Goal: Task Accomplishment & Management: Complete application form

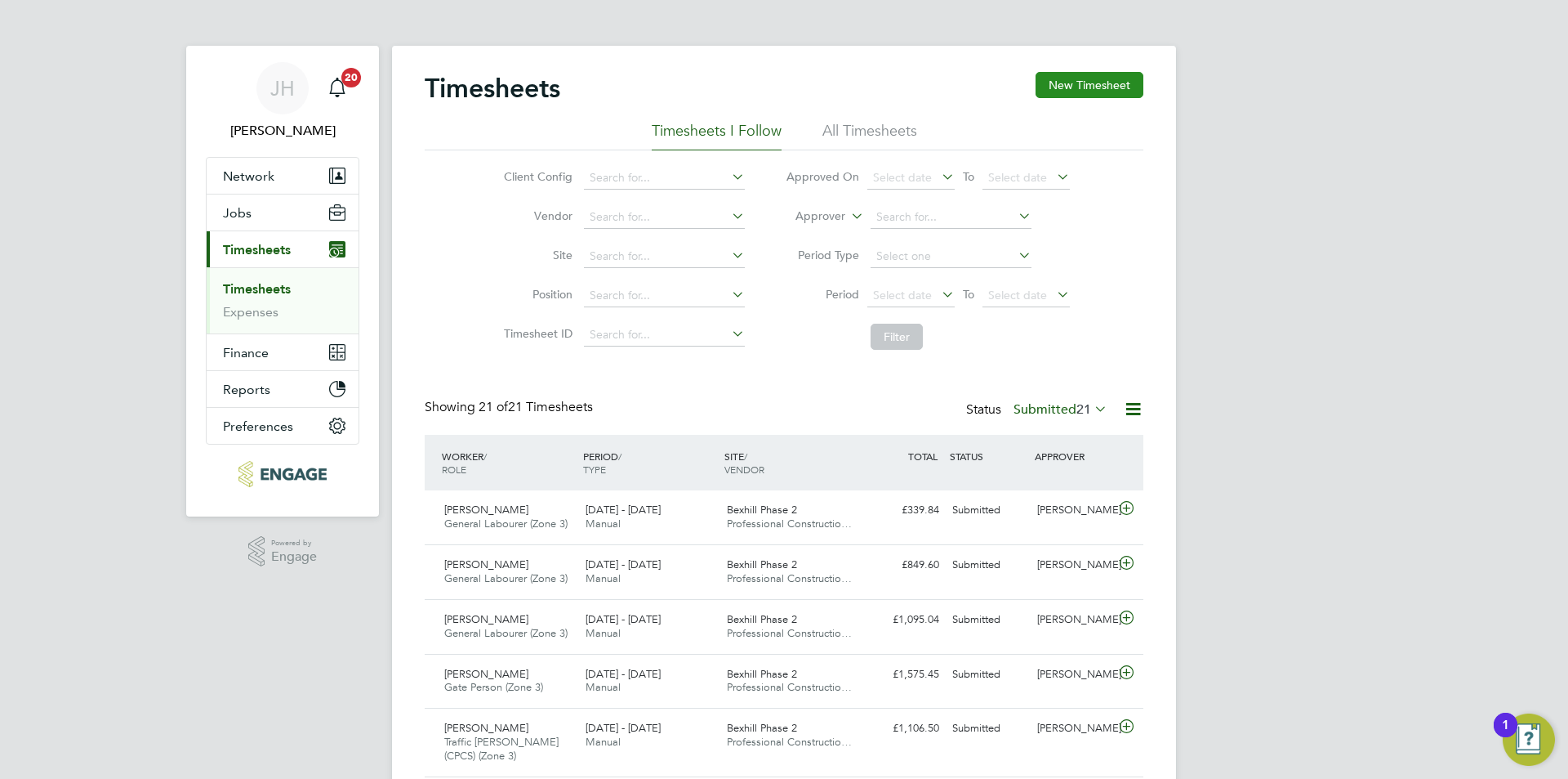
click at [1082, 76] on button "New Timesheet" at bounding box center [1089, 85] width 108 height 26
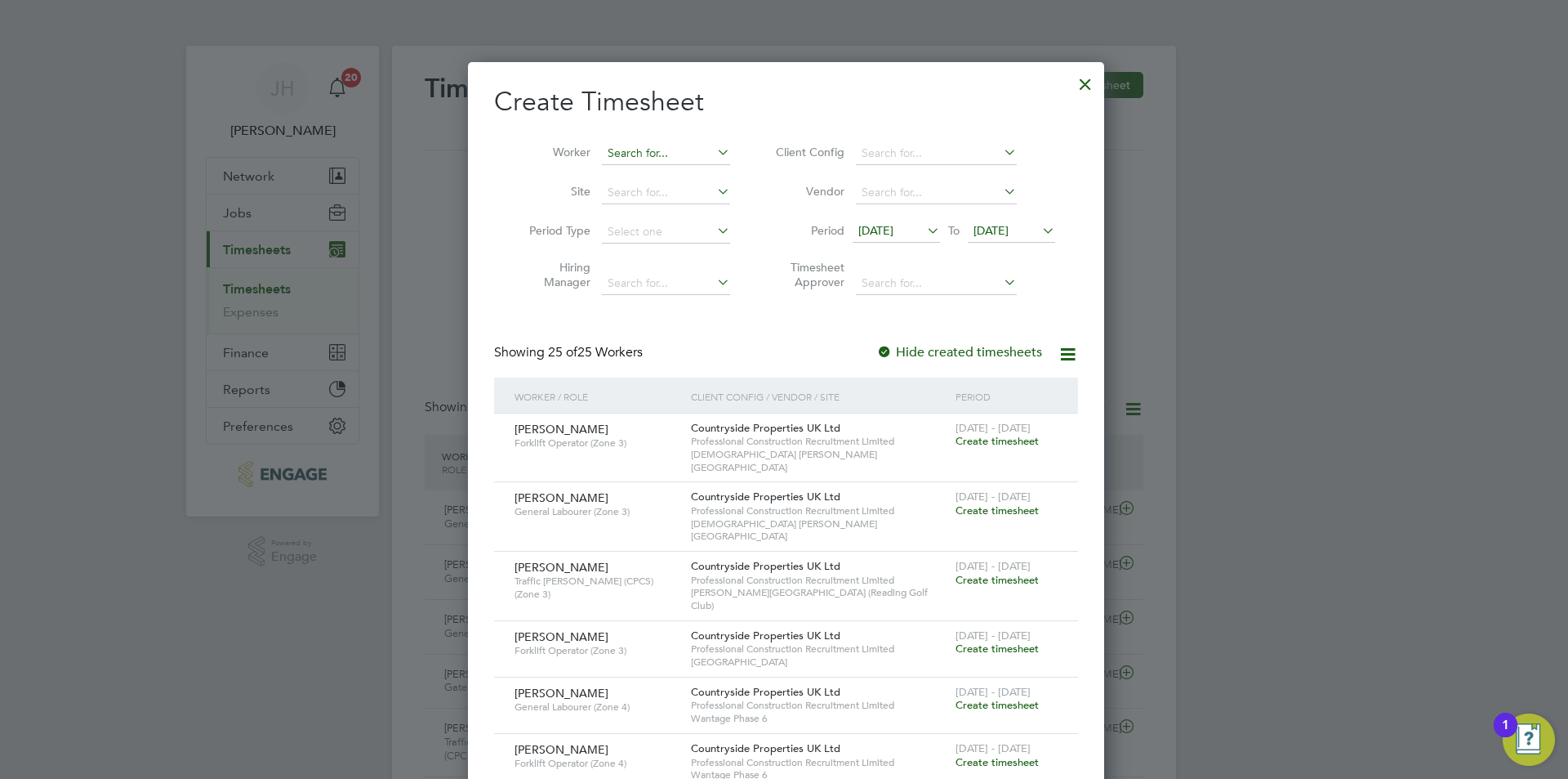
click at [637, 158] on input at bounding box center [666, 153] width 128 height 23
click at [676, 234] on li "[PERSON_NAME] [PERSON_NAME]" at bounding box center [712, 242] width 227 height 22
type input "[PERSON_NAME]"
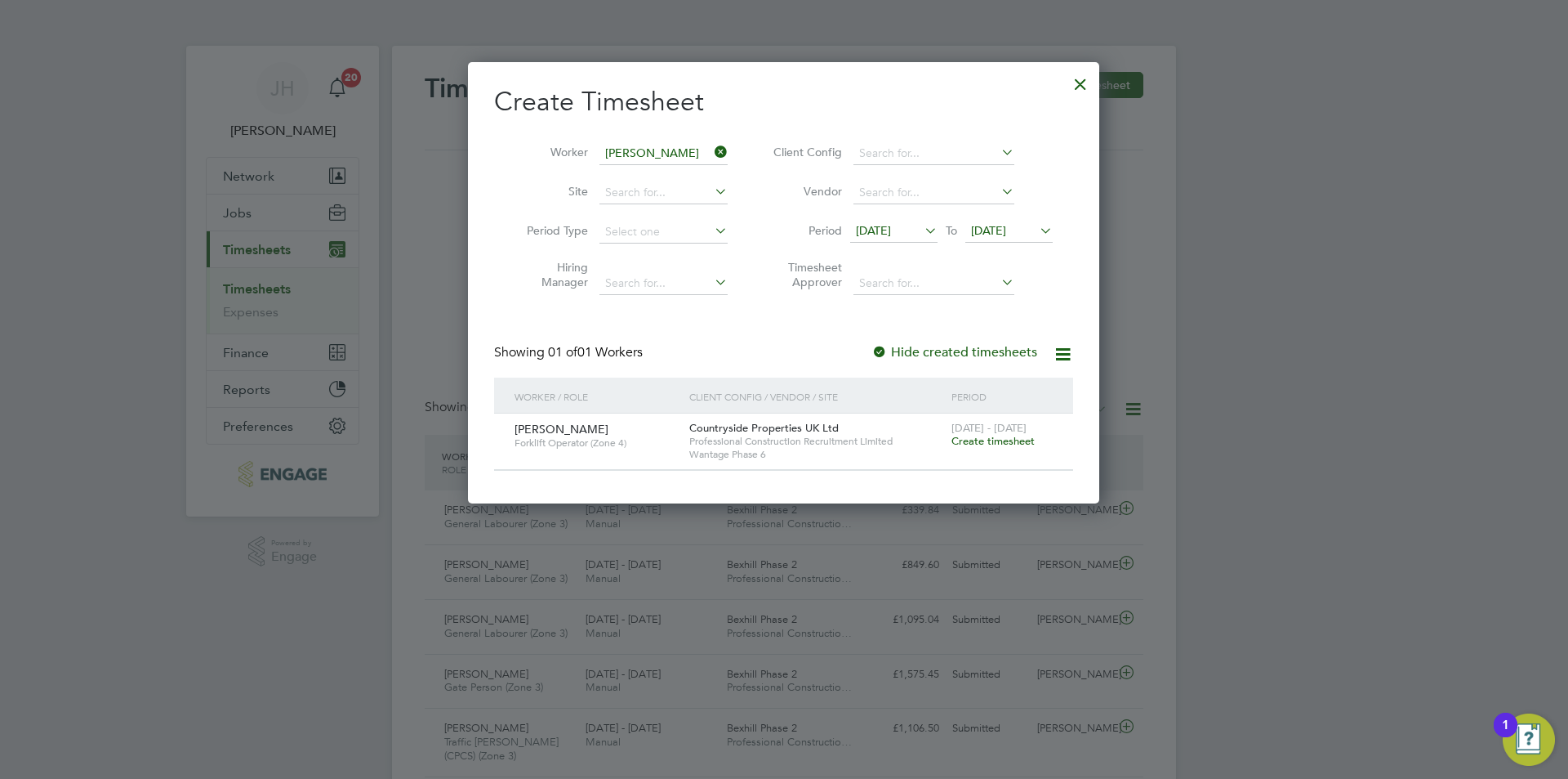
click at [996, 432] on span "[DATE] - [DATE]" at bounding box center [989, 428] width 75 height 14
click at [1001, 436] on span "Create timesheet" at bounding box center [993, 440] width 83 height 14
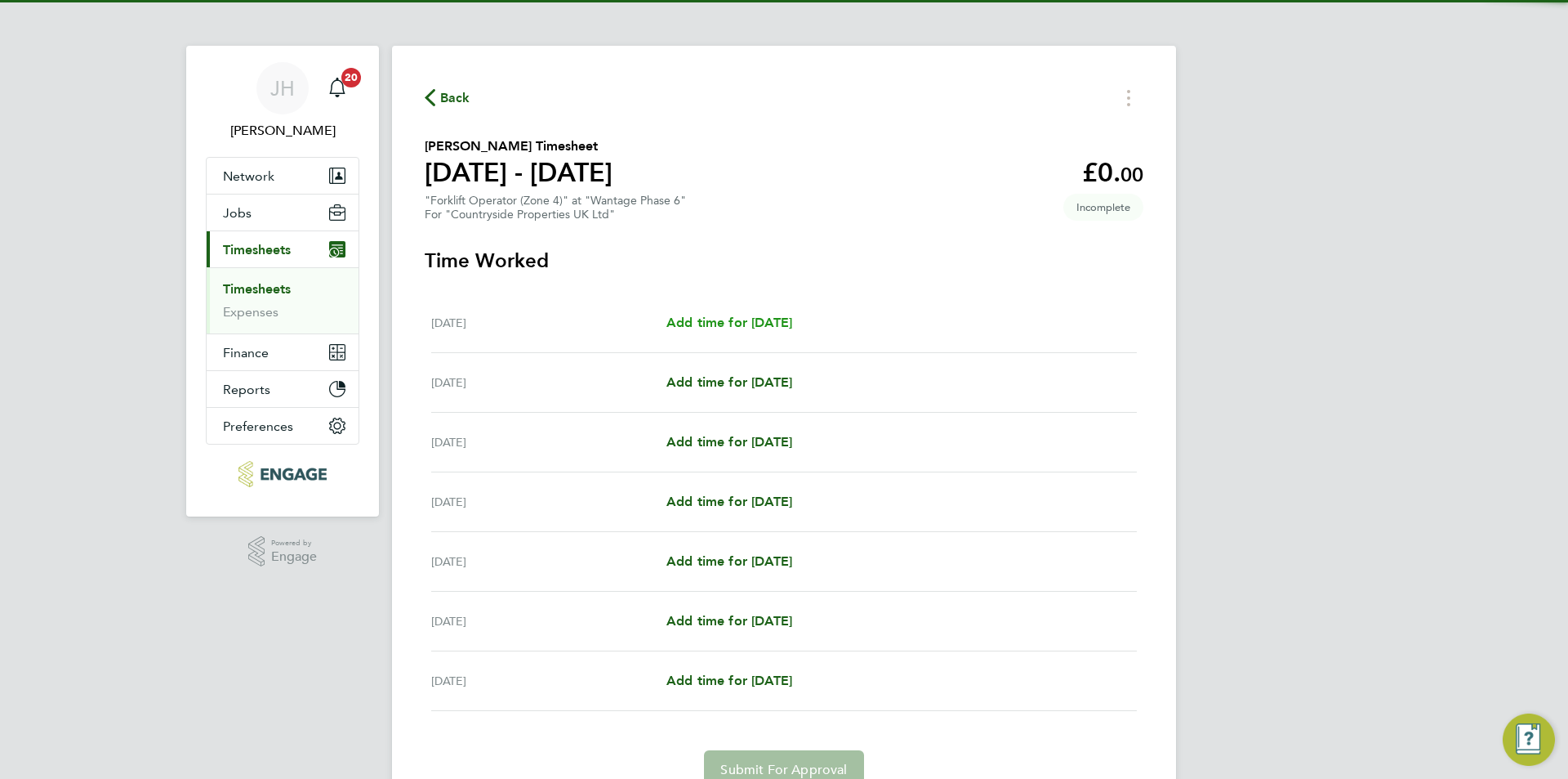
click at [753, 325] on span "Add time for [DATE]" at bounding box center [729, 322] width 126 height 15
select select "30"
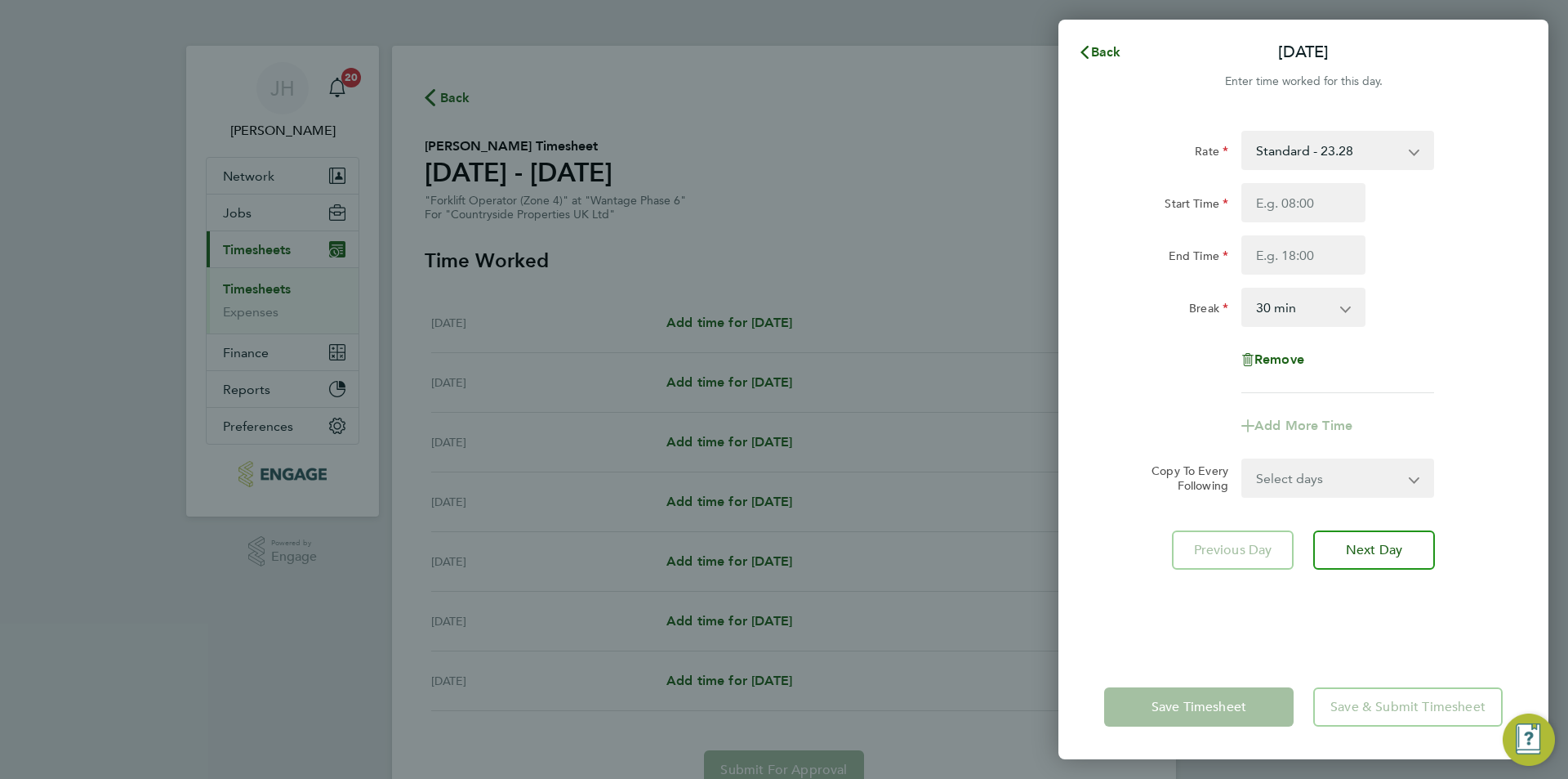
click at [1337, 222] on div "Start Time End Time" at bounding box center [1303, 229] width 412 height 92
click at [1337, 213] on input "Start Time" at bounding box center [1303, 203] width 124 height 39
type input "07:30"
type input "18:00"
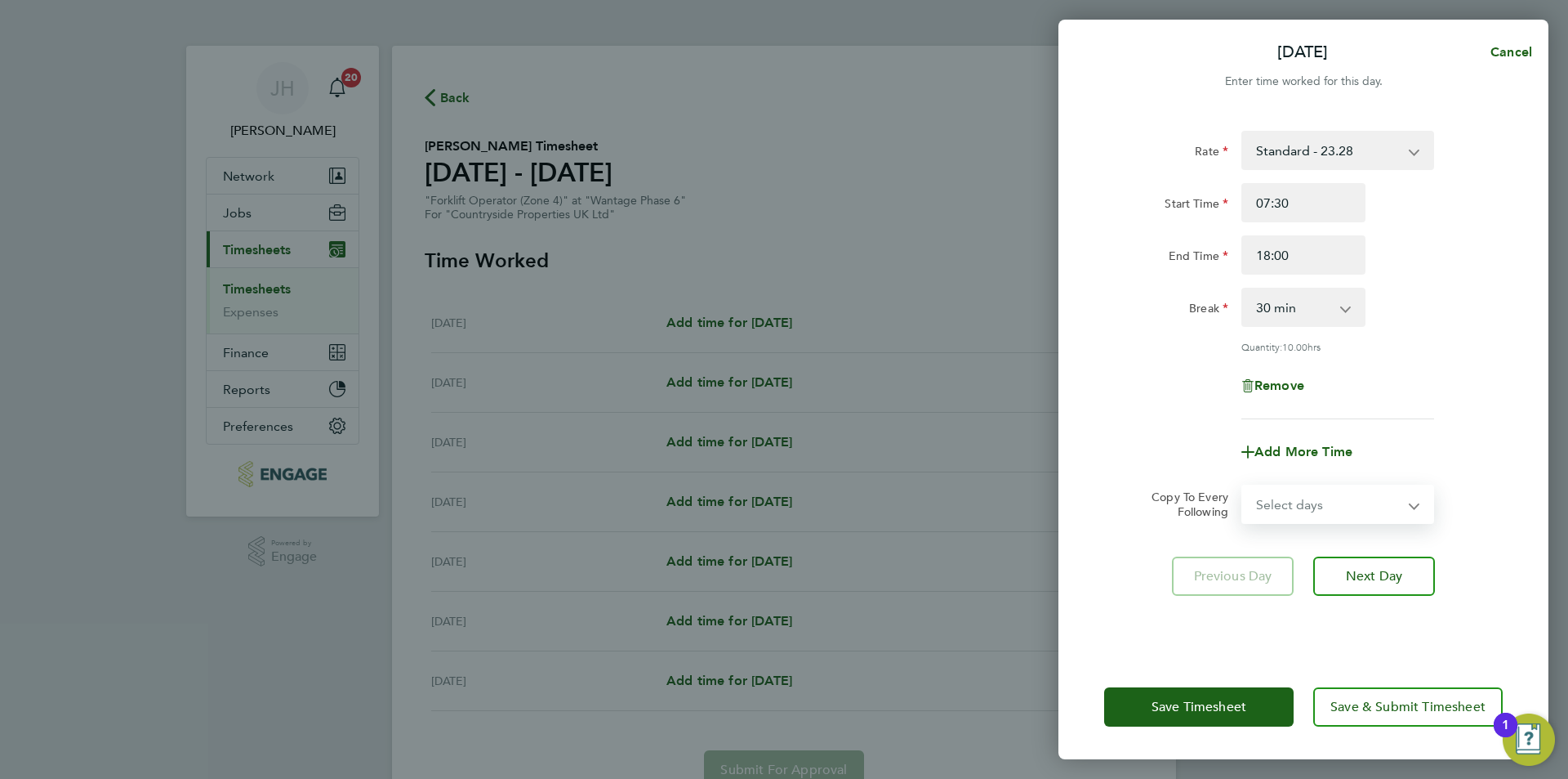
drag, startPoint x: 1279, startPoint y: 497, endPoint x: 1290, endPoint y: 519, distance: 24.6
click at [1279, 497] on select "Select days Day Weekday (Mon-Fri) Weekend (Sat-Sun) [DATE] [DATE] [DATE] [DATE]…" at bounding box center [1329, 503] width 171 height 36
select select "WEEKDAY"
click at [1243, 486] on select "Select days Day Weekday (Mon-Fri) Weekend (Sat-Sun) [DATE] [DATE] [DATE] [DATE]…" at bounding box center [1329, 503] width 171 height 36
select select "[DATE]"
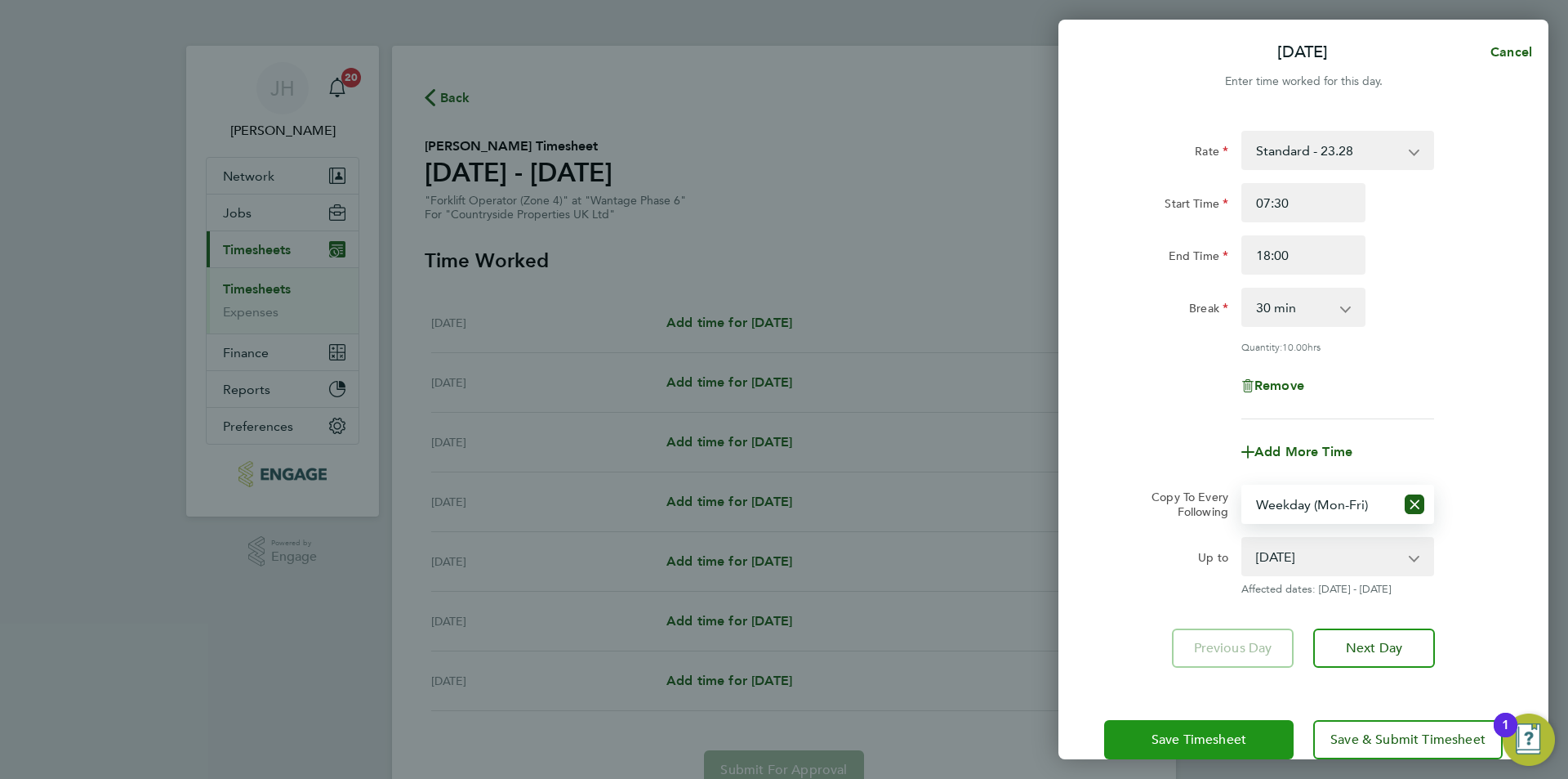
click at [1232, 731] on span "Save Timesheet" at bounding box center [1198, 739] width 95 height 16
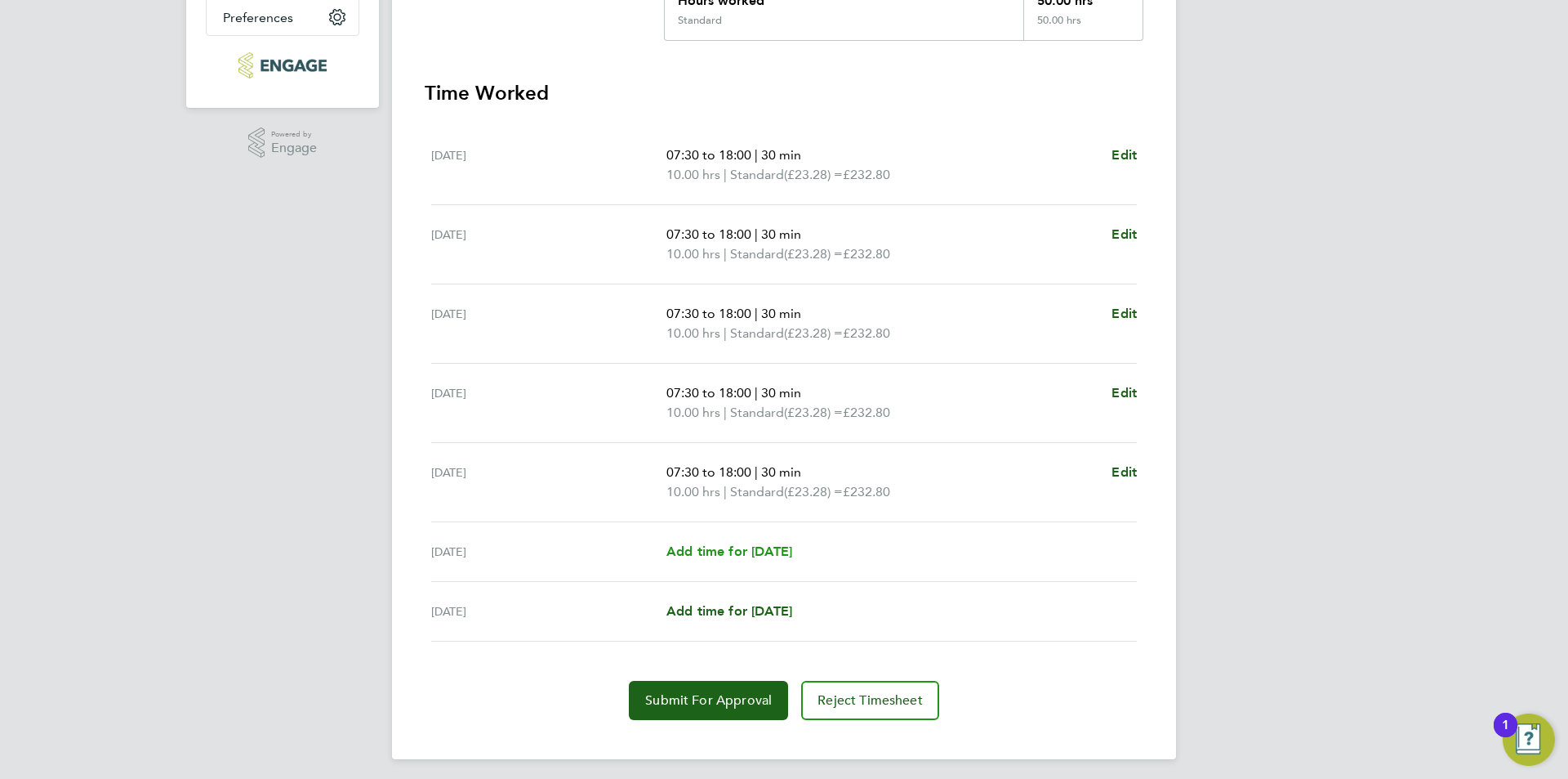
click at [749, 556] on span "Add time for [DATE]" at bounding box center [729, 551] width 126 height 15
select select "30"
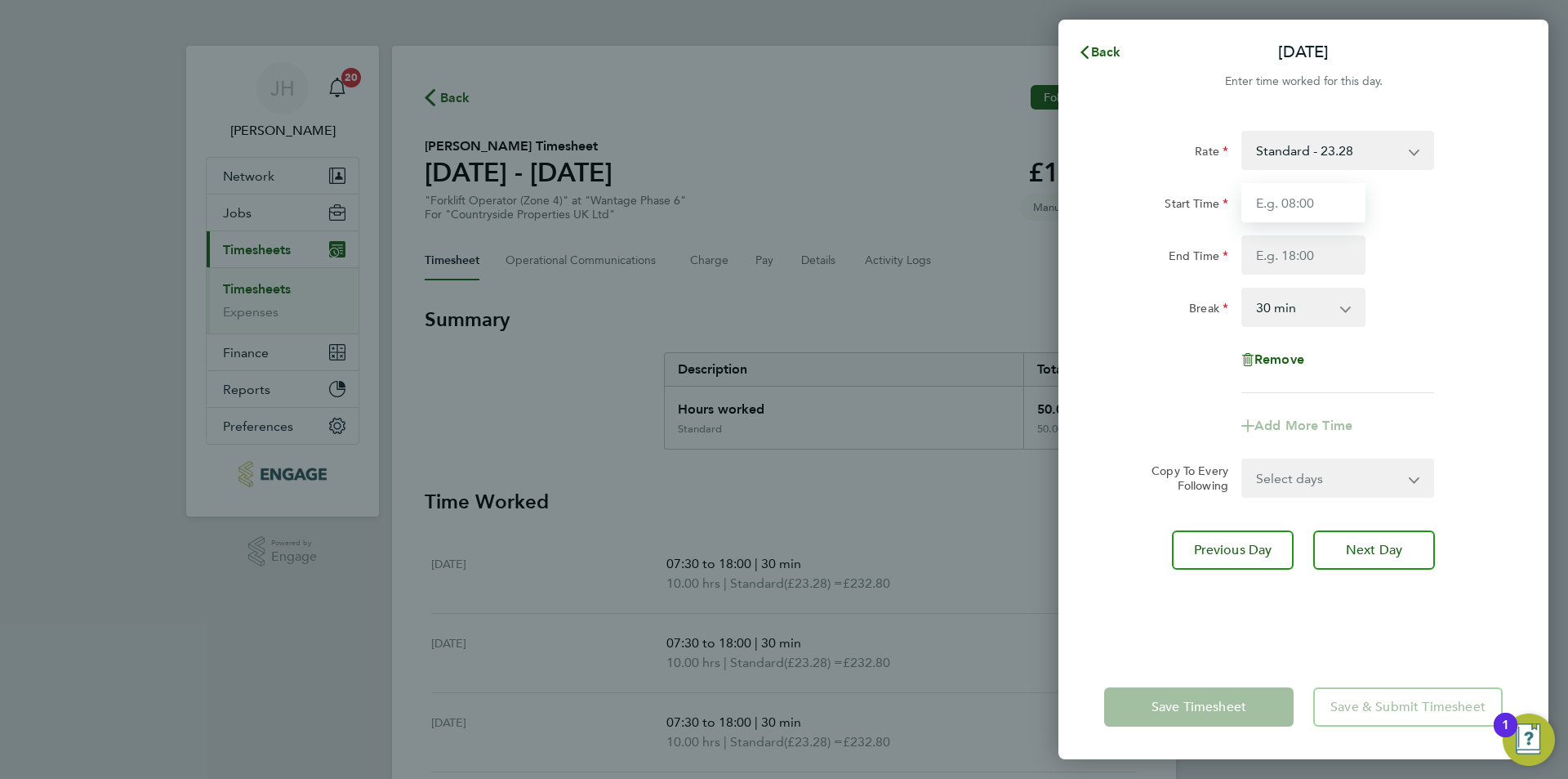
click at [1285, 210] on input "Start Time" at bounding box center [1303, 203] width 124 height 39
type input "07:30"
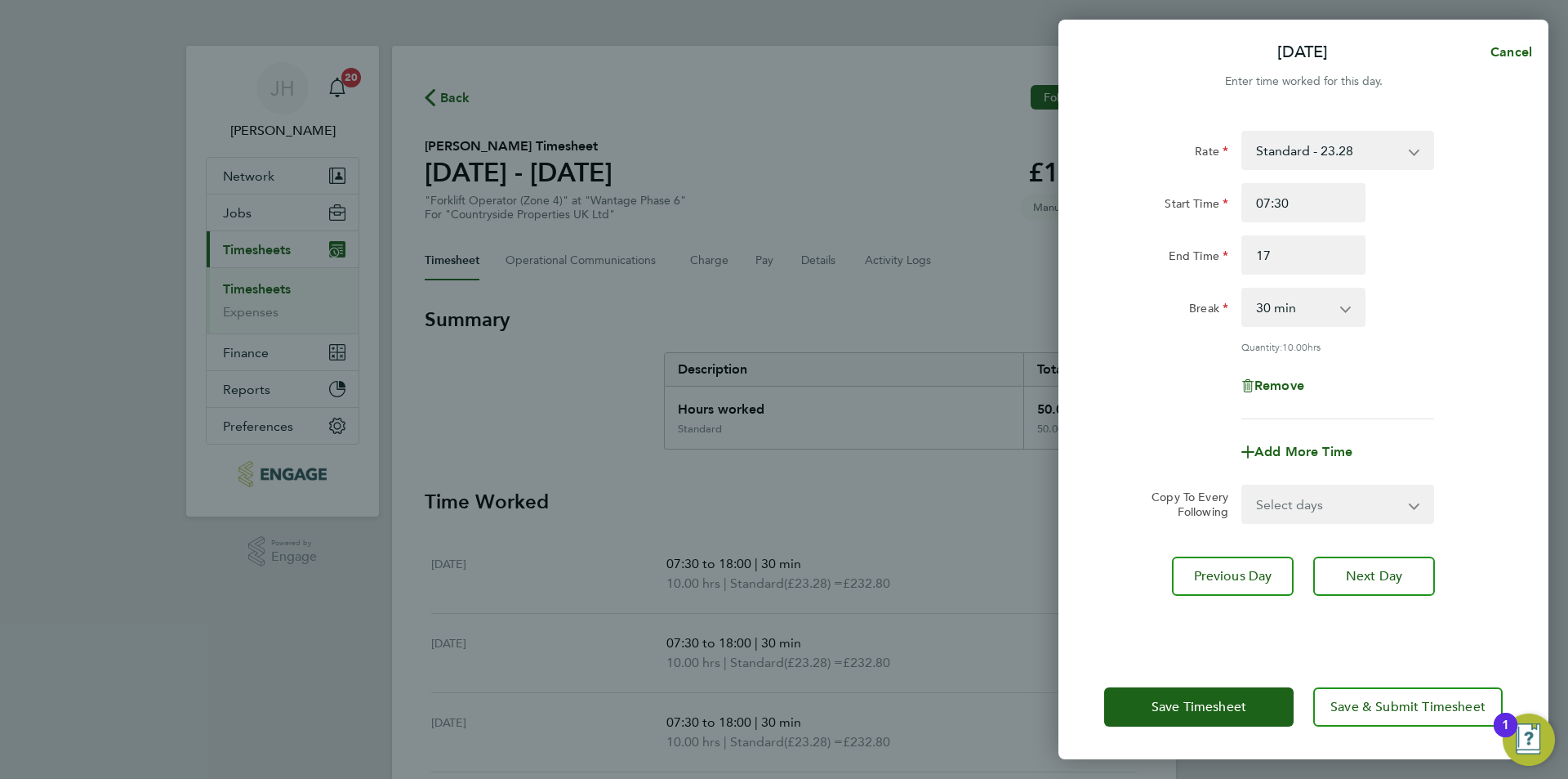
type input "17:00"
click at [1189, 700] on span "Save Timesheet" at bounding box center [1198, 706] width 95 height 16
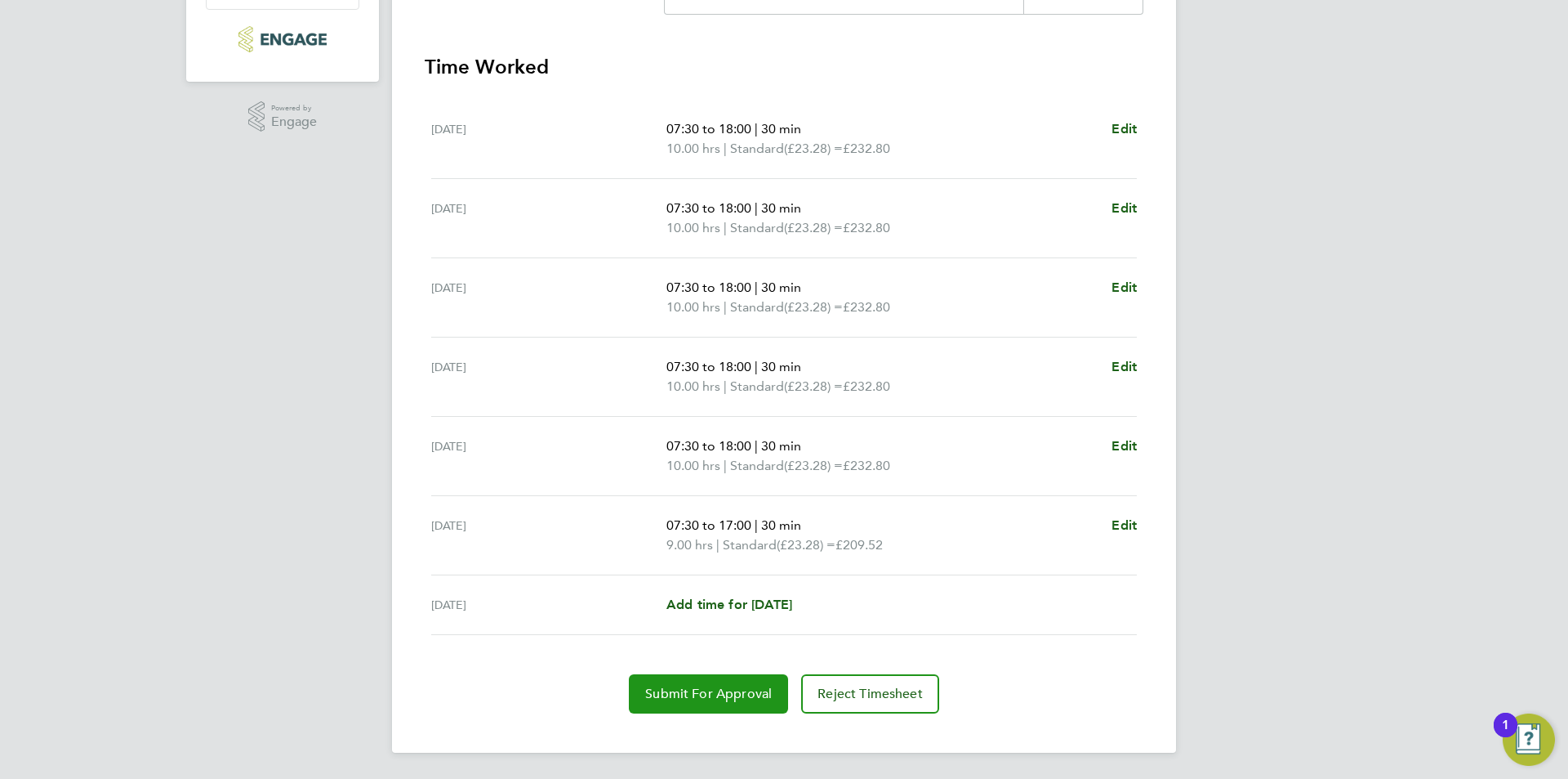
click at [737, 687] on span "Submit For Approval" at bounding box center [708, 693] width 127 height 16
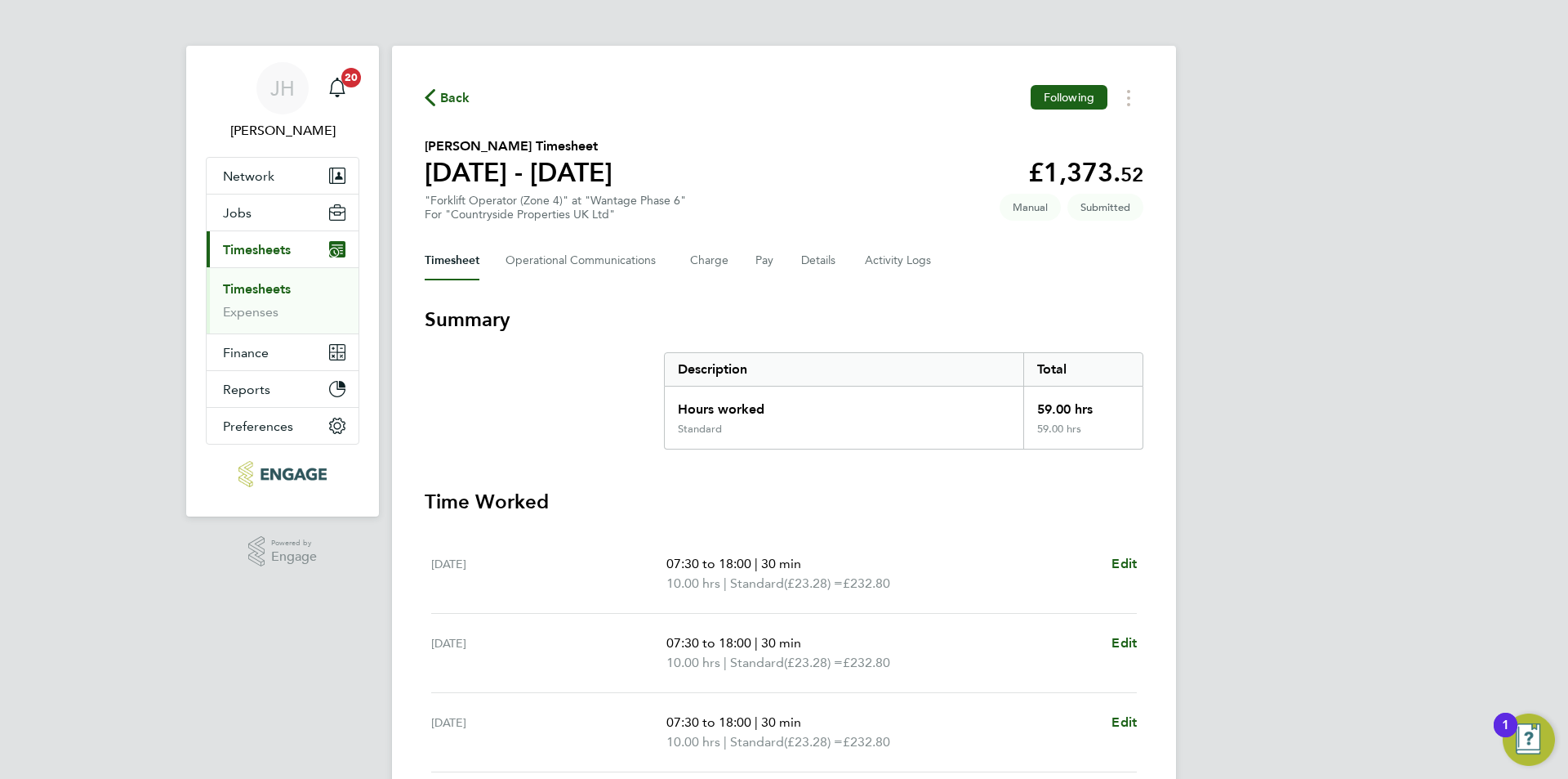
click at [453, 93] on span "Back" at bounding box center [455, 97] width 30 height 19
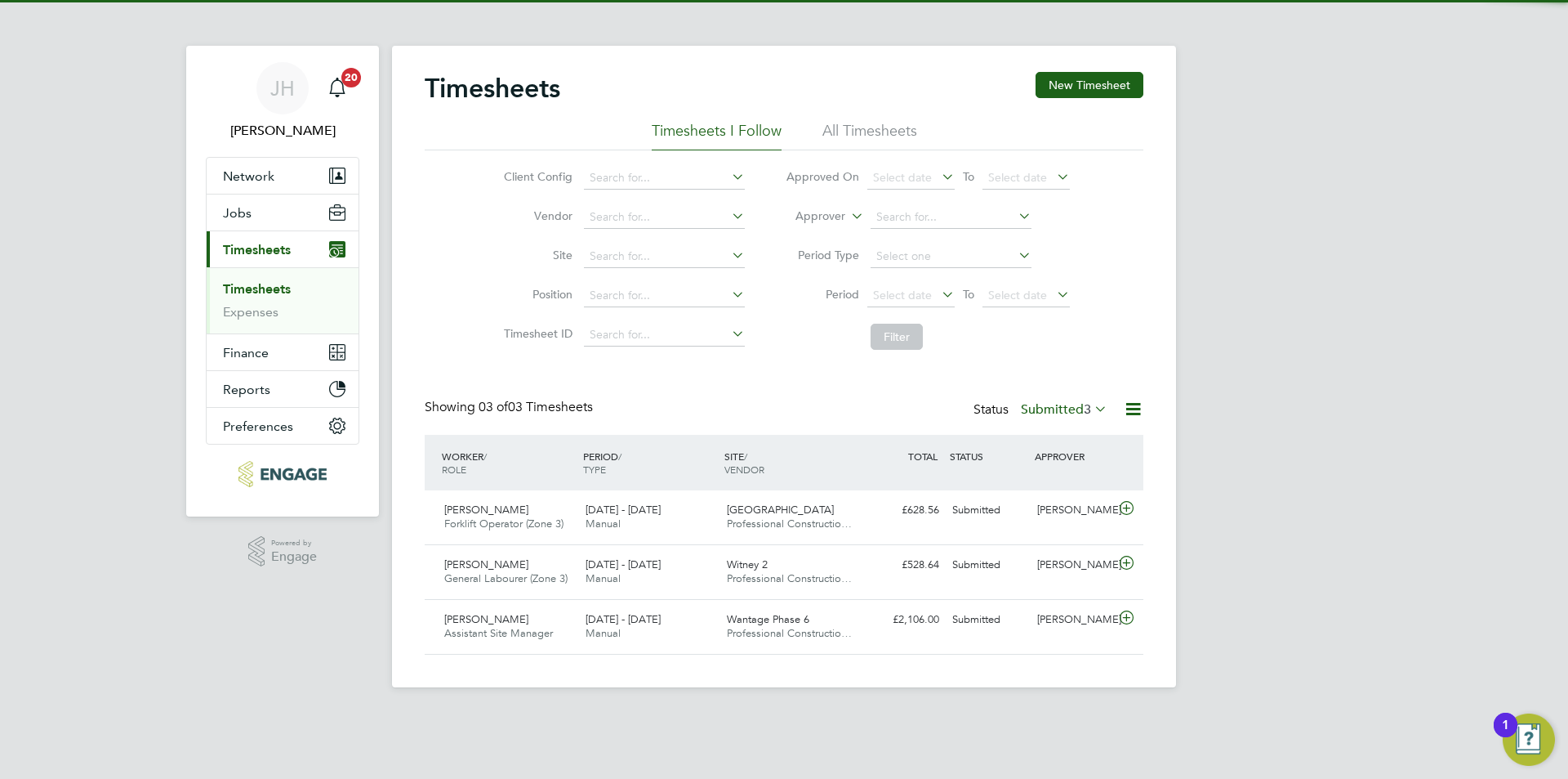
click at [1126, 68] on div "Timesheets New Timesheet Timesheets I Follow All Timesheets Client Config Vendo…" at bounding box center [784, 366] width 784 height 641
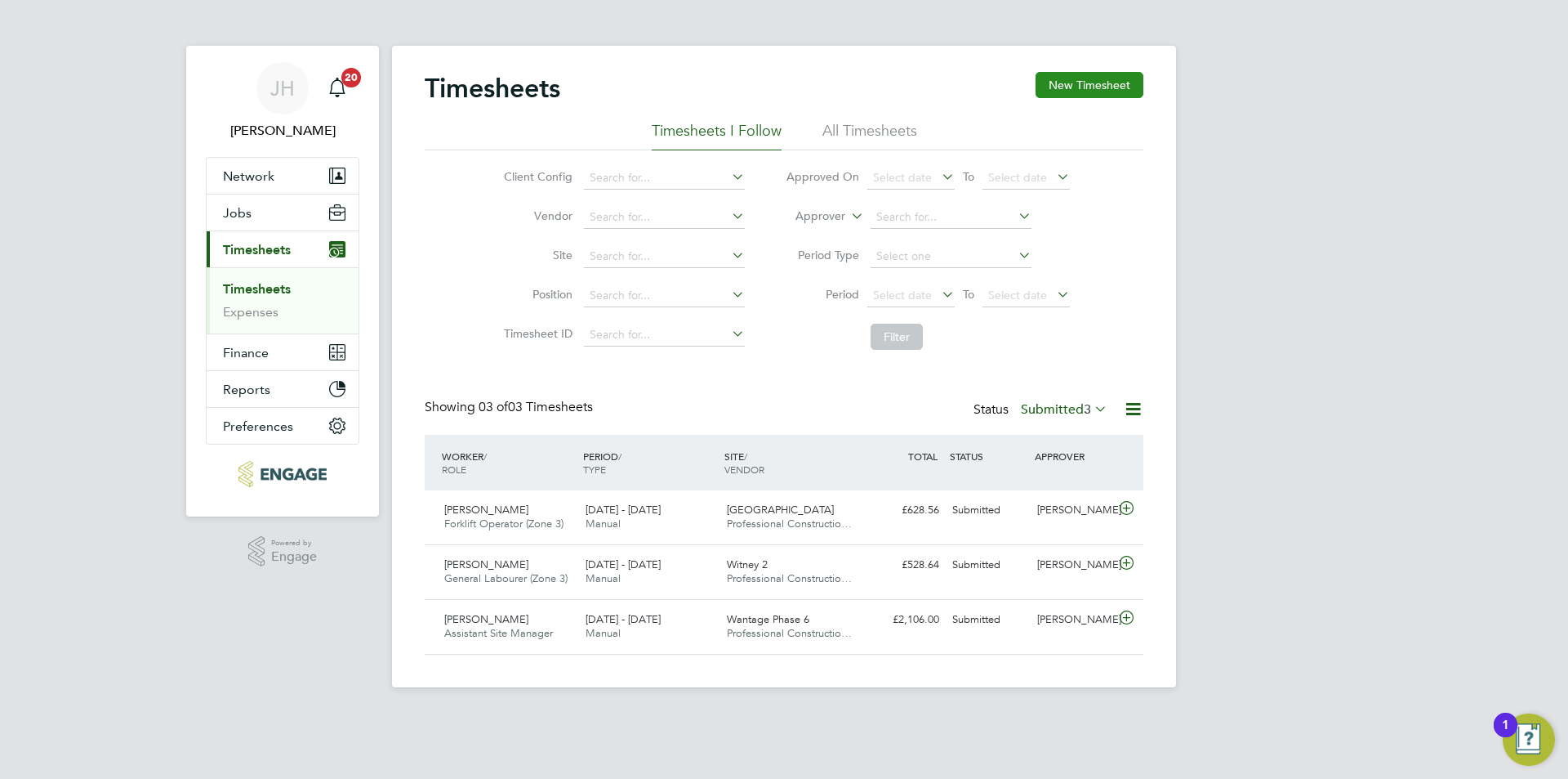
click at [1126, 78] on button "New Timesheet" at bounding box center [1089, 85] width 108 height 26
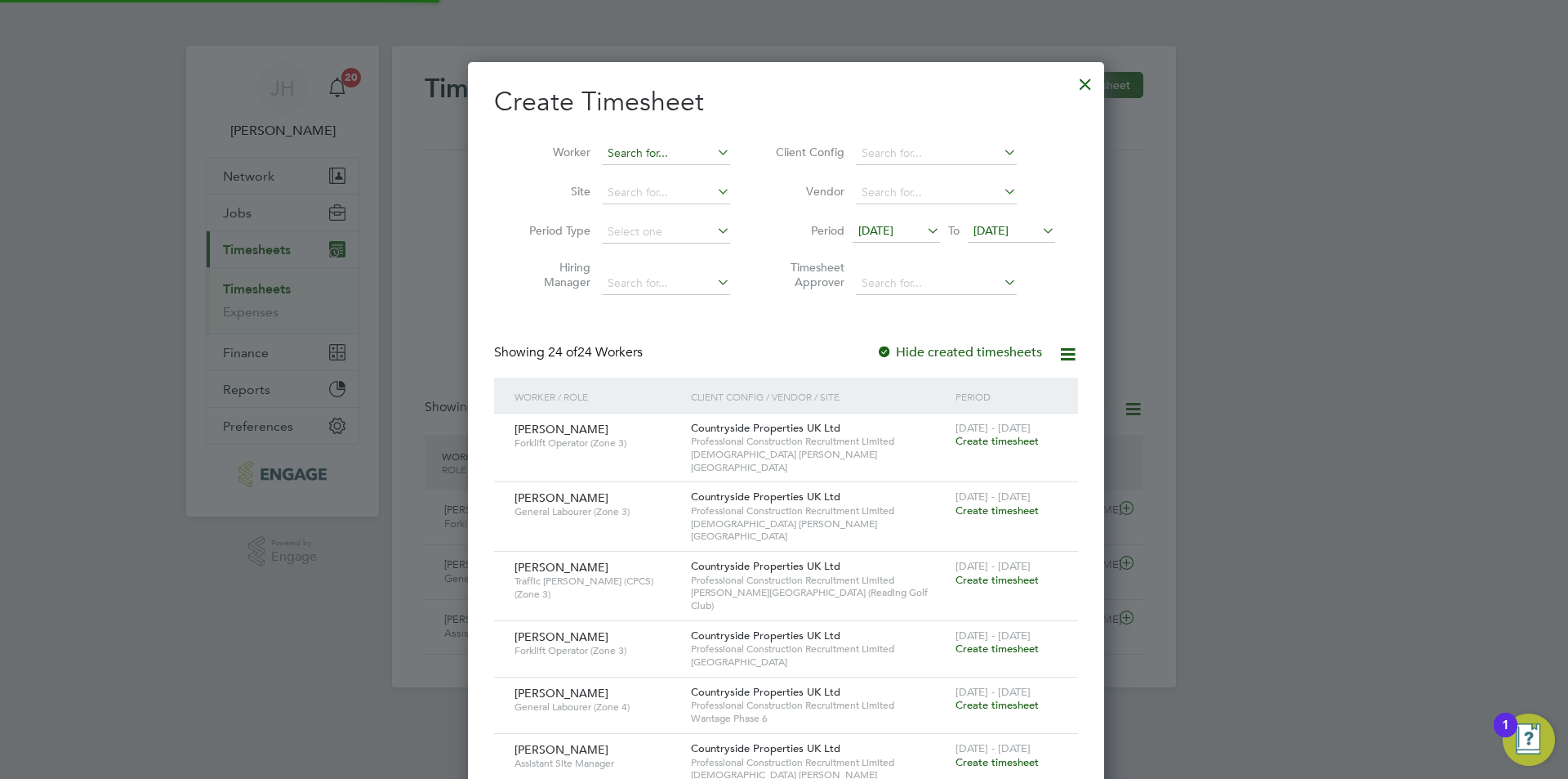
click at [668, 152] on input at bounding box center [666, 153] width 128 height 23
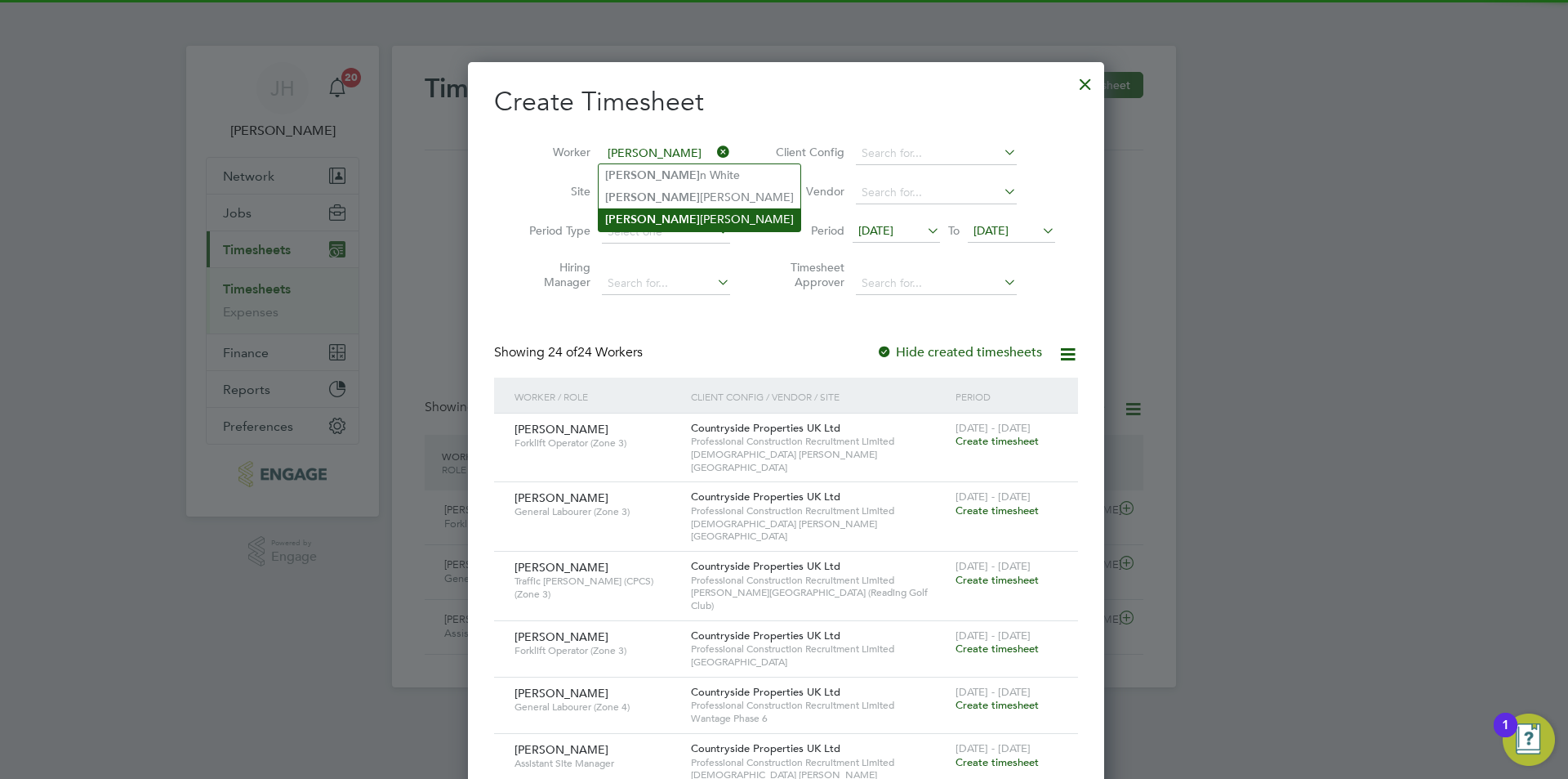
click at [685, 213] on li "[PERSON_NAME]" at bounding box center [700, 219] width 202 height 22
type input "[PERSON_NAME]"
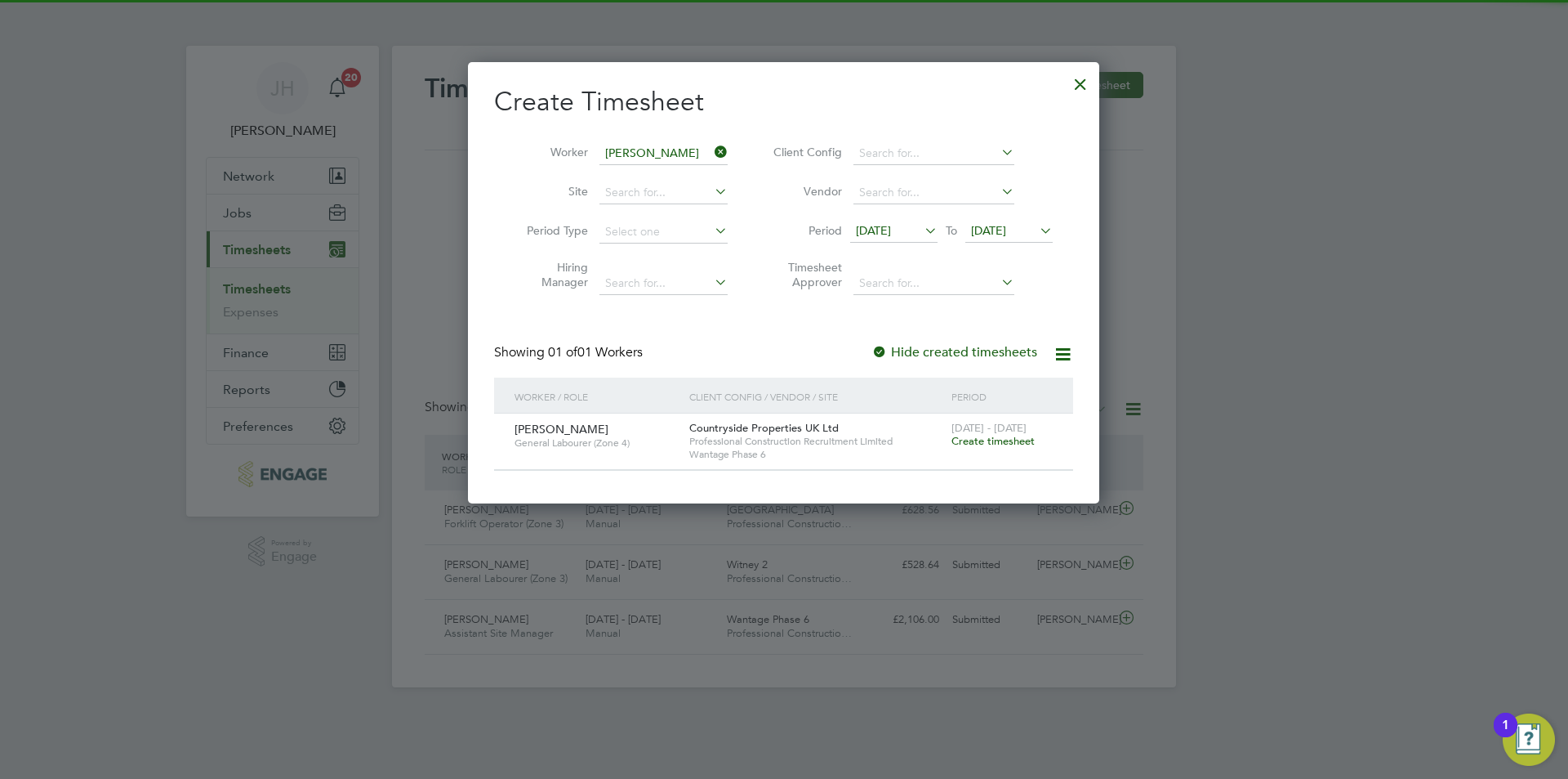
click at [990, 438] on span "Create timesheet" at bounding box center [993, 440] width 83 height 14
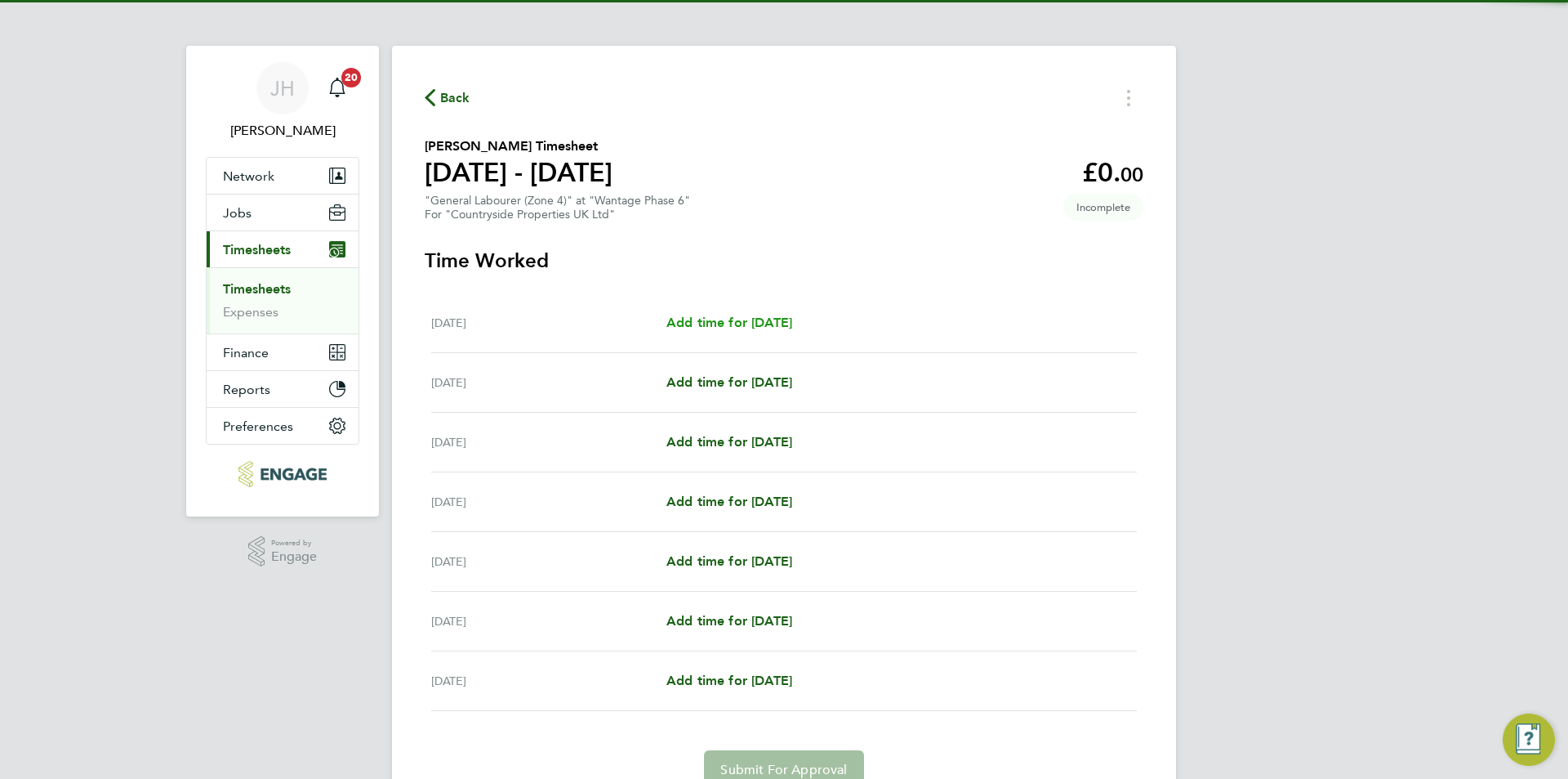
click at [777, 315] on span "Add time for [DATE]" at bounding box center [729, 322] width 126 height 15
select select "30"
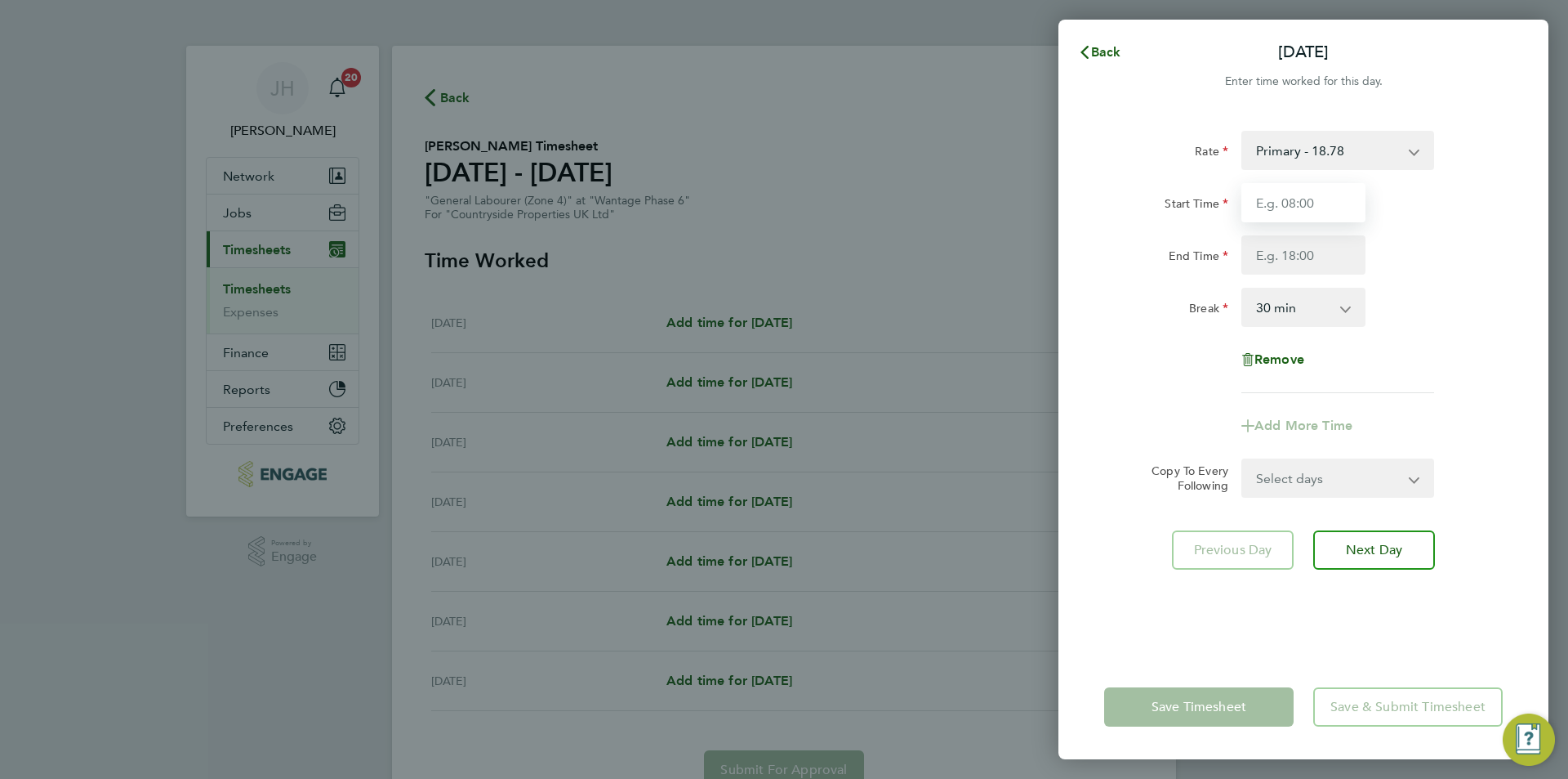
click at [1259, 204] on input "Start Time" at bounding box center [1303, 203] width 124 height 39
type input "07:30"
type input "19:00"
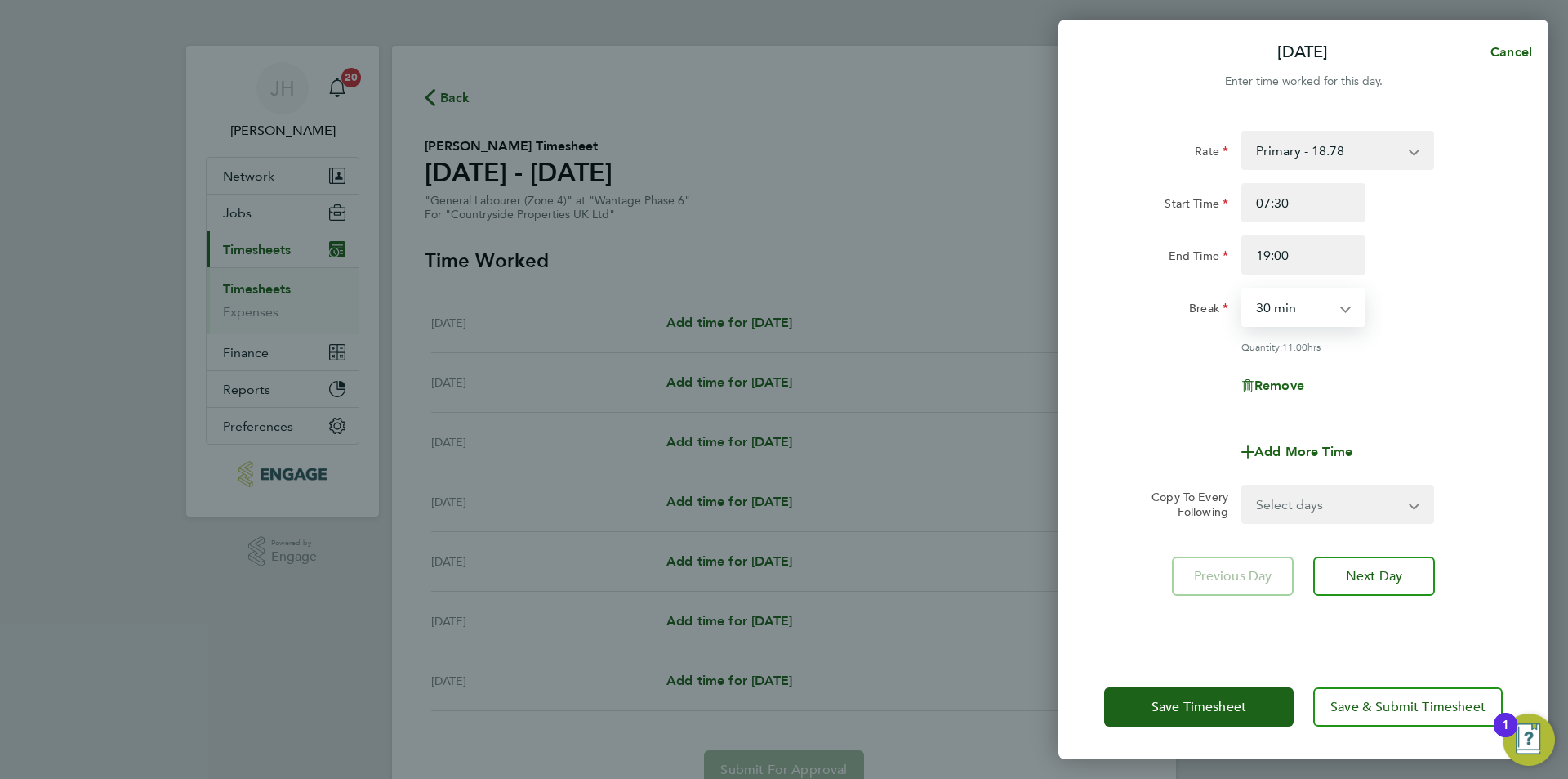
click at [1203, 686] on div "Save Timesheet Save & Submit Timesheet" at bounding box center [1303, 707] width 490 height 104
click at [1201, 700] on span "Save Timesheet" at bounding box center [1198, 706] width 95 height 16
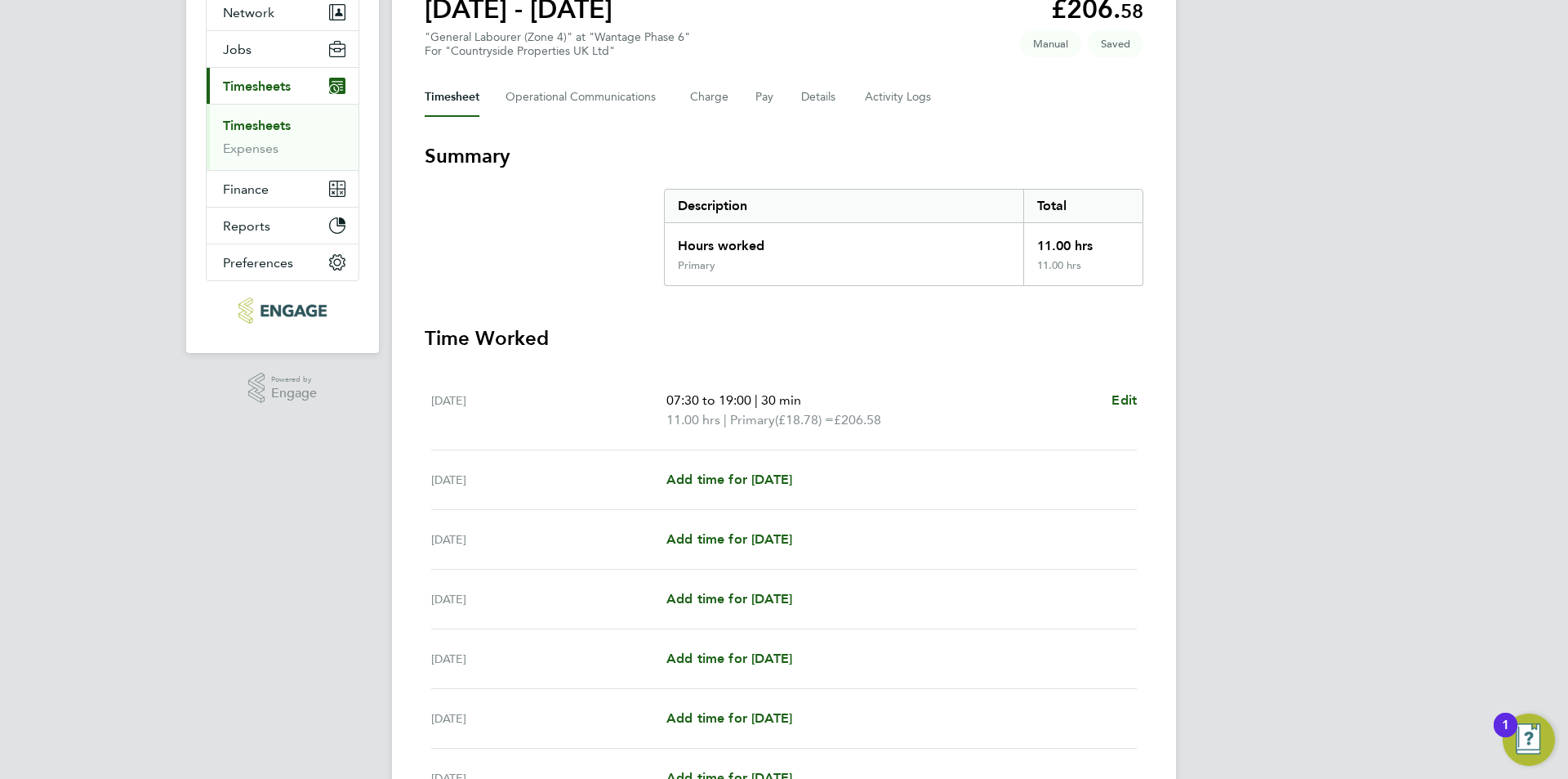
click at [745, 465] on div "[DATE] Add time for [DATE] Add time for [DATE]" at bounding box center [784, 480] width 705 height 60
click at [753, 478] on span "Add time for [DATE]" at bounding box center [729, 479] width 126 height 15
select select "30"
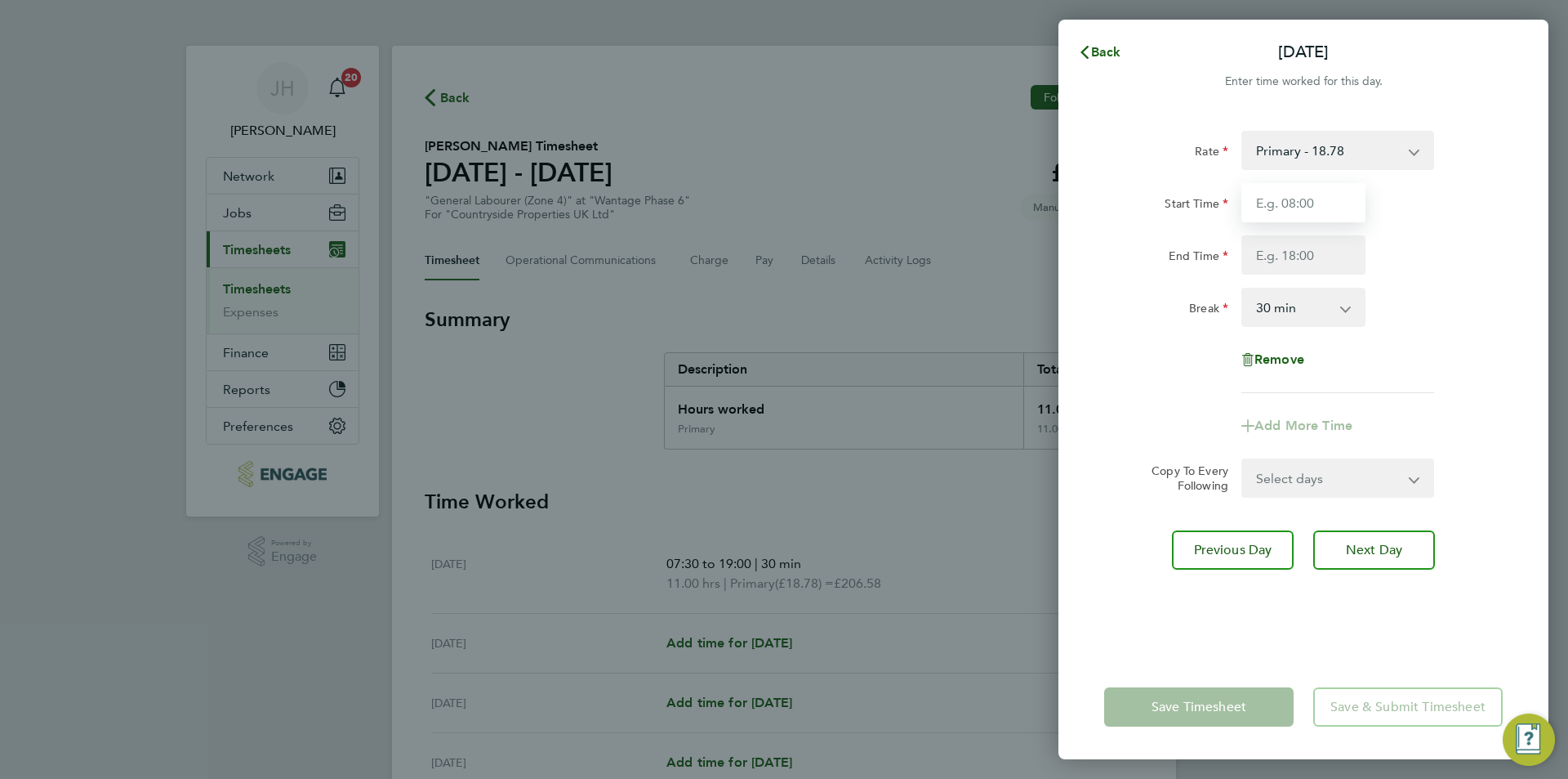
click at [1306, 208] on input "Start Time" at bounding box center [1303, 203] width 124 height 39
type input "07:30"
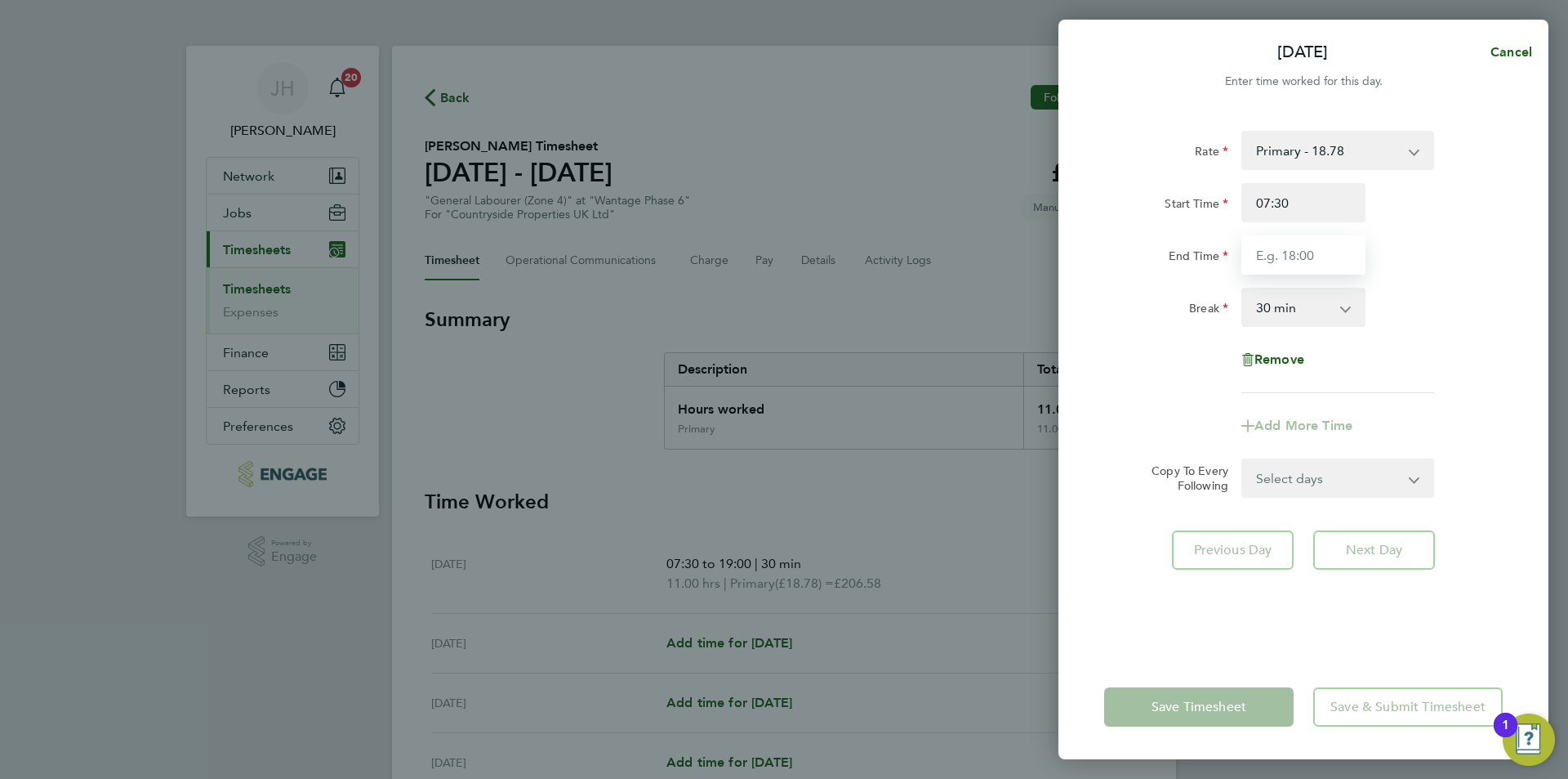
type input "0"
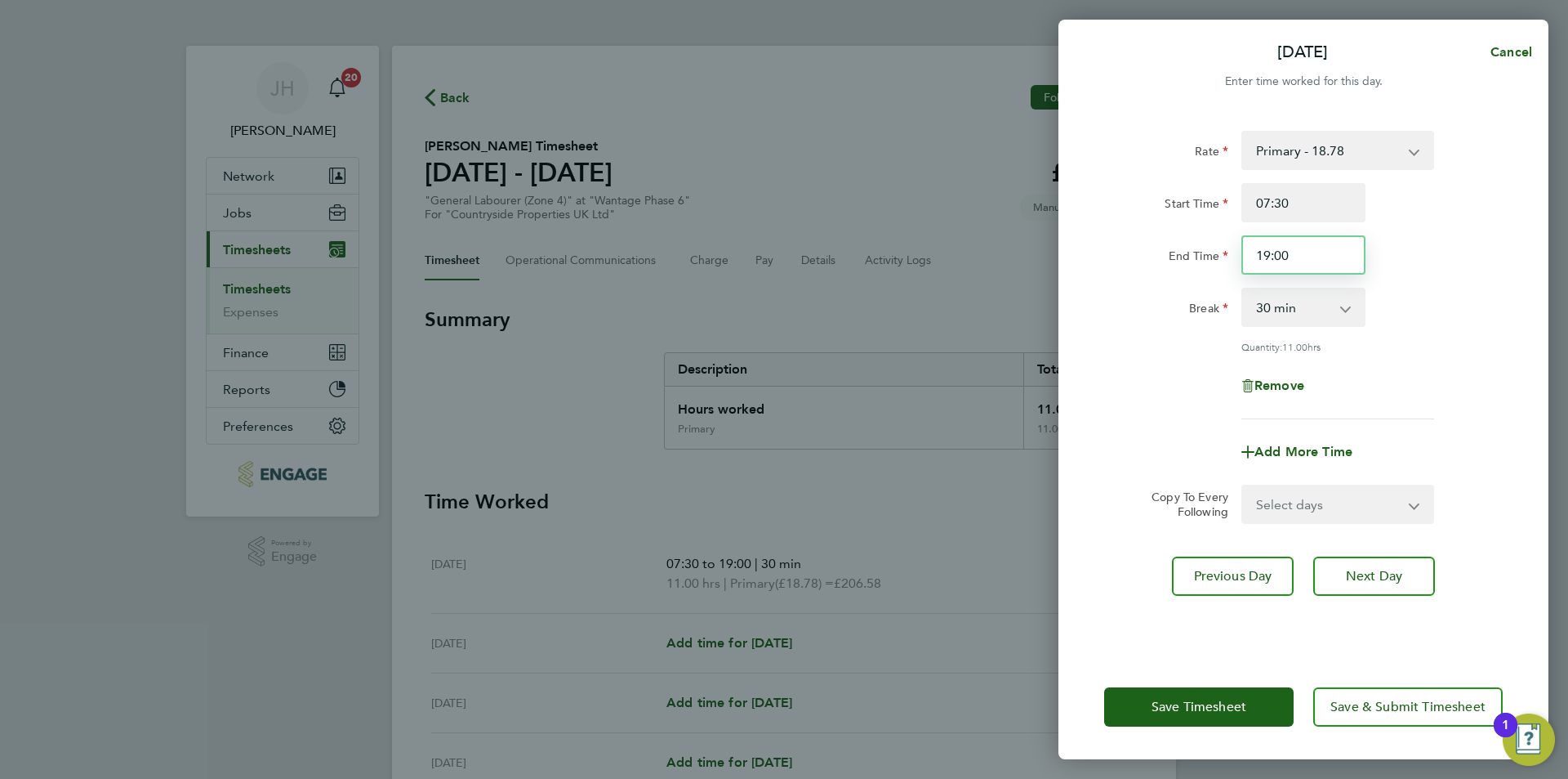
drag, startPoint x: 1320, startPoint y: 255, endPoint x: 1239, endPoint y: 250, distance: 81.2
click at [1239, 250] on div "19:00" at bounding box center [1303, 255] width 137 height 39
type input "20:00"
click at [1310, 506] on select "Select days Day Weekday (Mon-Fri) Weekend (Sat-Sun) [DATE] [DATE] [DATE] [DATE]…" at bounding box center [1329, 503] width 171 height 36
select select "WED"
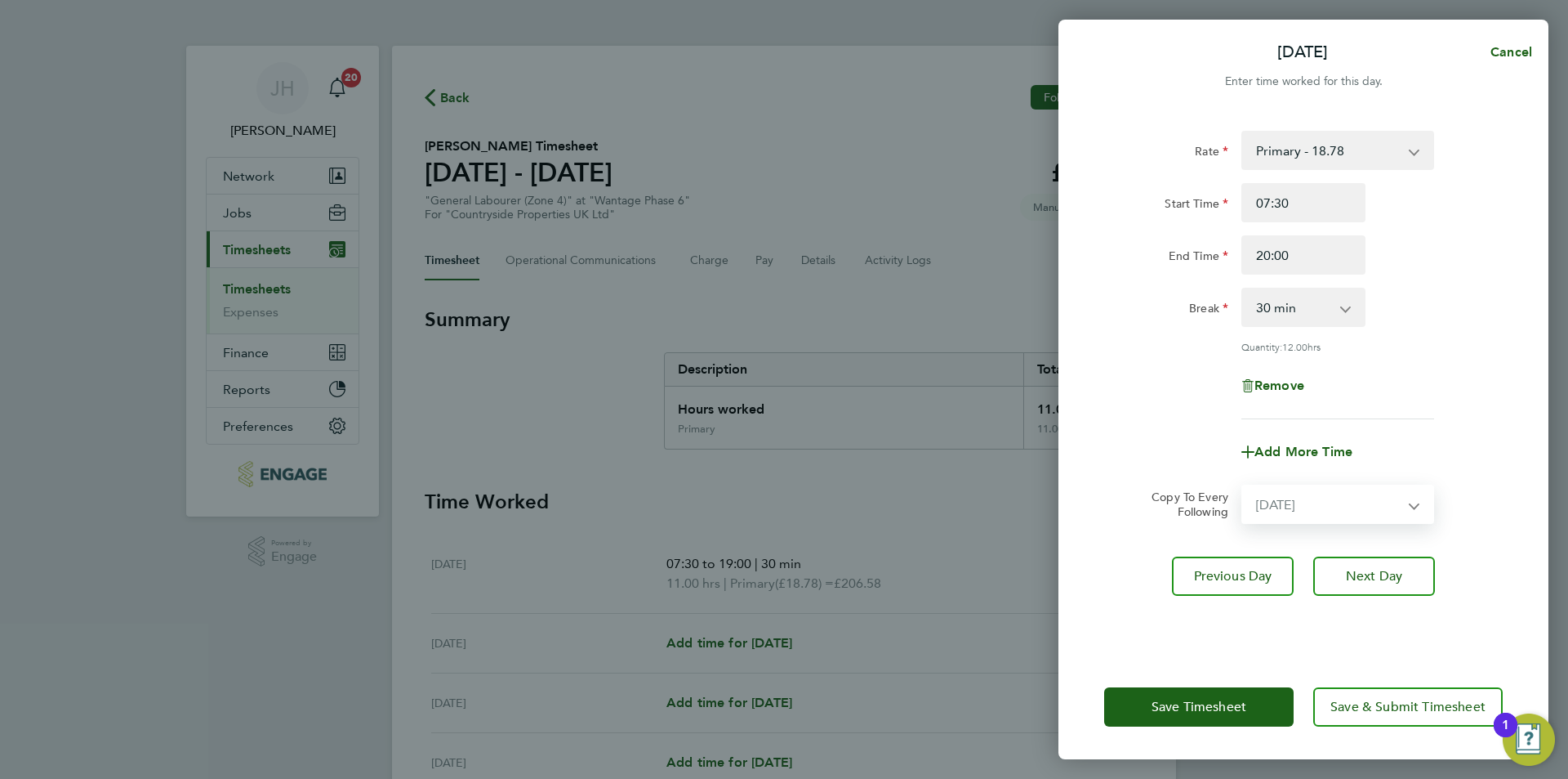
click at [1243, 486] on select "Select days Day Weekday (Mon-Fri) Weekend (Sat-Sun) [DATE] [DATE] [DATE] [DATE]…" at bounding box center [1329, 503] width 171 height 36
select select "[DATE]"
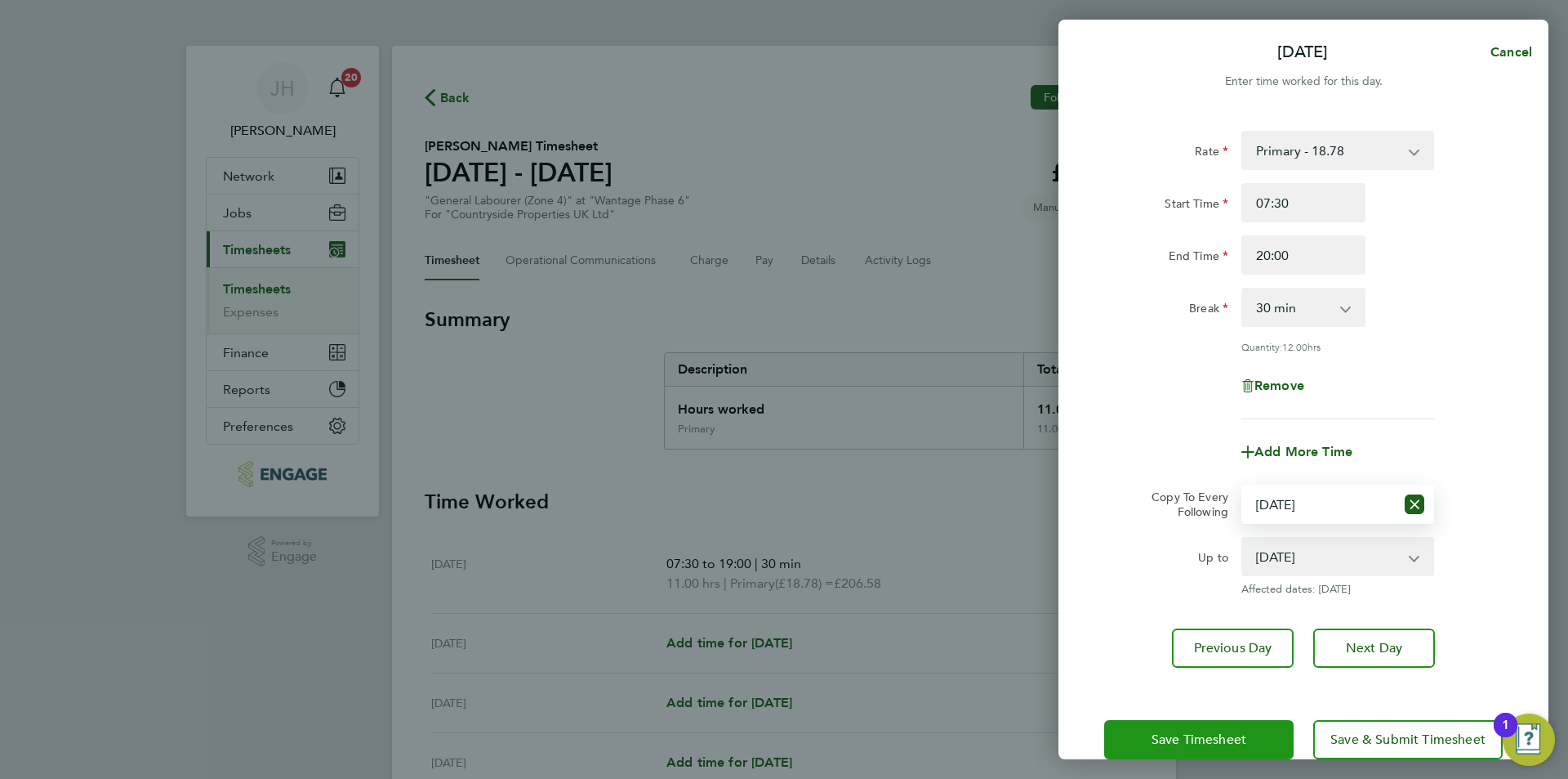
click at [1204, 731] on span "Save Timesheet" at bounding box center [1198, 739] width 95 height 16
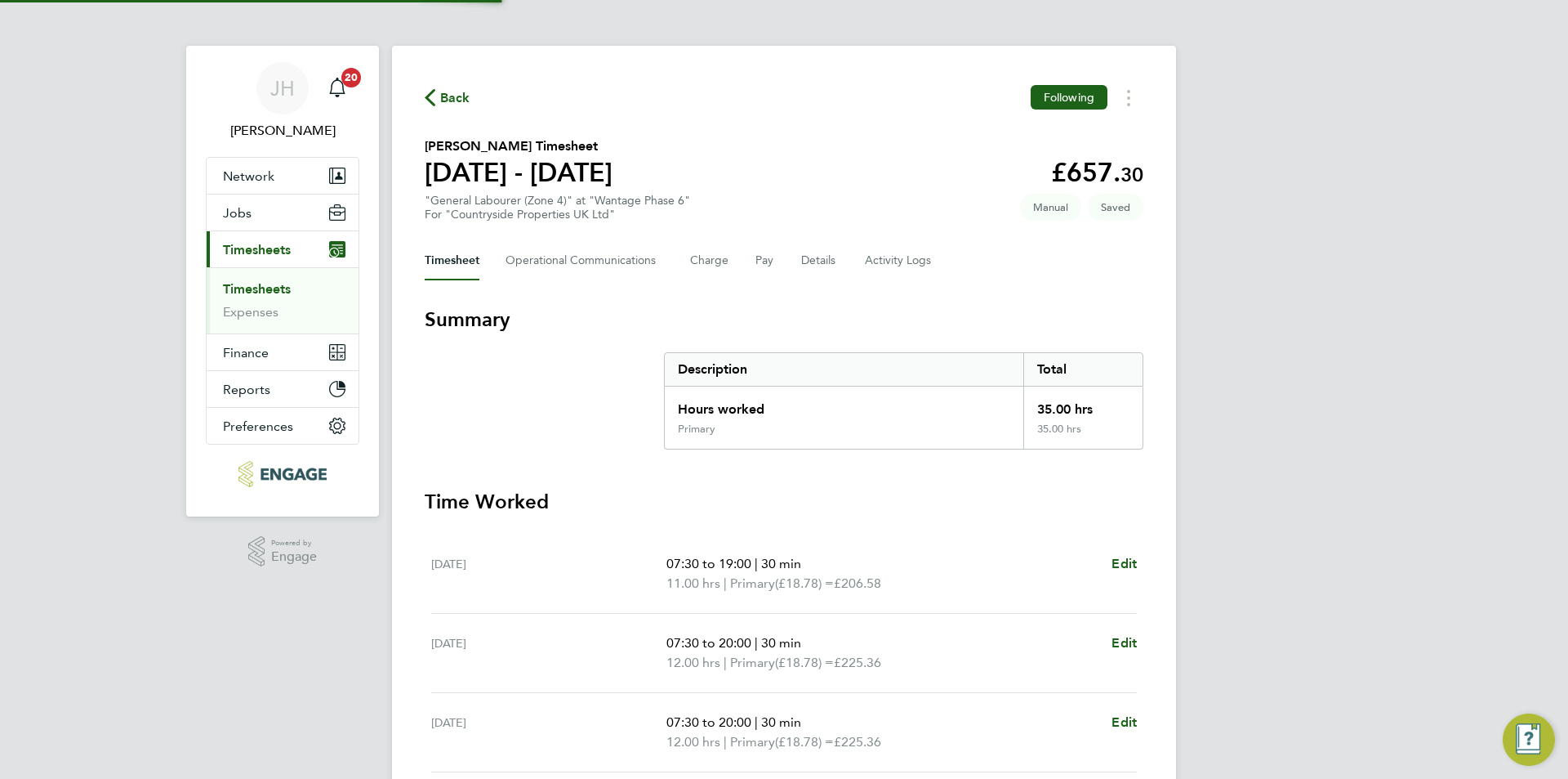
scroll to position [376, 0]
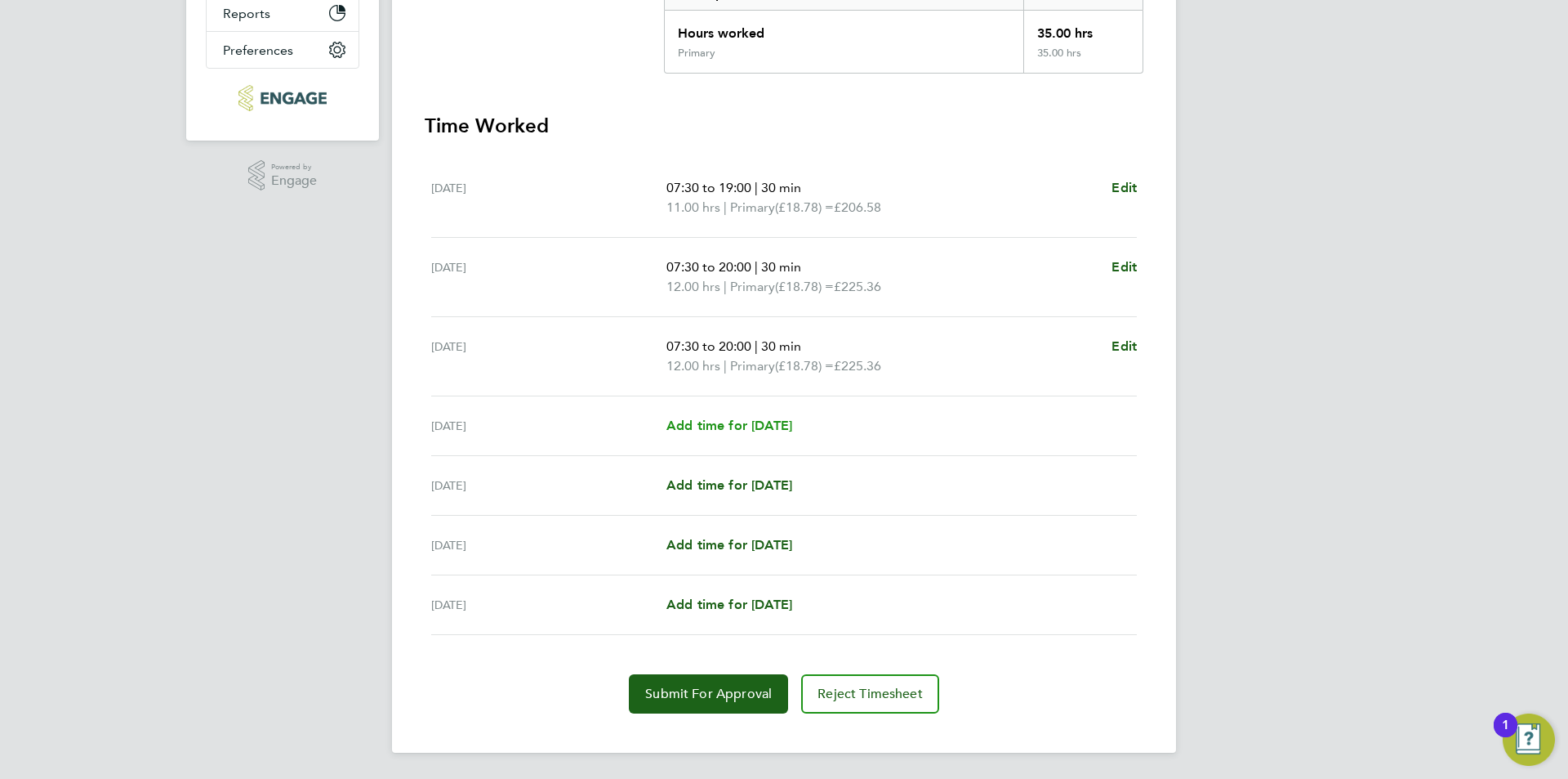
click at [746, 419] on span "Add time for [DATE]" at bounding box center [729, 425] width 126 height 15
select select "30"
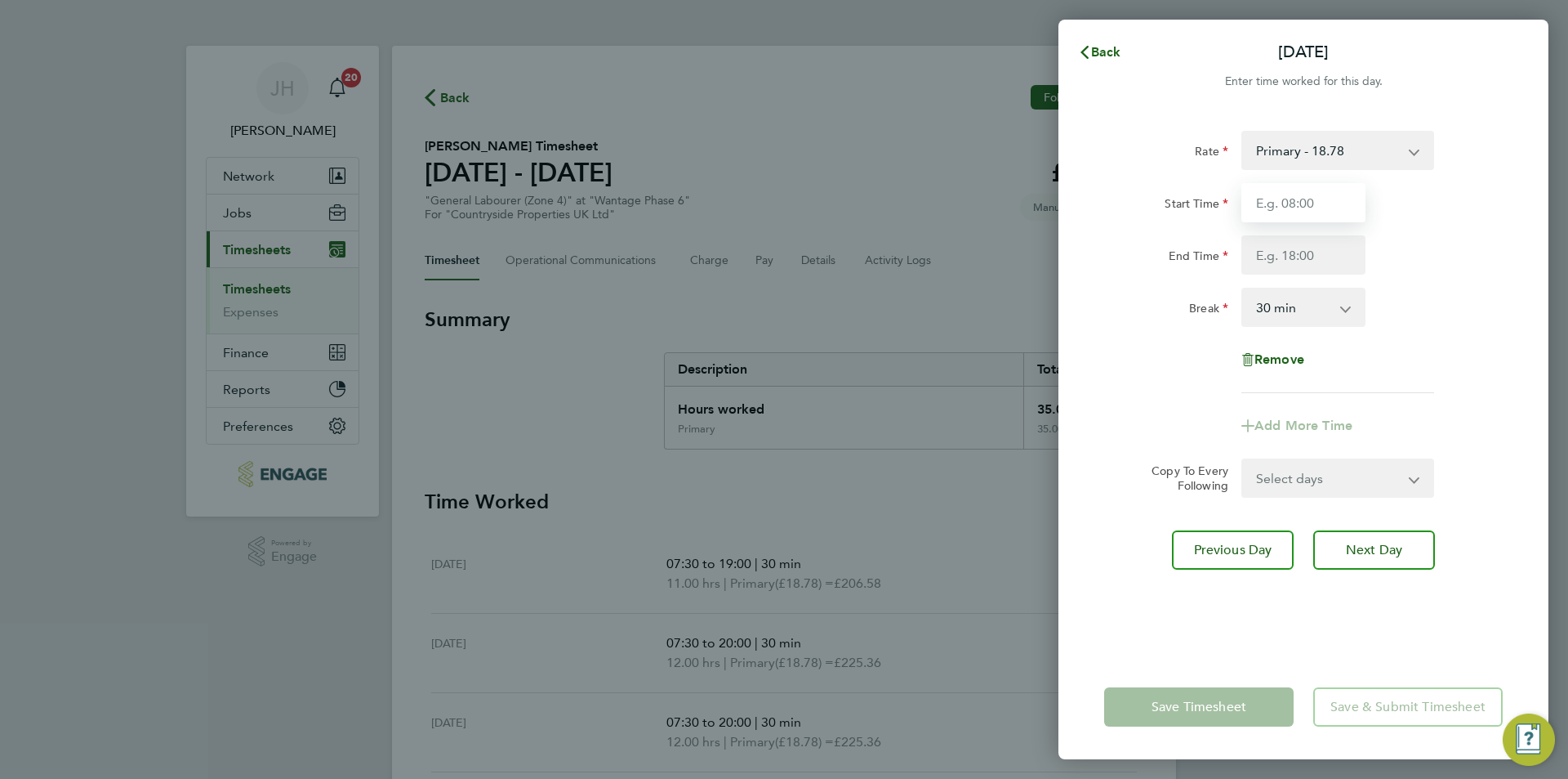
click at [1301, 203] on input "Start Time" at bounding box center [1303, 203] width 124 height 39
type input "07:30"
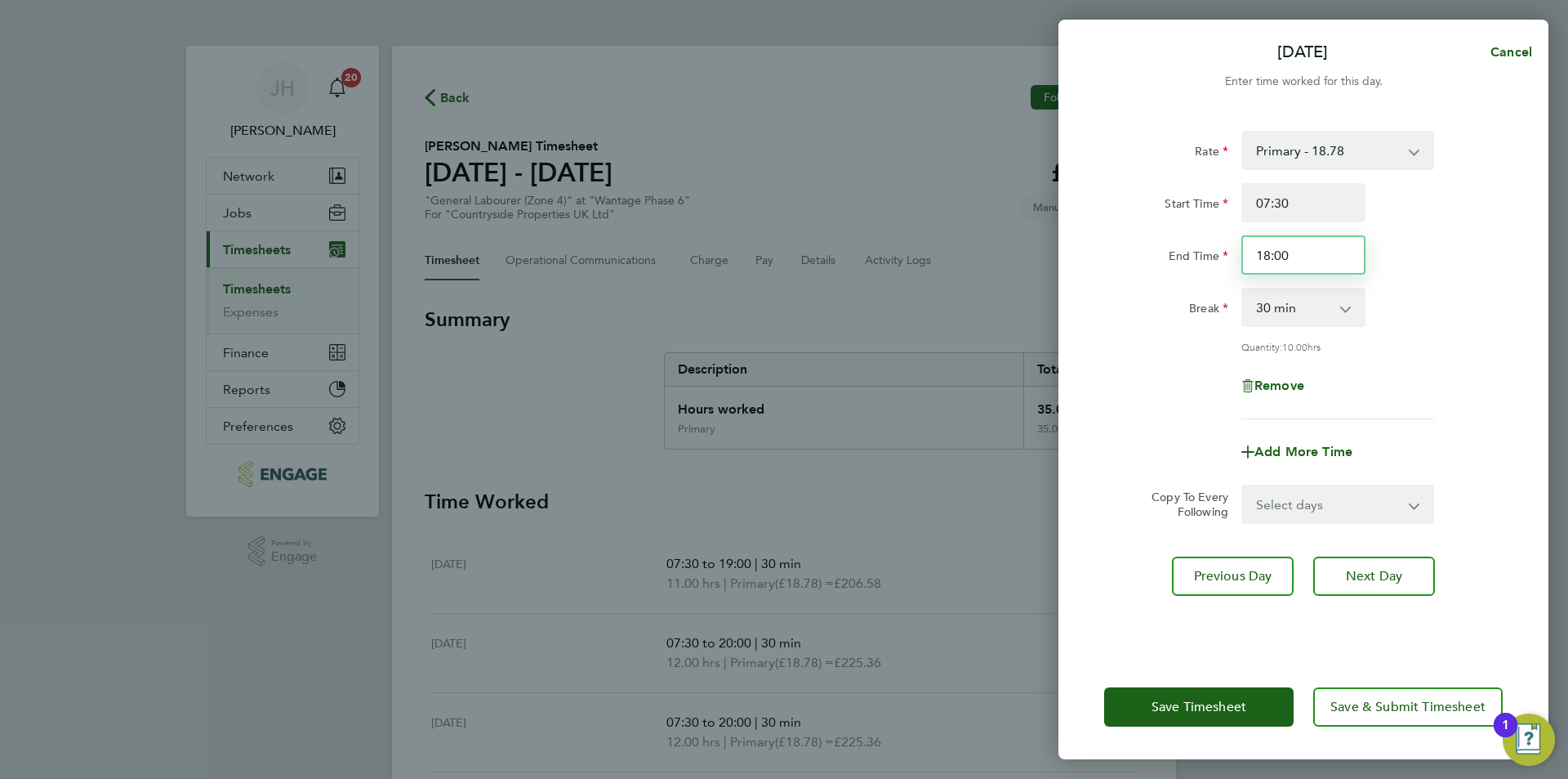
drag, startPoint x: 1316, startPoint y: 263, endPoint x: 1224, endPoint y: 266, distance: 92.0
click at [1224, 266] on div "End Time 18:00" at bounding box center [1303, 255] width 412 height 39
type input "19:00"
click at [1173, 700] on span "Save Timesheet" at bounding box center [1198, 706] width 95 height 16
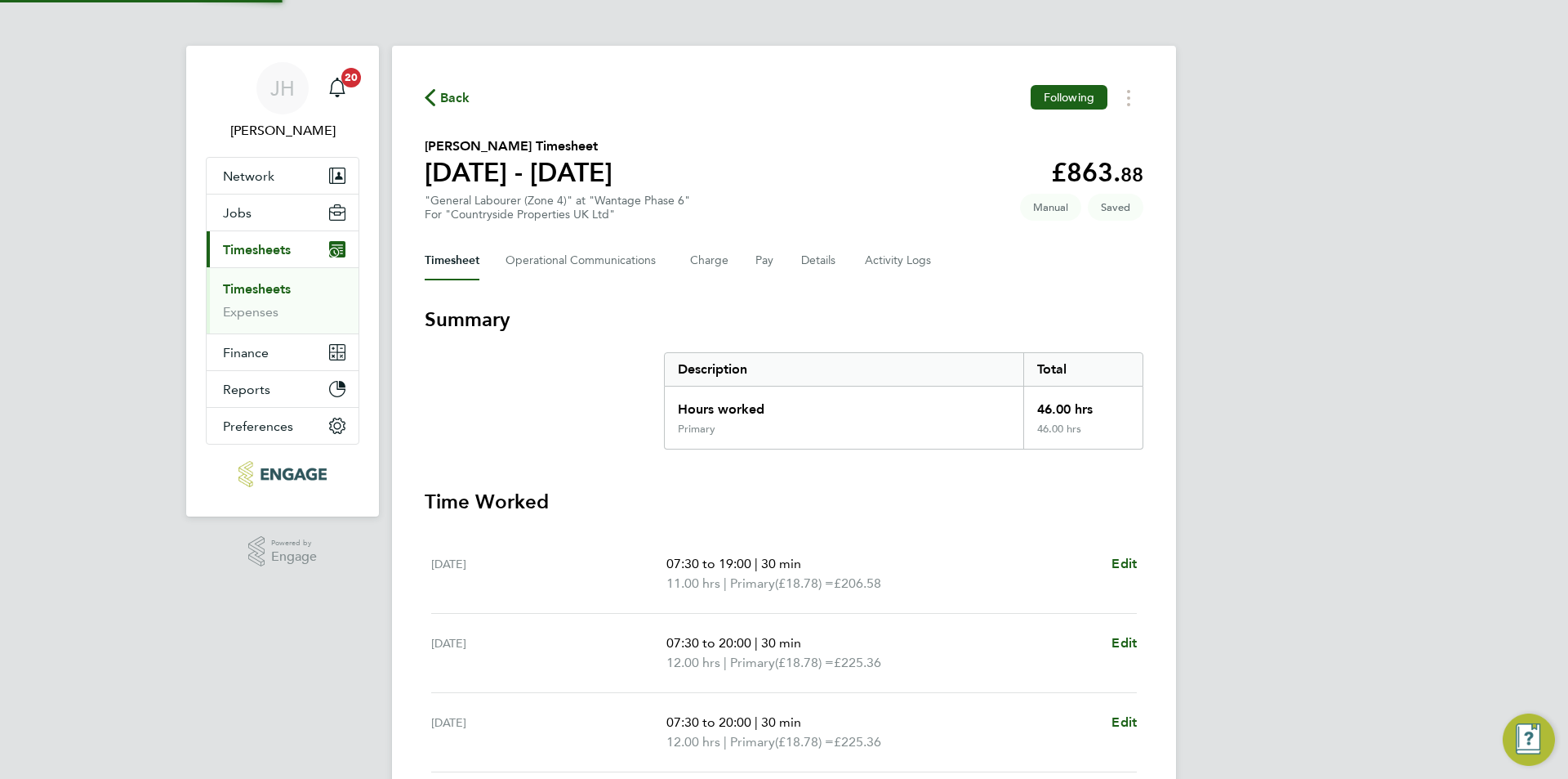
scroll to position [396, 0]
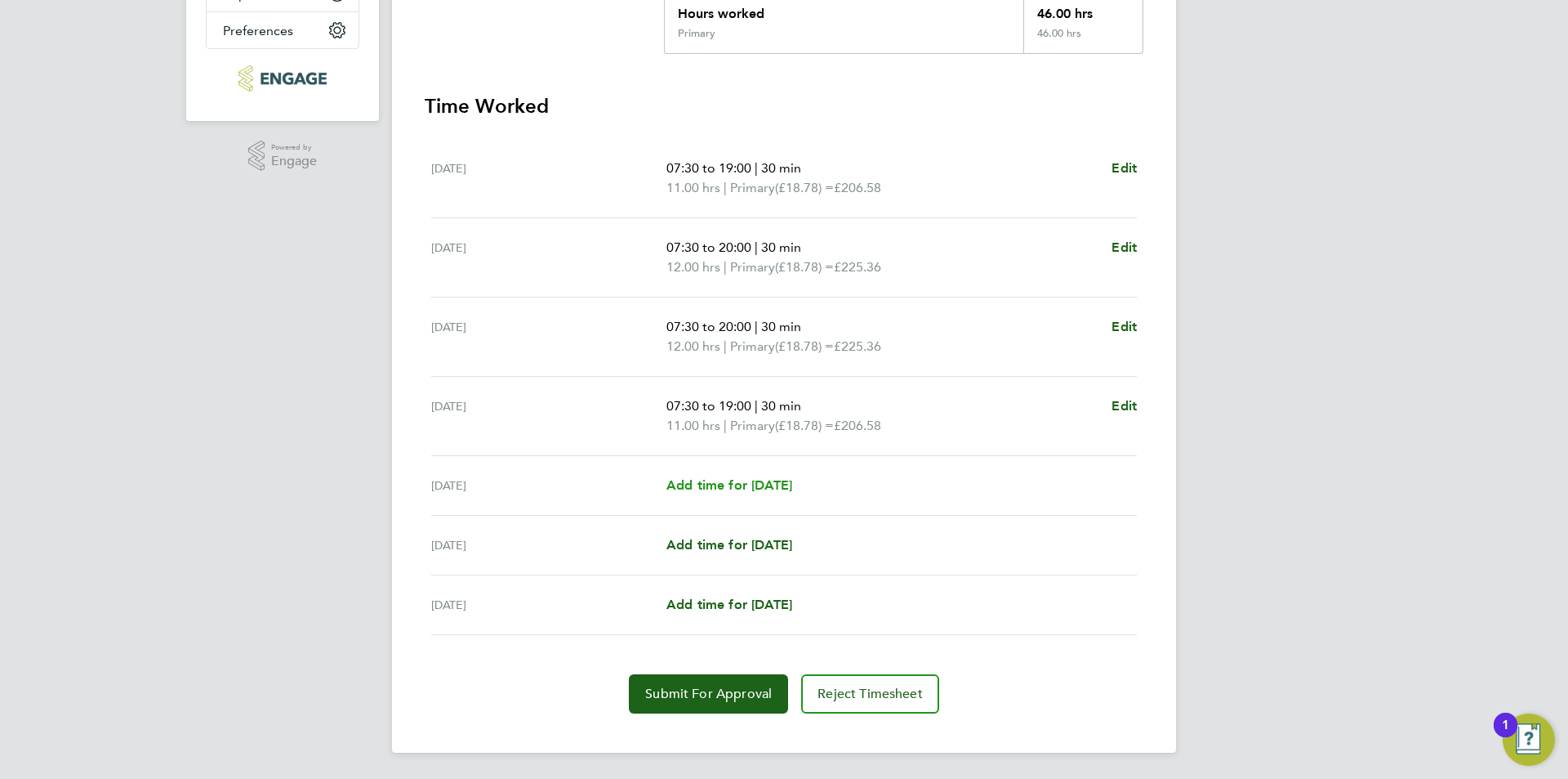
click at [785, 487] on span "Add time for [DATE]" at bounding box center [729, 485] width 126 height 15
select select "30"
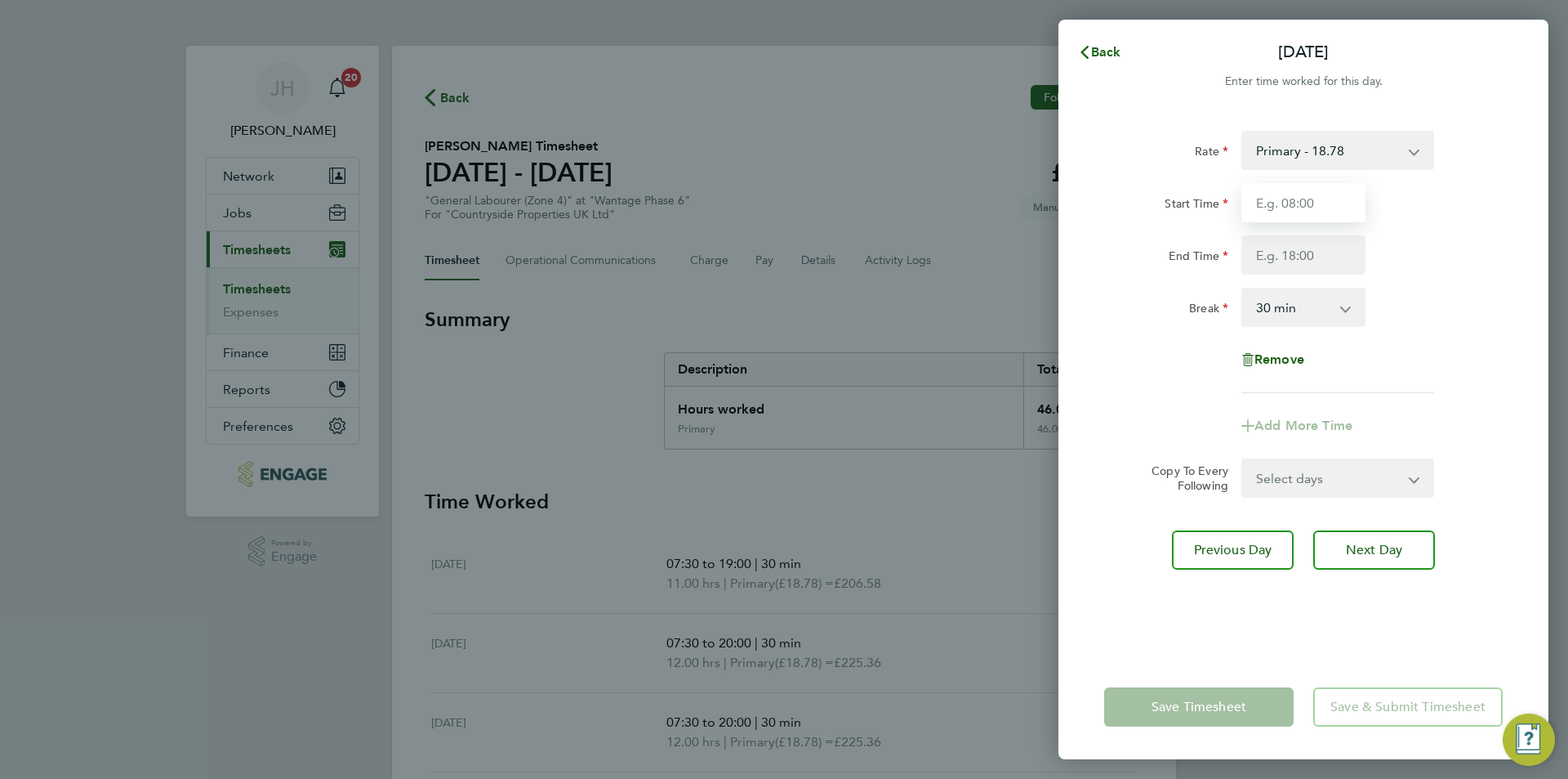
click at [1344, 215] on input "Start Time" at bounding box center [1303, 203] width 124 height 39
type input "07:30"
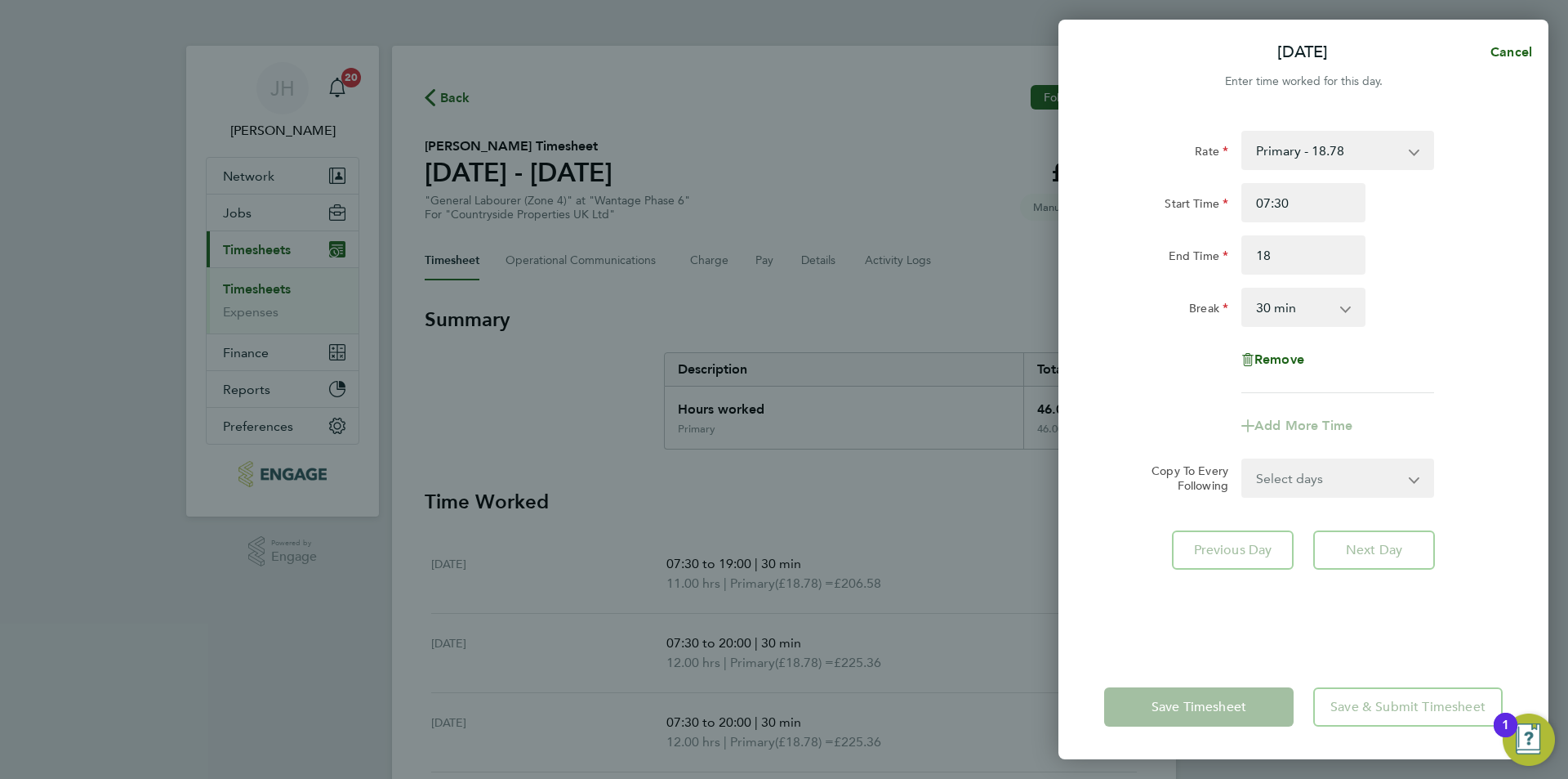
type input "18:00"
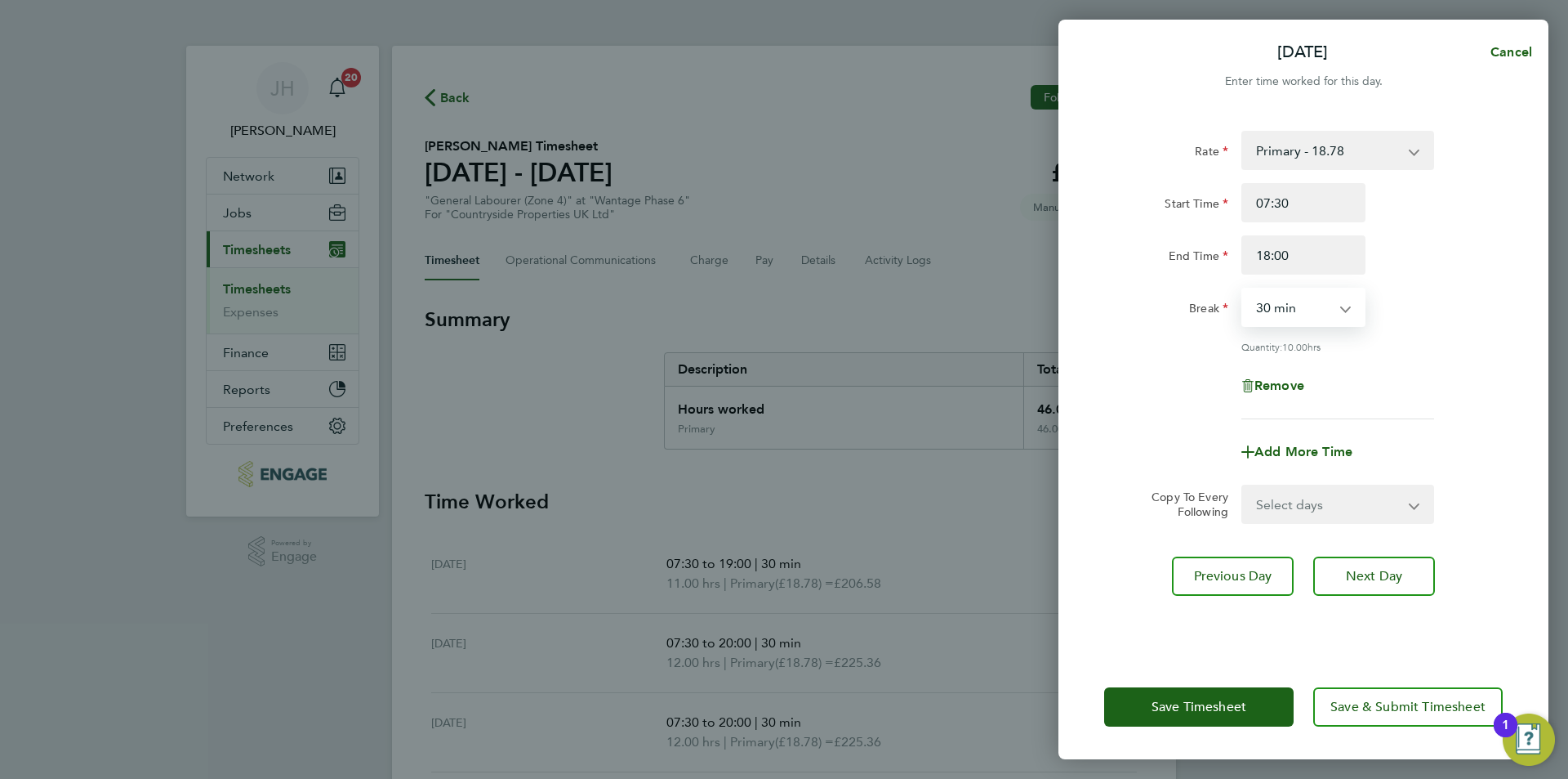
click at [1295, 524] on div "Rate Primary - 18.78 Start Time 07:30 End Time 18:00 Break 0 min 15 min 30 min …" at bounding box center [1303, 382] width 490 height 544
click at [1306, 514] on select "Select days Day Weekend (Sat-Sun) [DATE] [DATE]" at bounding box center [1329, 503] width 171 height 36
select select "SAT"
click at [1243, 486] on select "Select days Day Weekend (Sat-Sun) [DATE] [DATE]" at bounding box center [1329, 503] width 171 height 36
select select "[DATE]"
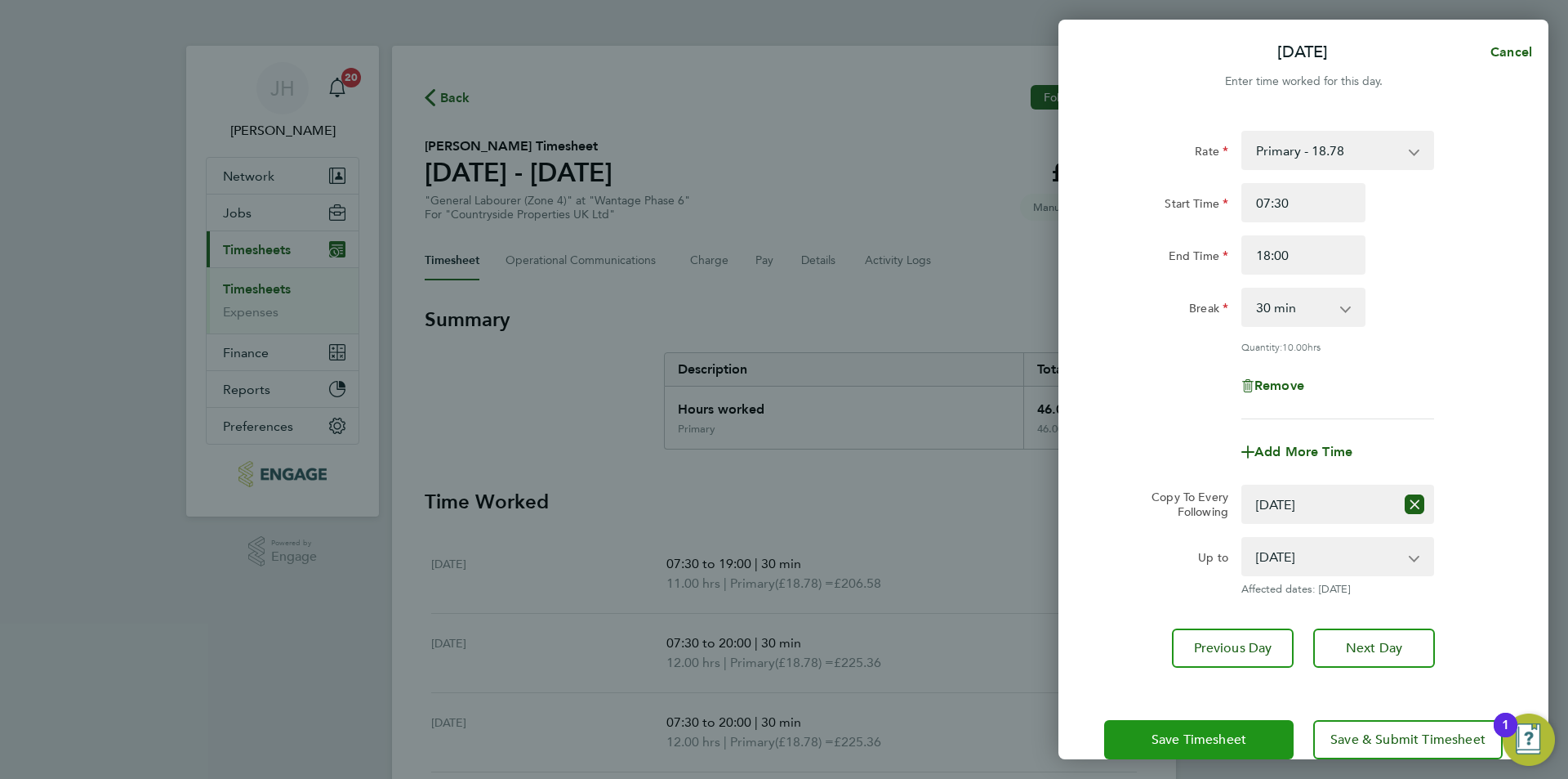
click at [1231, 733] on span "Save Timesheet" at bounding box center [1198, 739] width 95 height 16
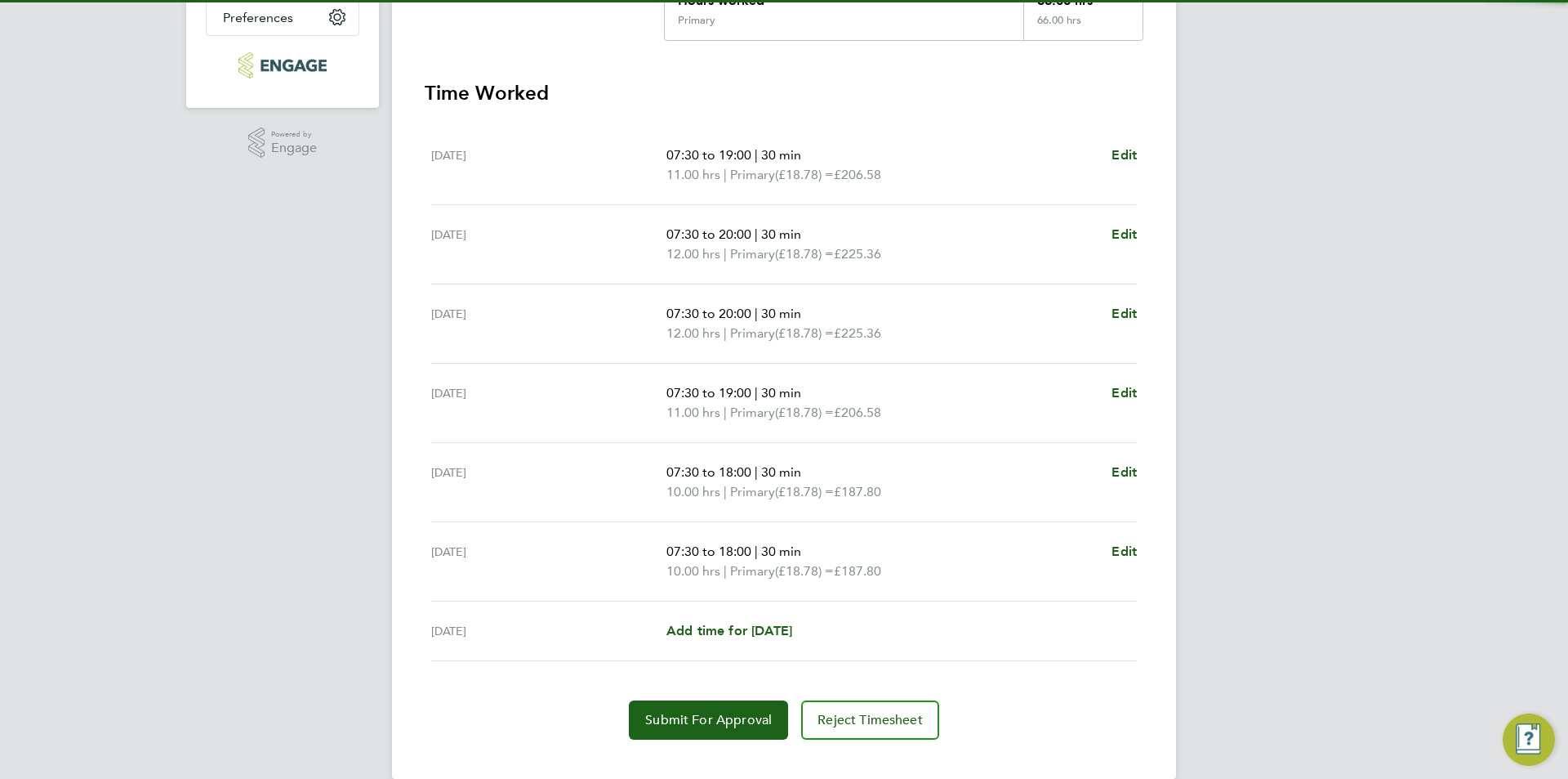
scroll to position [434, 0]
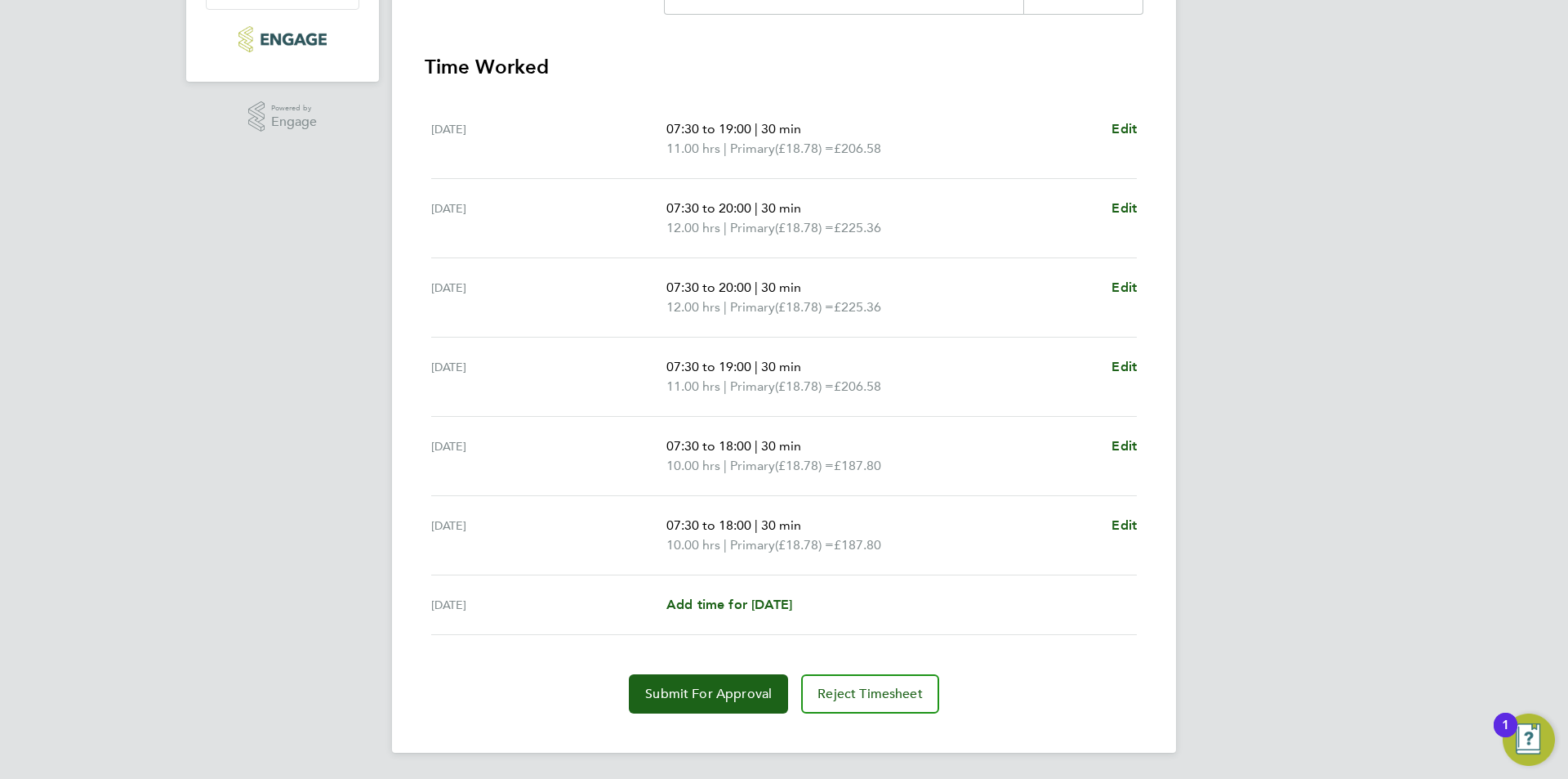
click at [1302, 446] on div "[PERSON_NAME] Notifications 20 Applications: Network Team Members Businesses Si…" at bounding box center [784, 172] width 1568 height 1213
click at [756, 690] on span "Submit For Approval" at bounding box center [708, 693] width 127 height 16
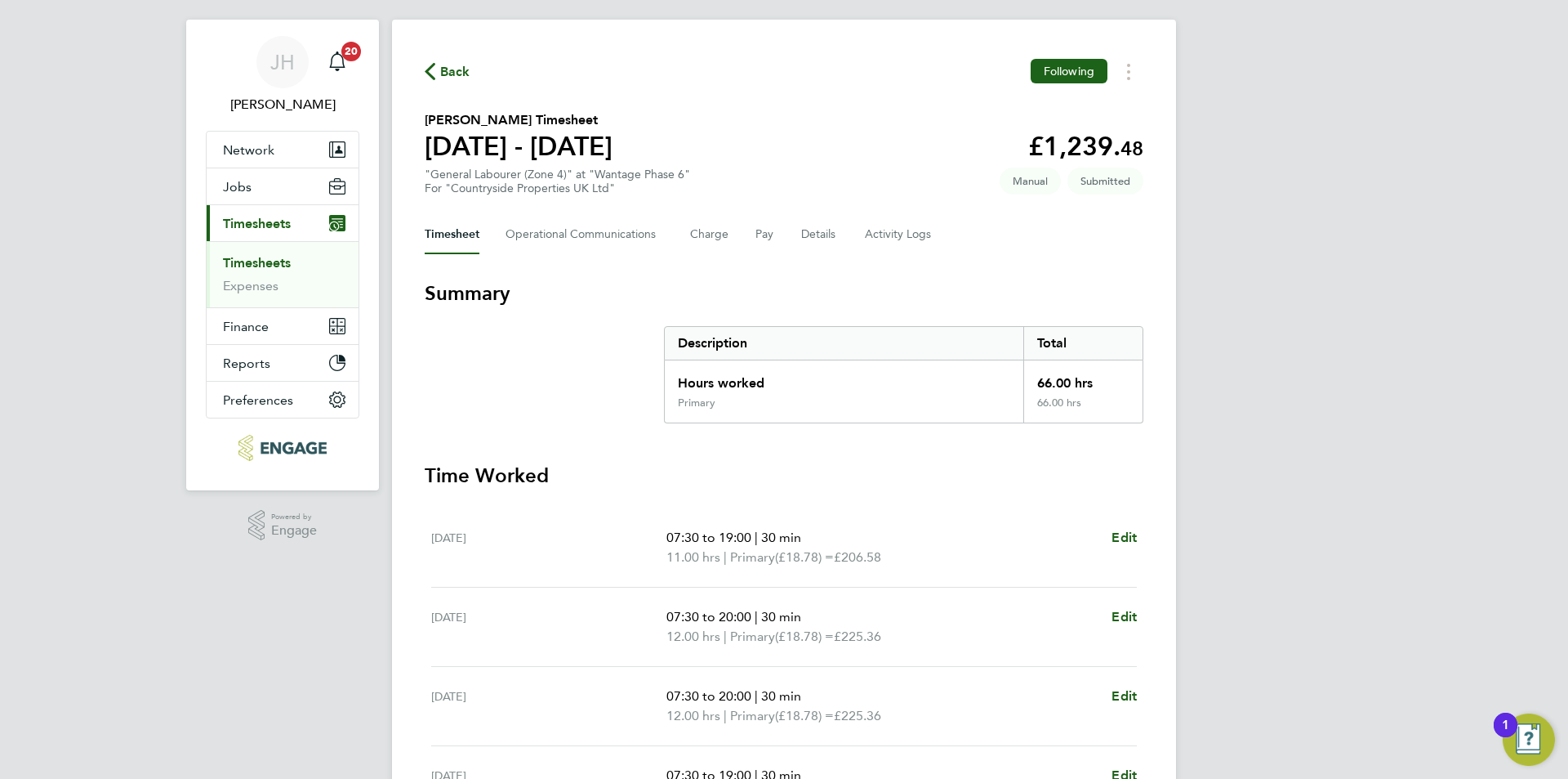
click at [441, 75] on span "Back" at bounding box center [455, 71] width 30 height 19
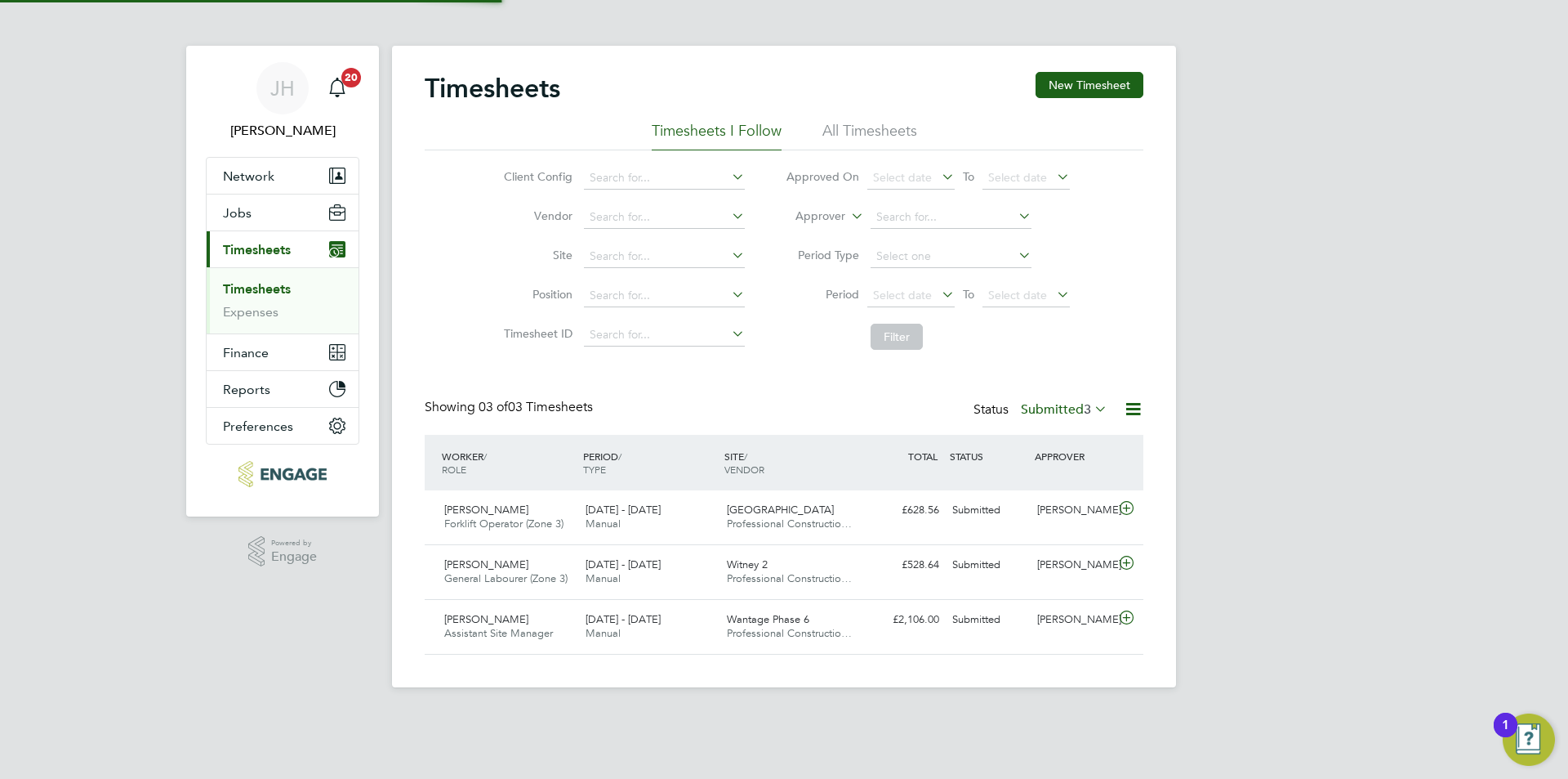
scroll to position [42, 142]
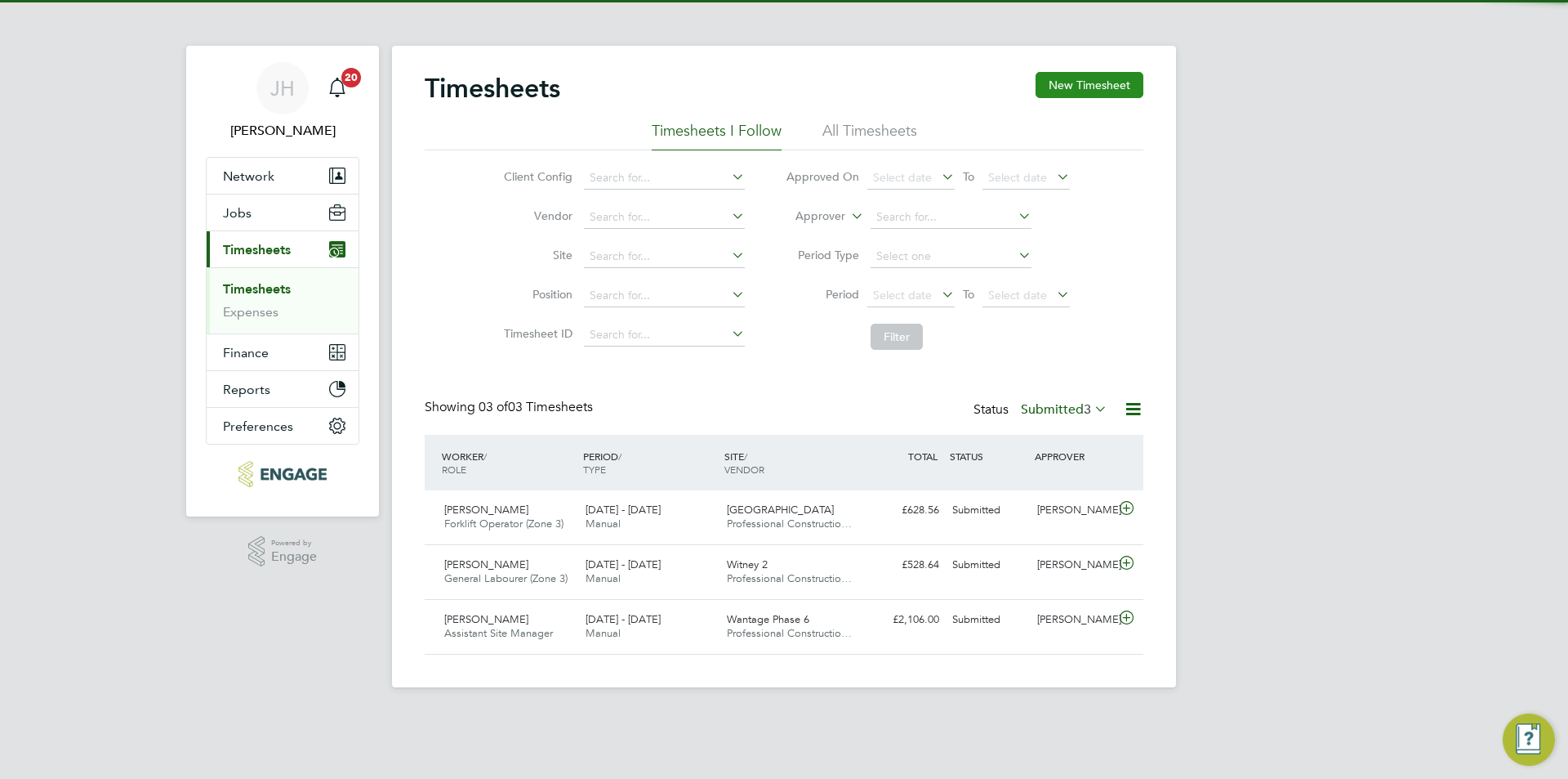
click at [1115, 81] on button "New Timesheet" at bounding box center [1089, 85] width 108 height 26
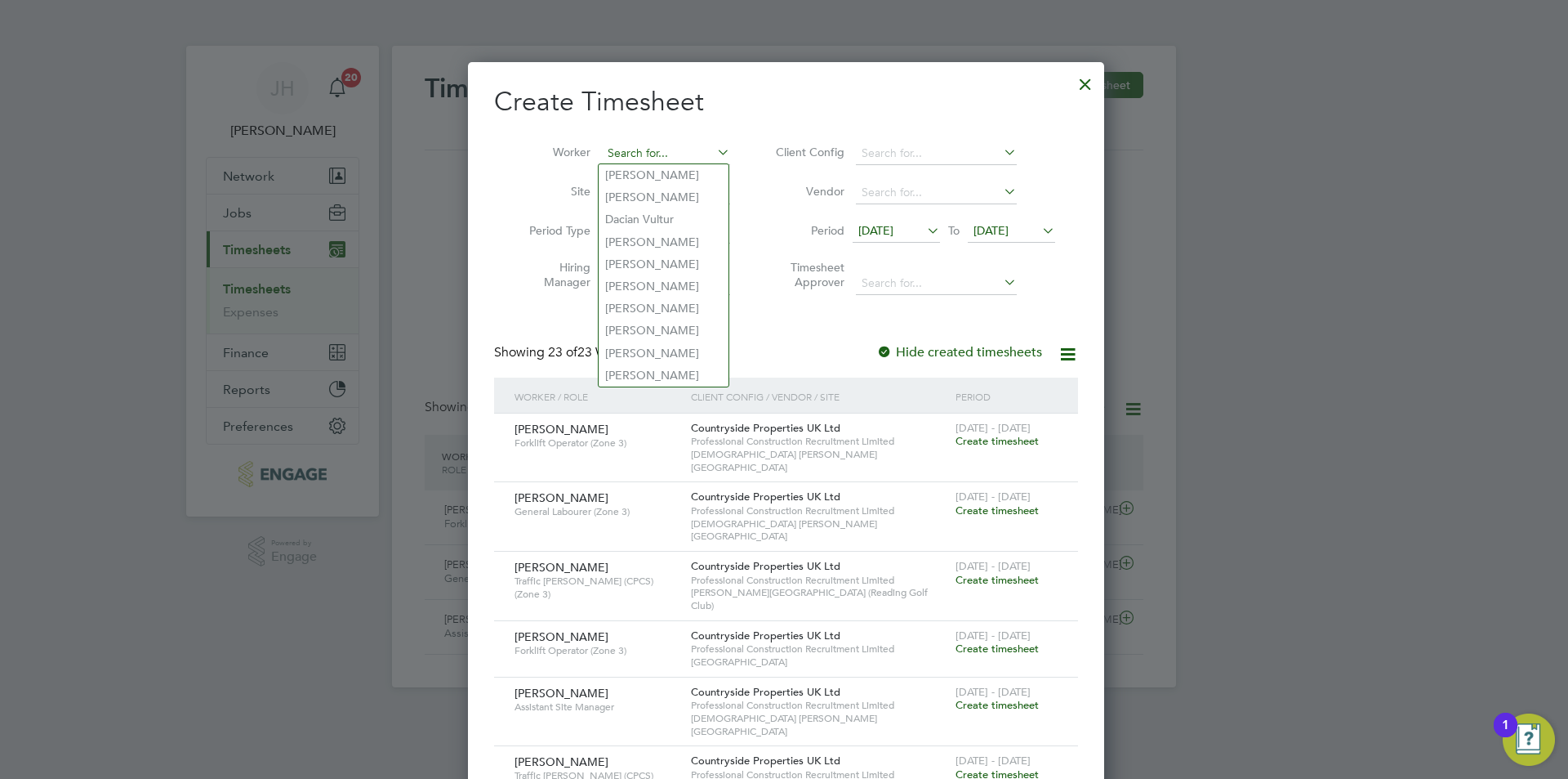
scroll to position [1849, 632]
click at [632, 152] on input at bounding box center [666, 153] width 128 height 23
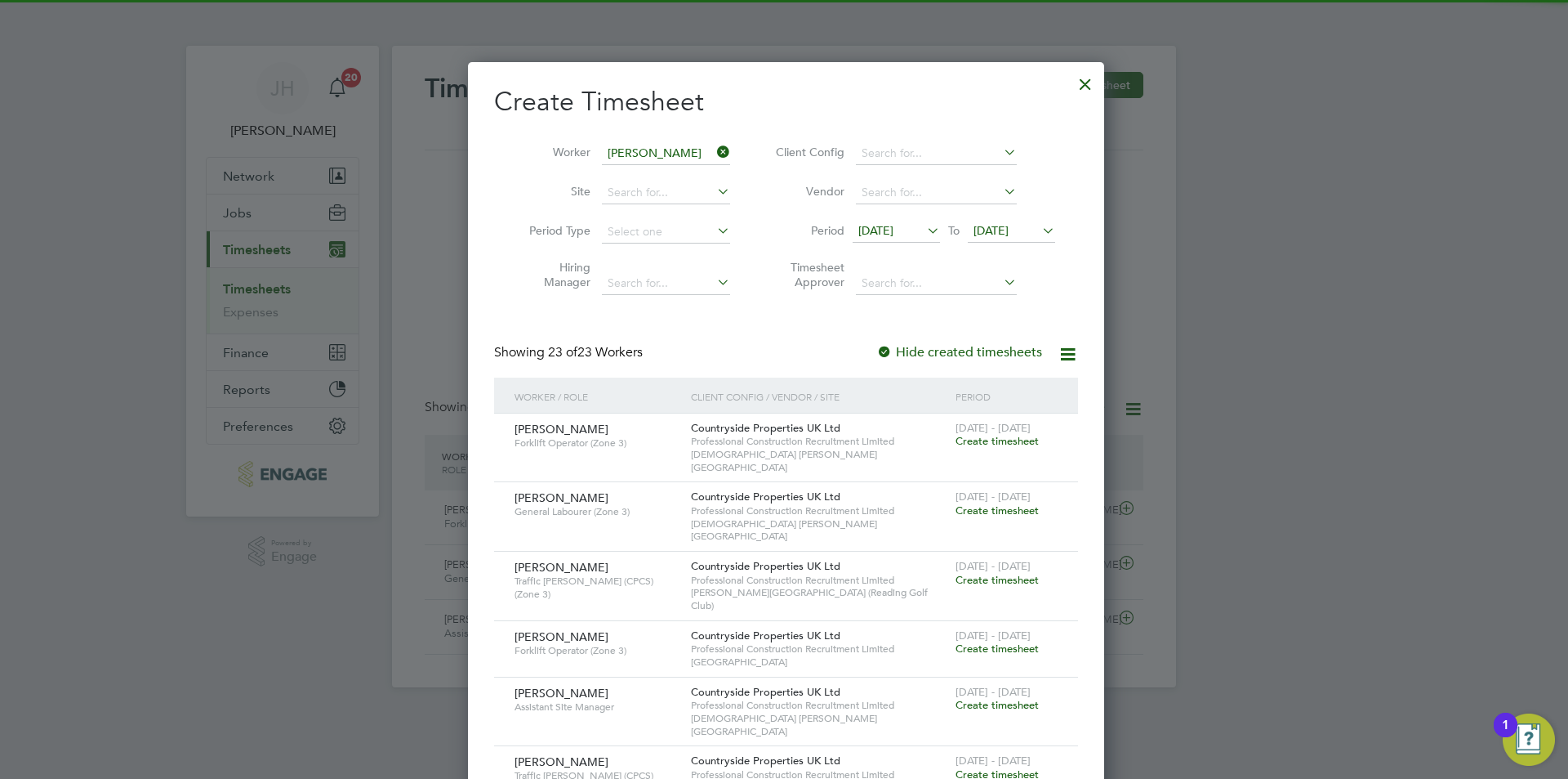
click at [658, 168] on li "[PERSON_NAME] [PERSON_NAME]" at bounding box center [684, 175] width 170 height 22
type input "[PERSON_NAME]"
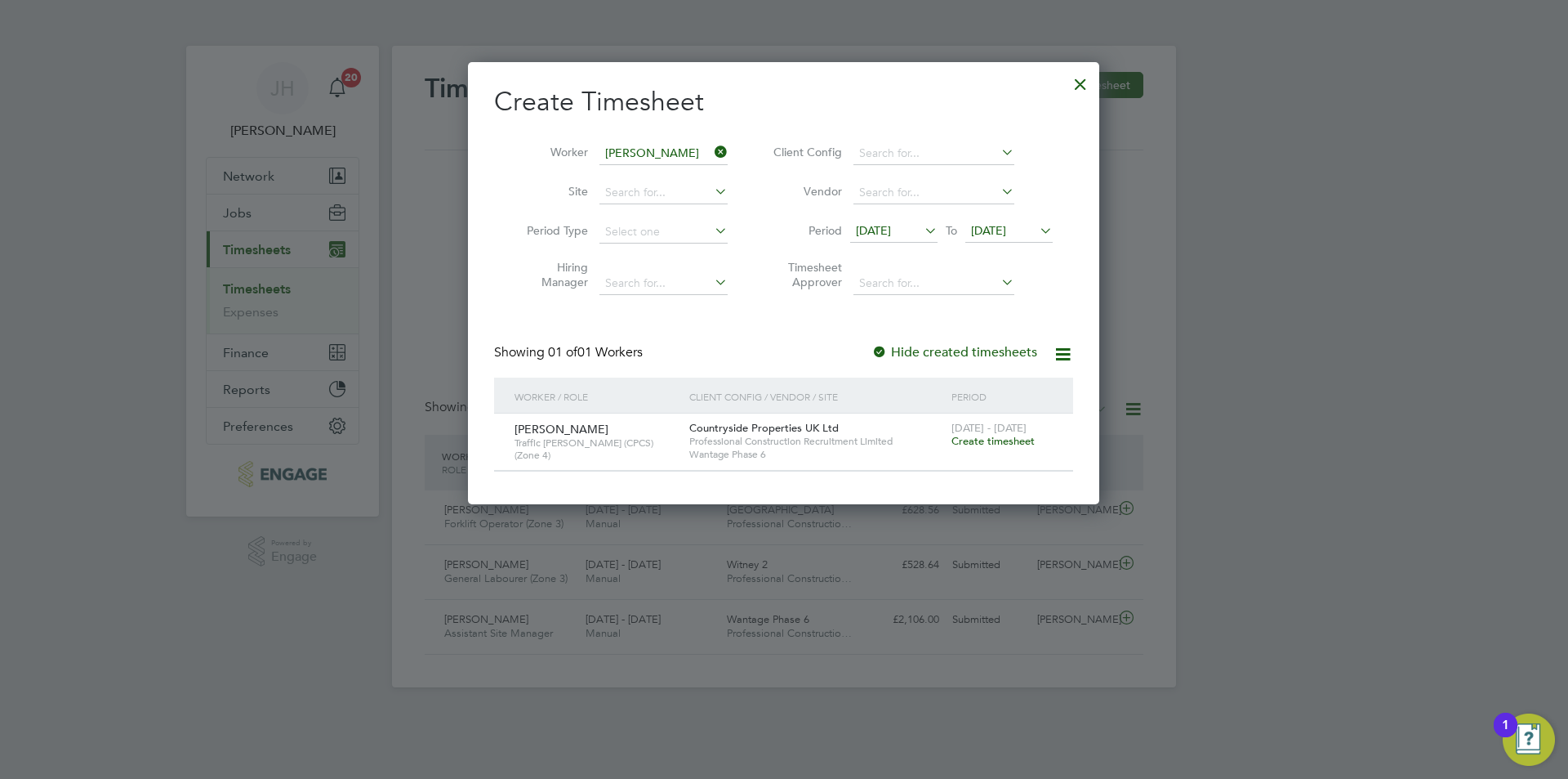
scroll to position [440, 632]
click at [993, 450] on div "[DATE] - [DATE] Create timesheet" at bounding box center [1002, 435] width 109 height 44
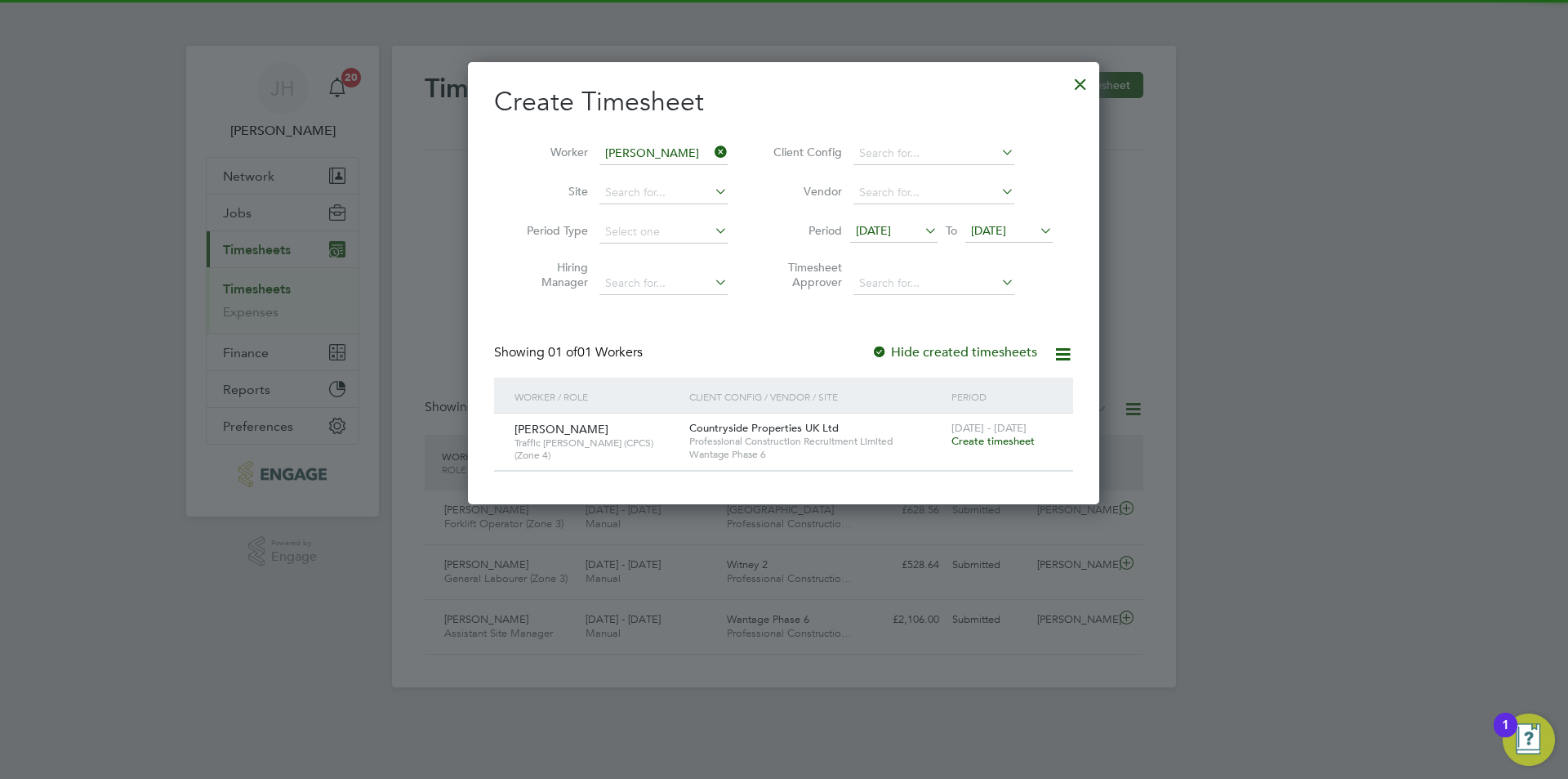
click at [995, 446] on span "Create timesheet" at bounding box center [993, 440] width 83 height 14
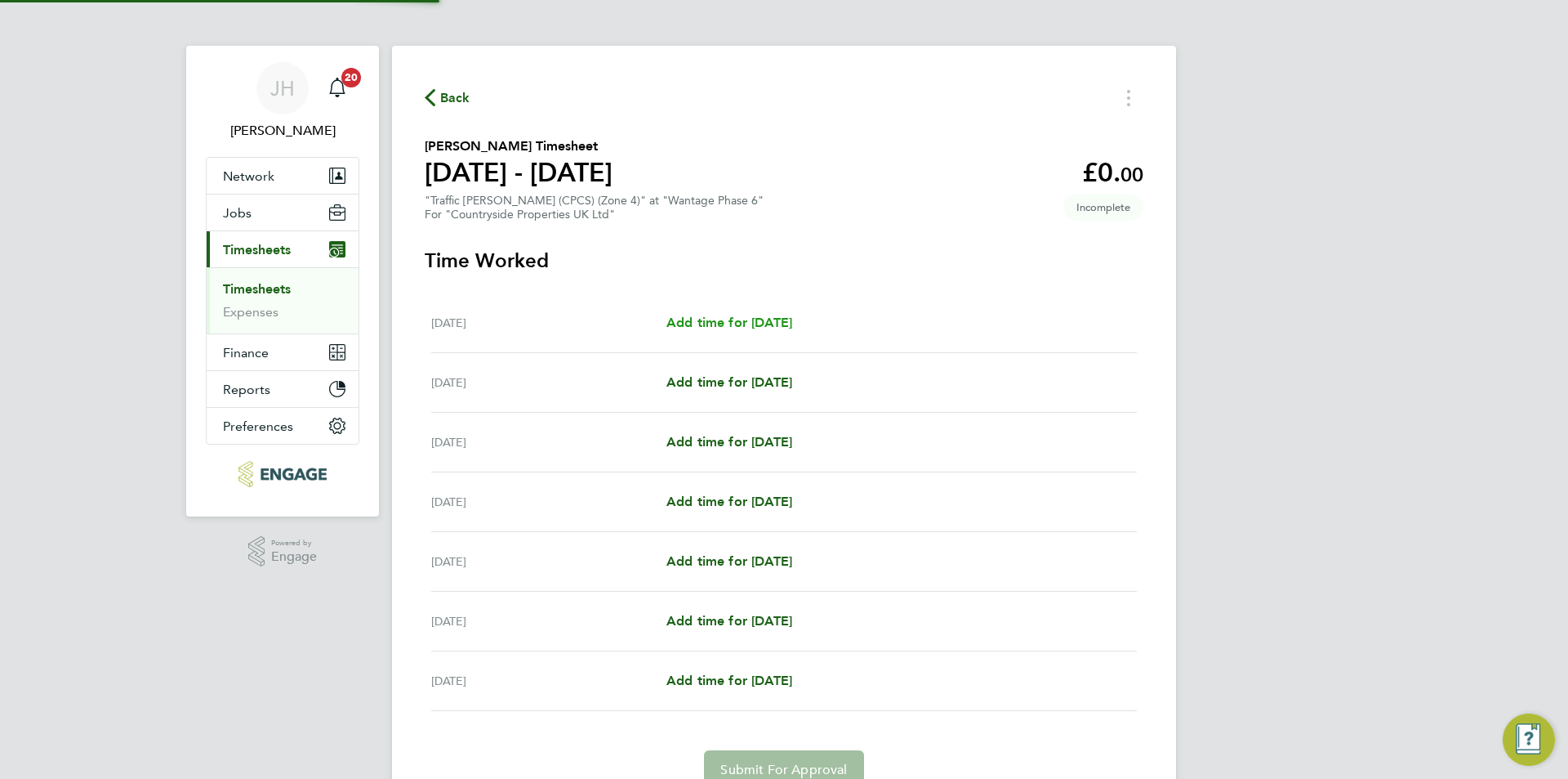
click at [779, 319] on span "Add time for [DATE]" at bounding box center [729, 322] width 126 height 15
select select "30"
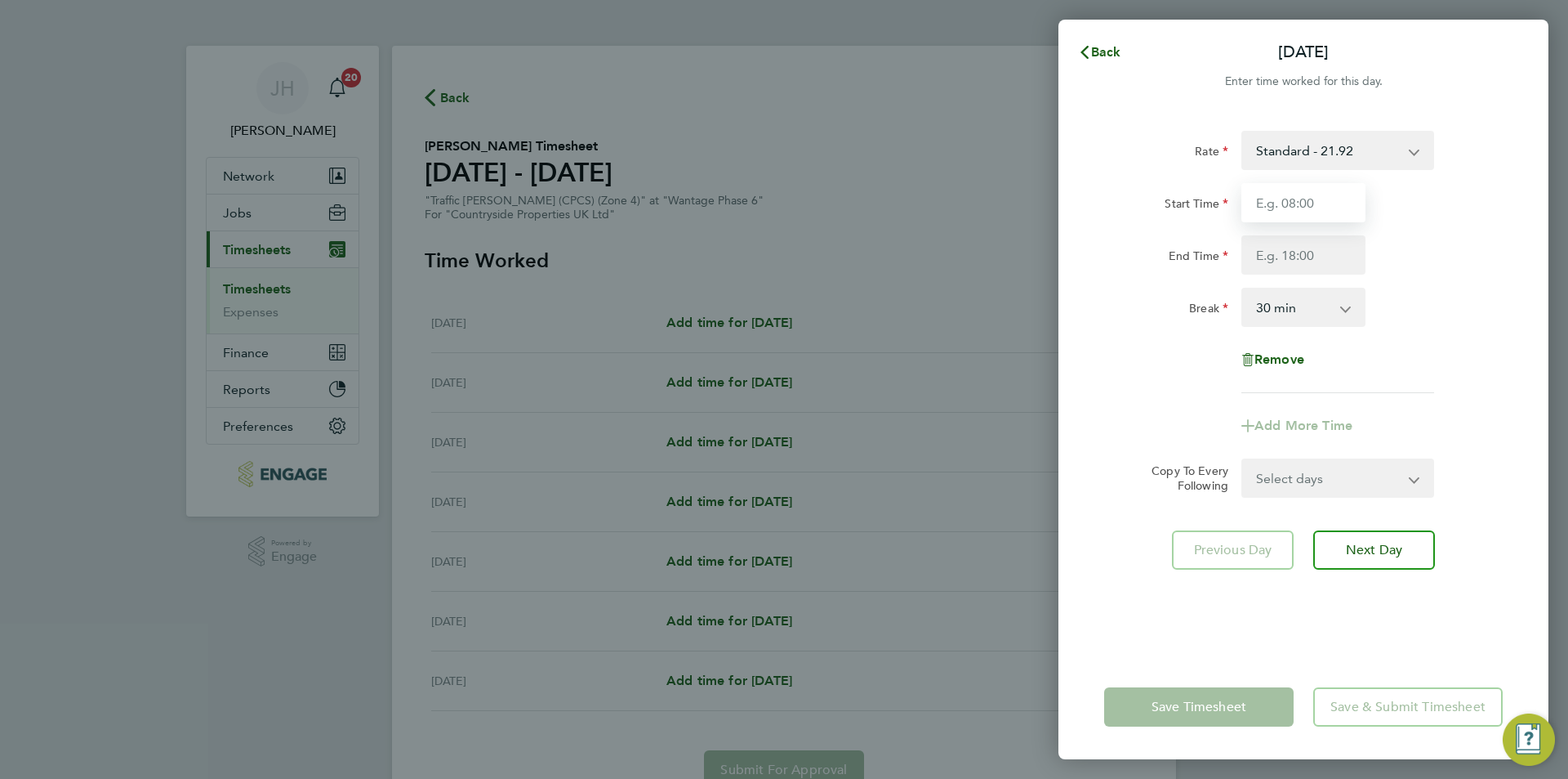
click at [1319, 191] on input "Start Time" at bounding box center [1303, 203] width 124 height 39
type input "07:30"
type input "17:00"
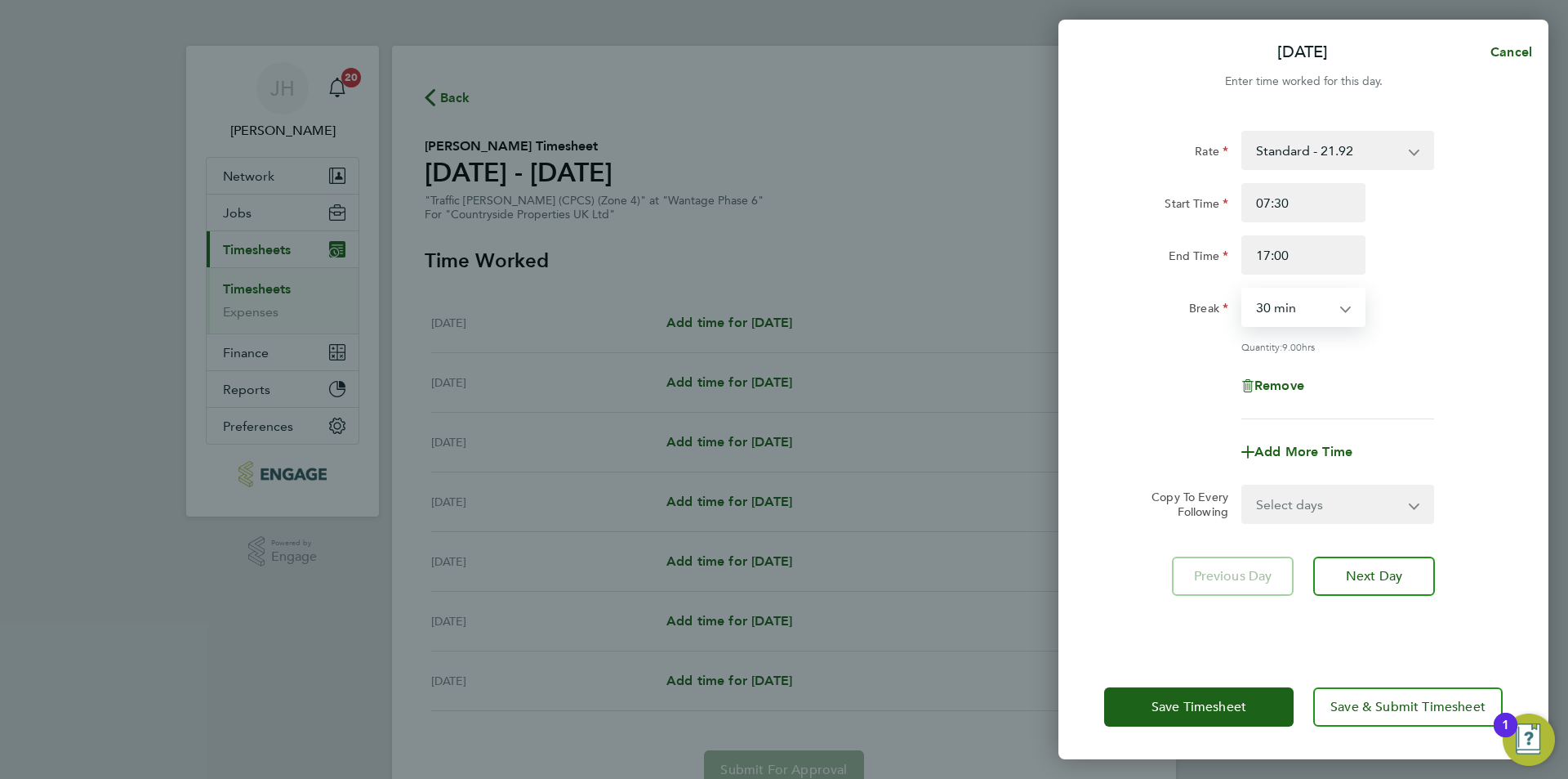
click at [1305, 505] on select "Select days Day Weekday (Mon-Fri) Weekend (Sat-Sun) [DATE] [DATE] [DATE] [DATE]…" at bounding box center [1329, 503] width 171 height 36
select select "WEEKDAY"
click at [1243, 486] on select "Select days Day Weekday (Mon-Fri) Weekend (Sat-Sun) [DATE] [DATE] [DATE] [DATE]…" at bounding box center [1329, 503] width 171 height 36
select select "[DATE]"
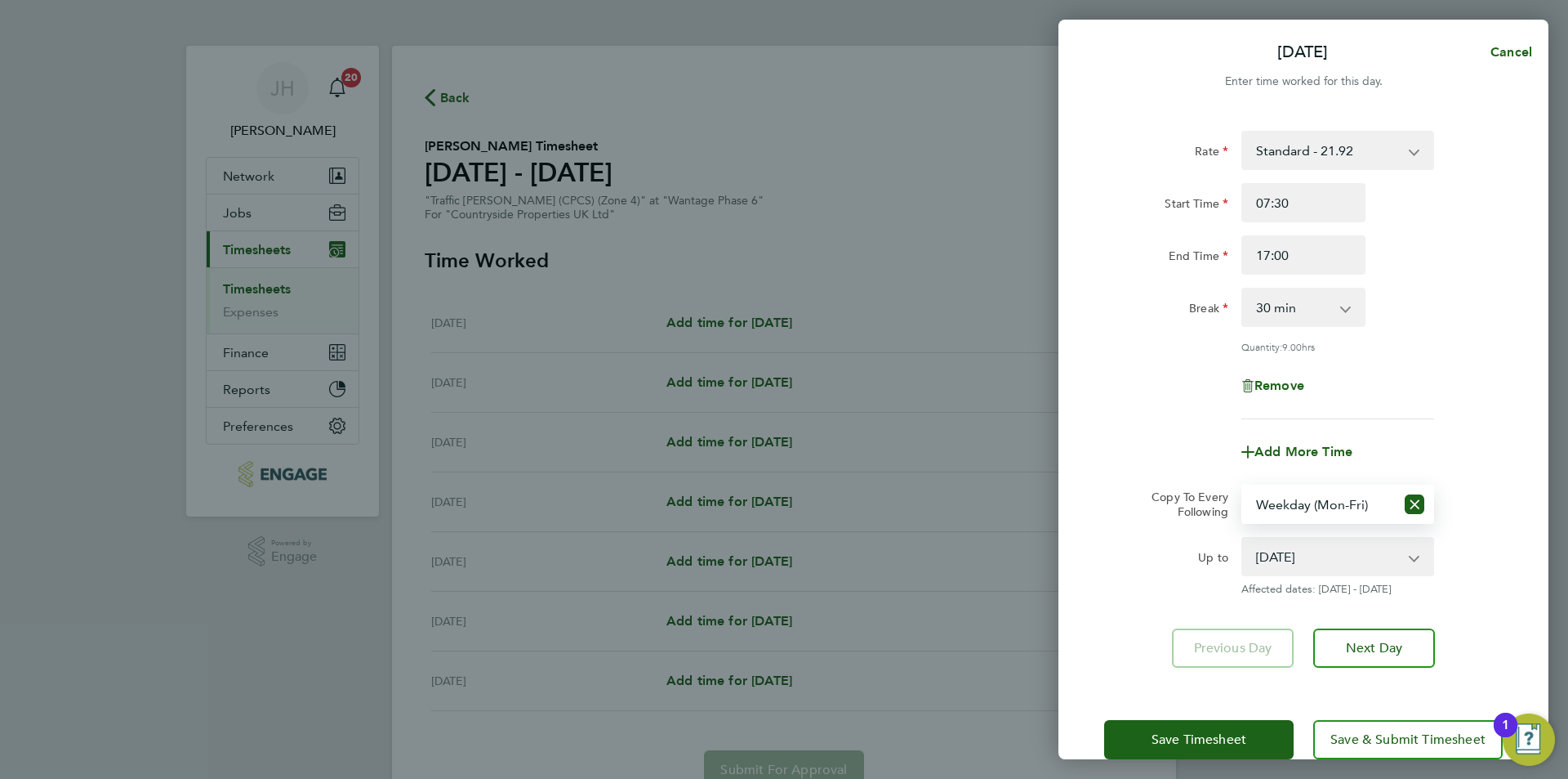
click at [1242, 707] on div "Save Timesheet Save & Submit Timesheet" at bounding box center [1303, 740] width 490 height 104
click at [1240, 731] on span "Save Timesheet" at bounding box center [1198, 739] width 95 height 16
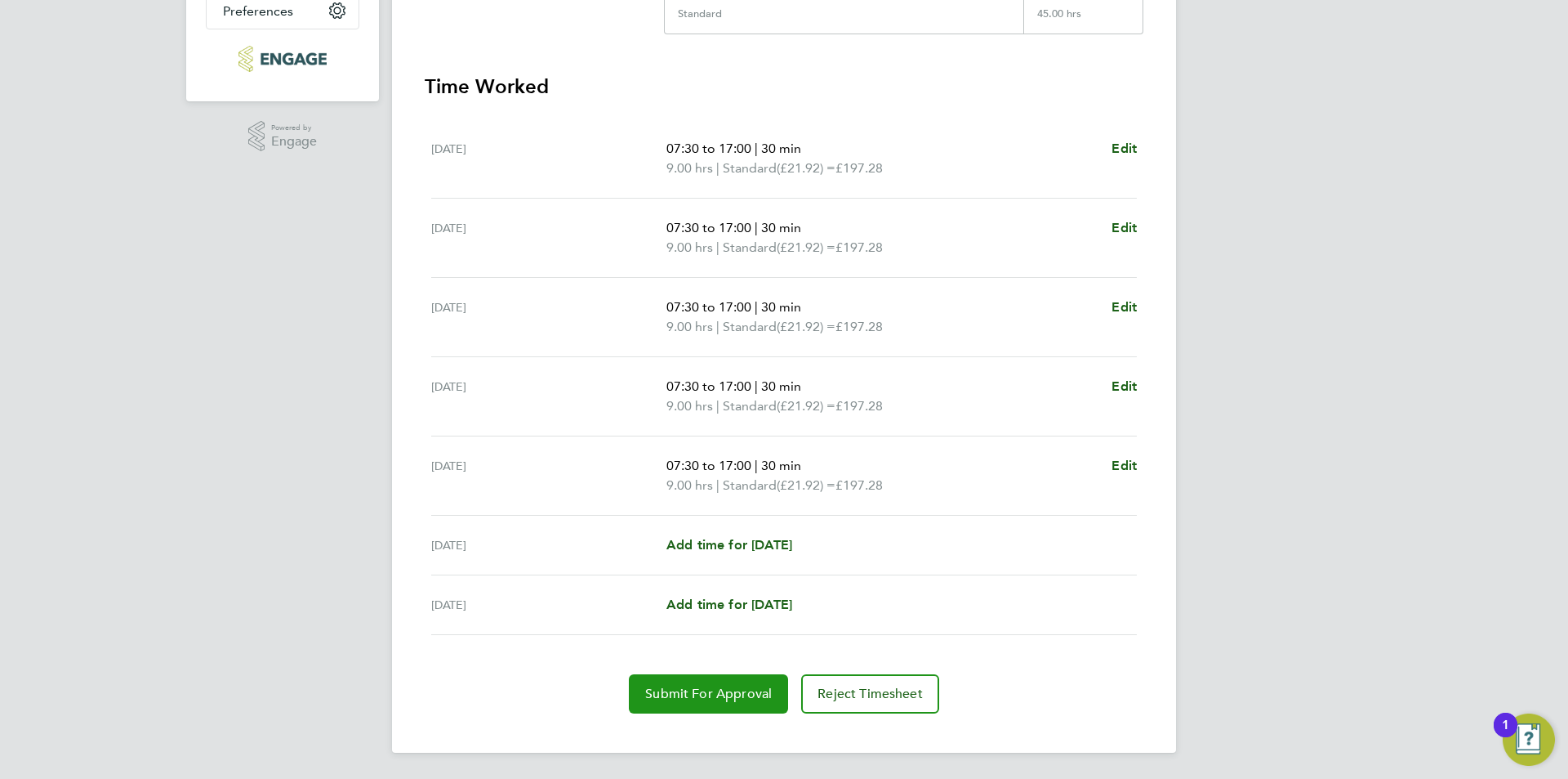
click at [677, 704] on button "Submit For Approval" at bounding box center [709, 693] width 160 height 39
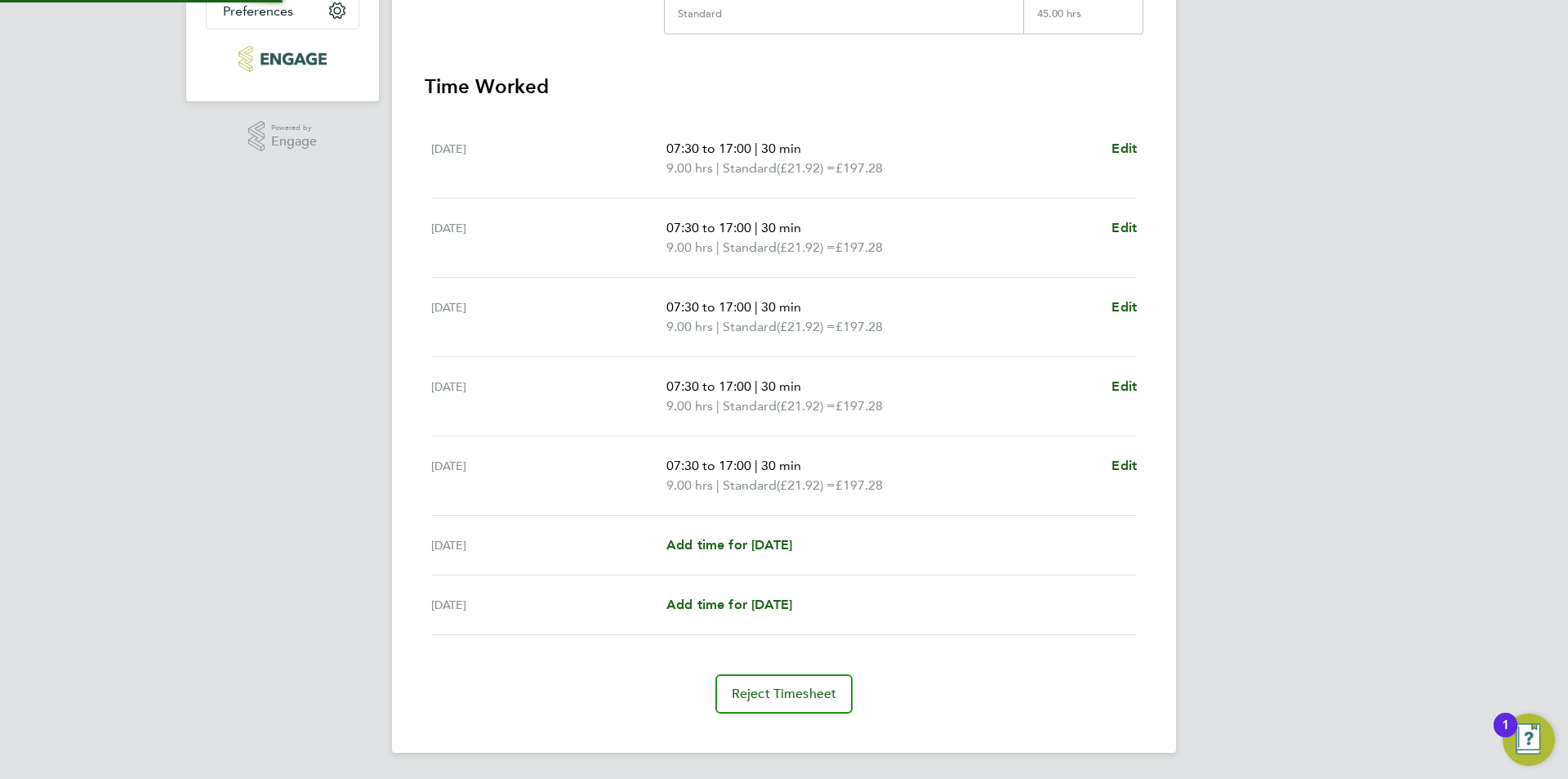
scroll to position [7, 0]
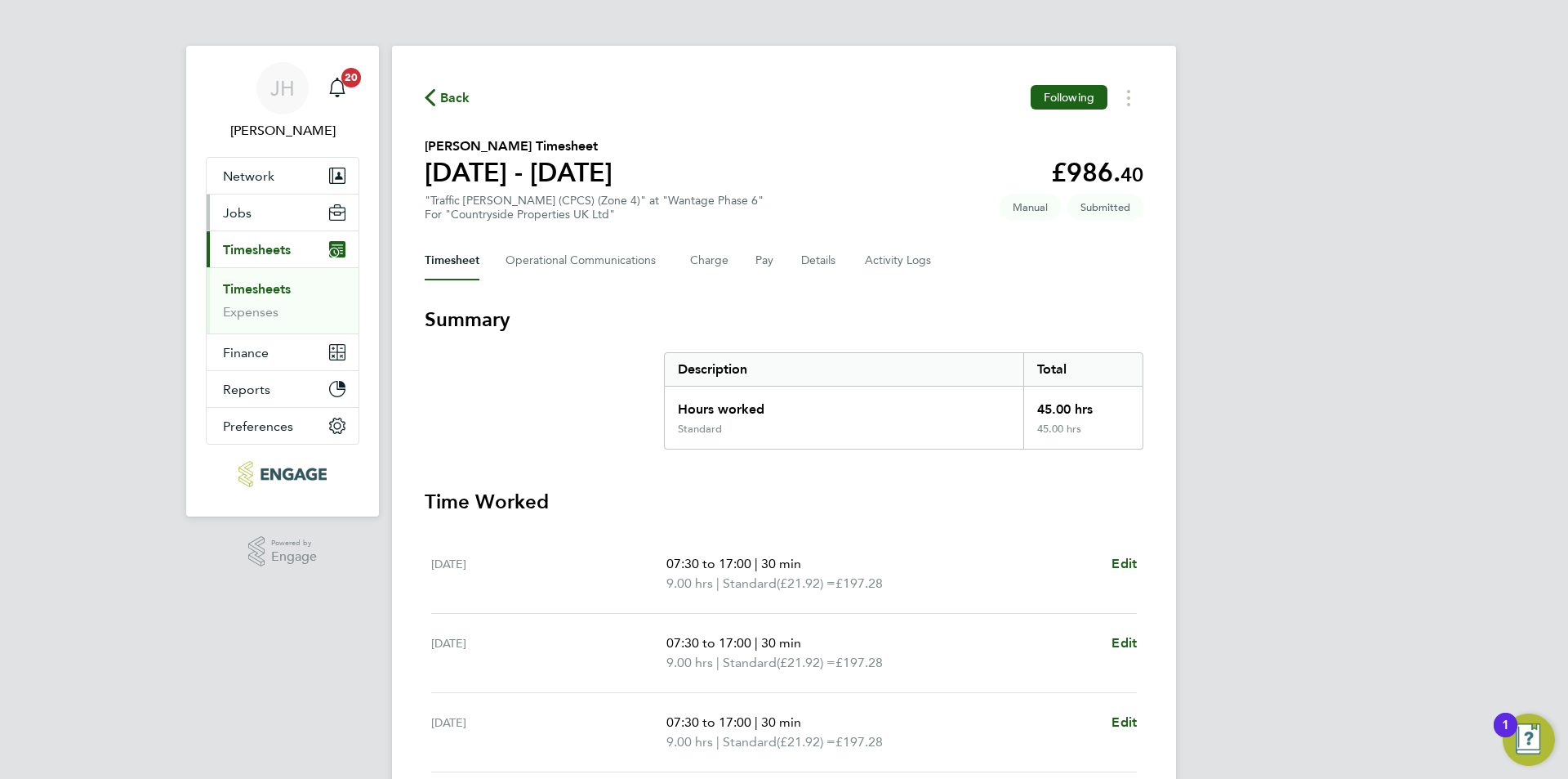
click at [281, 207] on button "Jobs" at bounding box center [282, 212] width 152 height 36
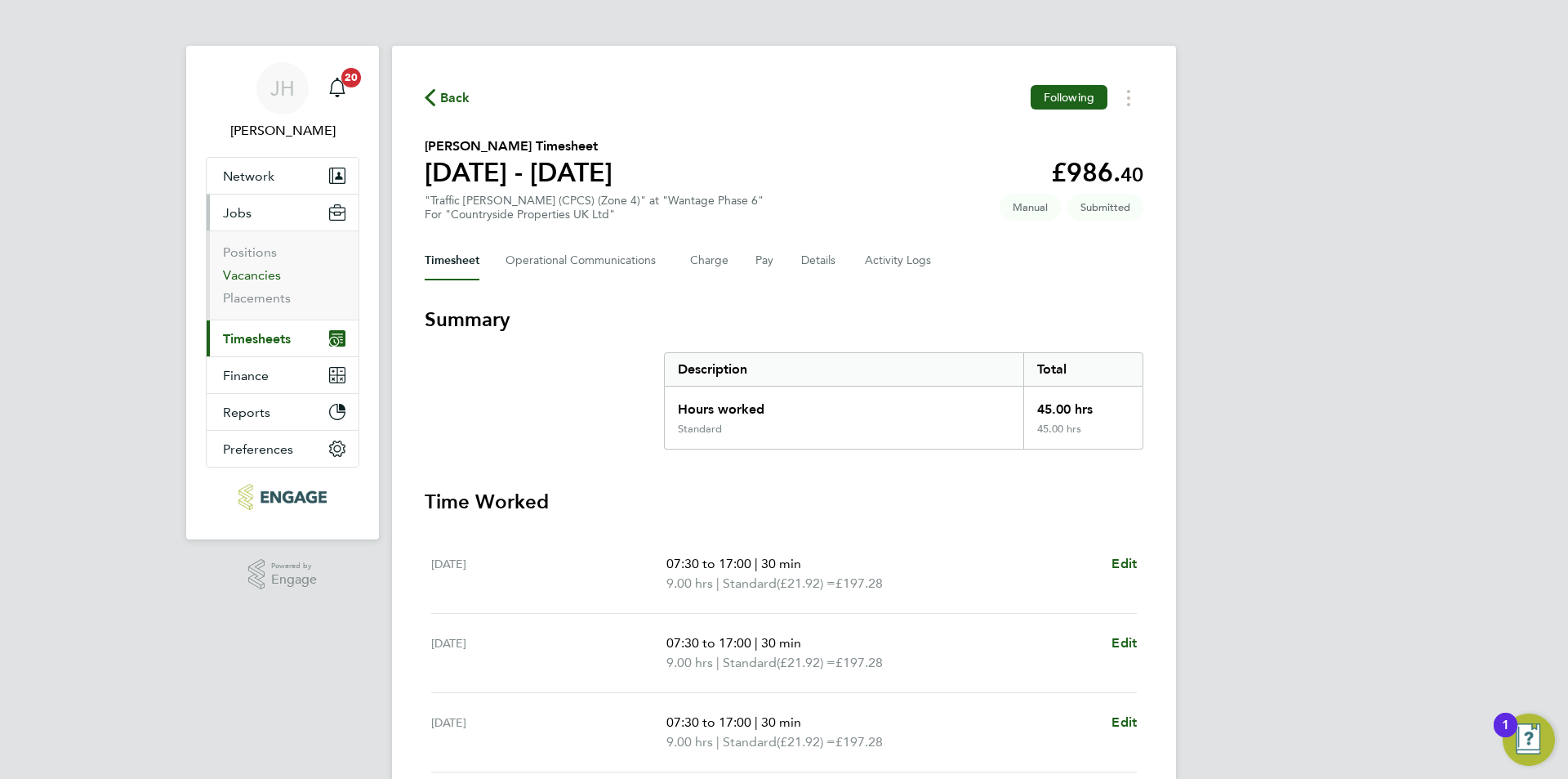
click at [265, 269] on link "Vacancies" at bounding box center [251, 275] width 58 height 15
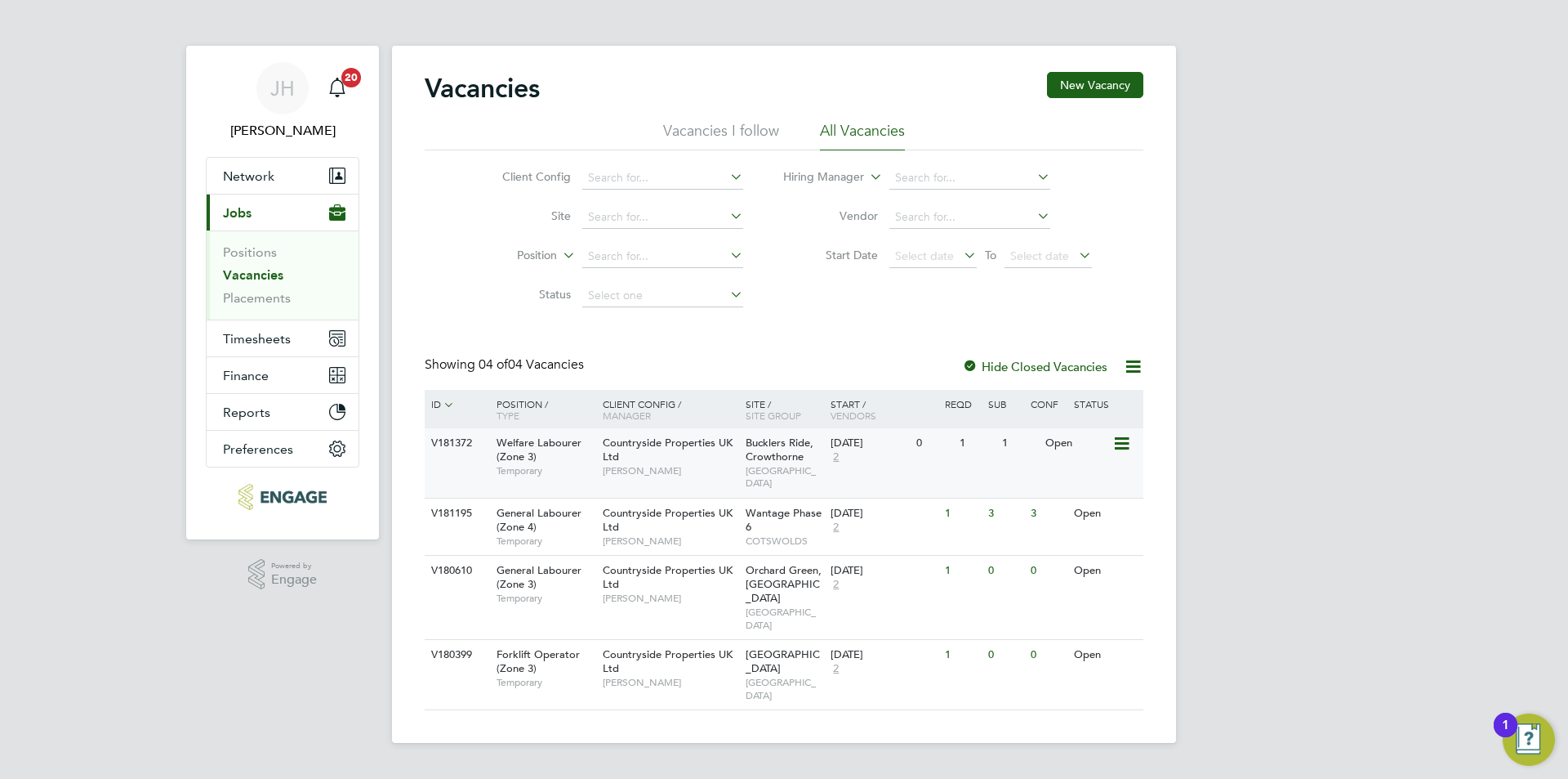
click at [973, 492] on div "V181372 Welfare Labourer (Zone 3) Temporary Countryside Properties UK Ltd [PERS…" at bounding box center [784, 462] width 719 height 70
click at [1020, 529] on div "V181195 General Labourer (Zone 4) Temporary Countryside Properties UK Ltd [PERS…" at bounding box center [784, 526] width 719 height 57
click at [254, 301] on link "Placements" at bounding box center [256, 297] width 68 height 15
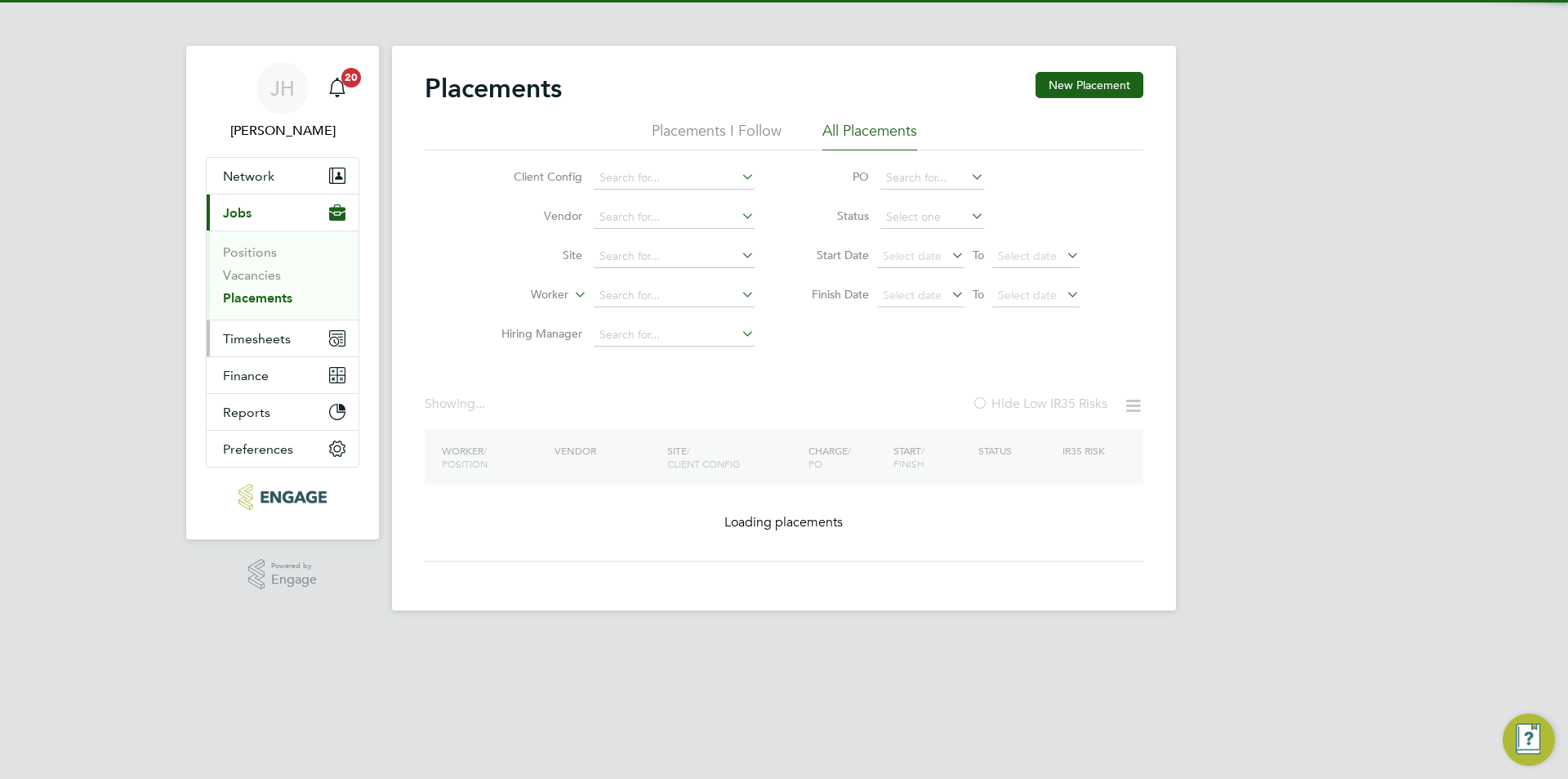
click at [283, 323] on button "Timesheets" at bounding box center [282, 338] width 152 height 36
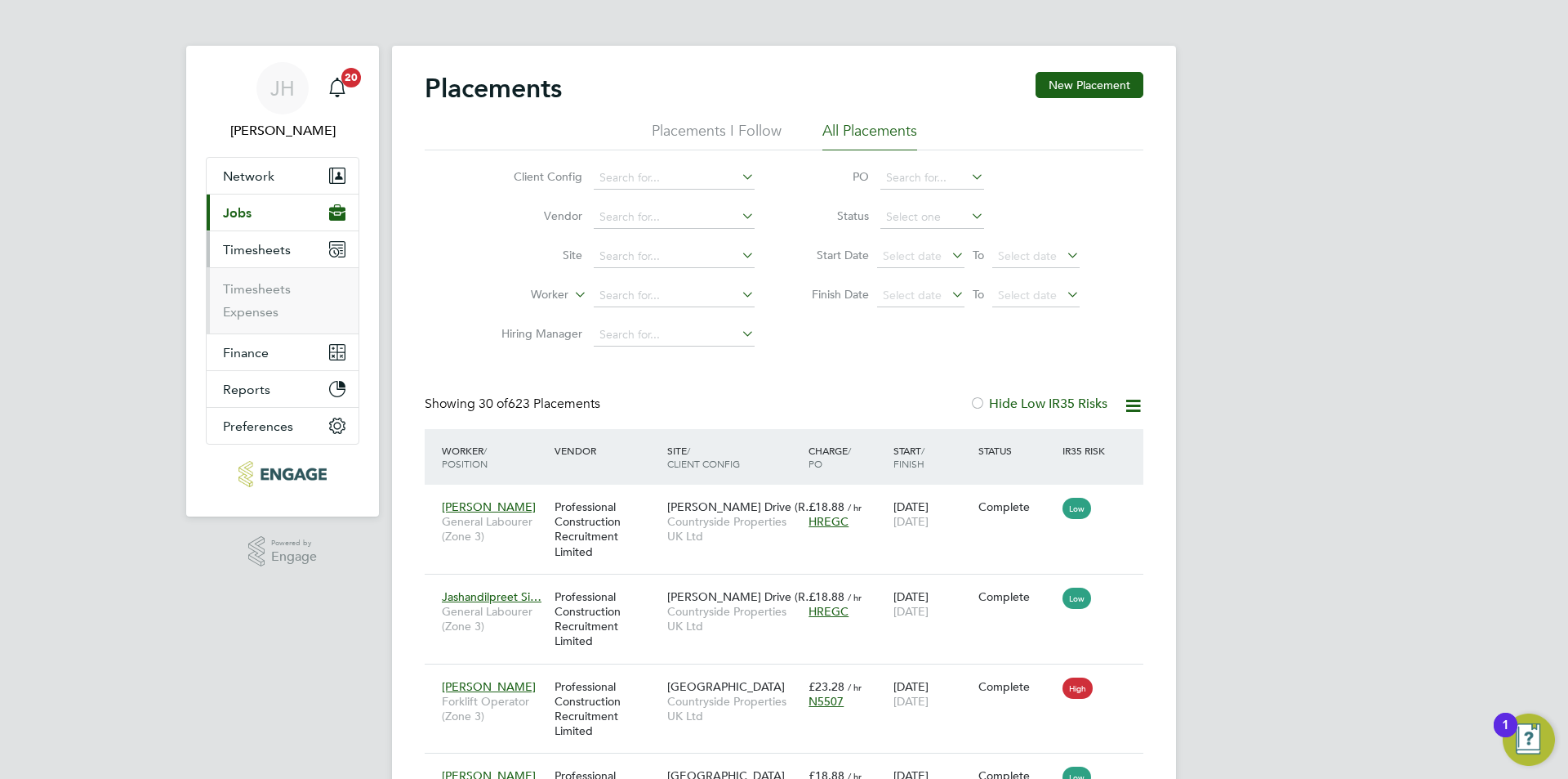
scroll to position [61, 142]
click at [276, 292] on link "Timesheets" at bounding box center [256, 288] width 68 height 15
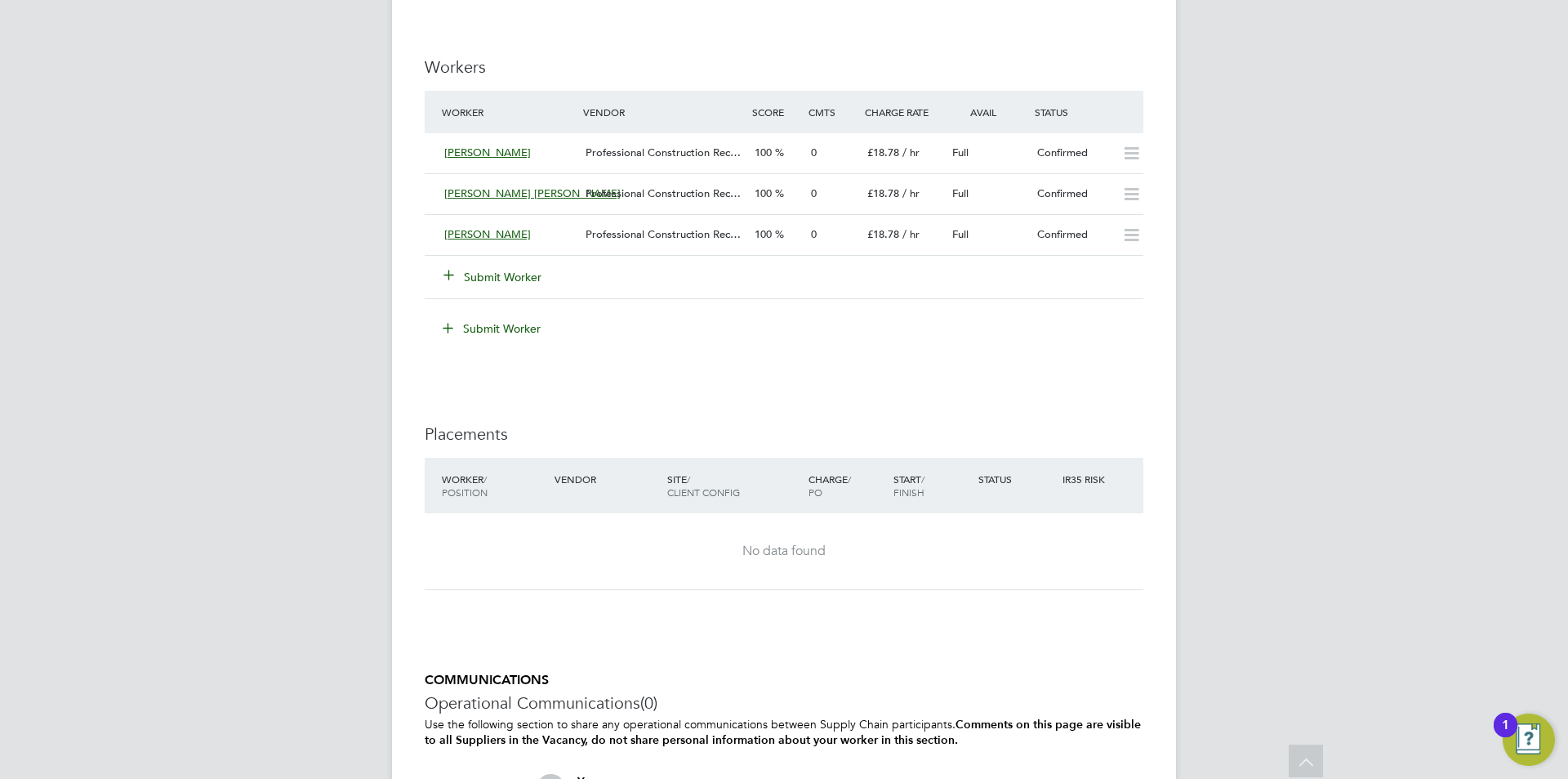
click at [516, 278] on button "Submit Worker" at bounding box center [493, 276] width 98 height 16
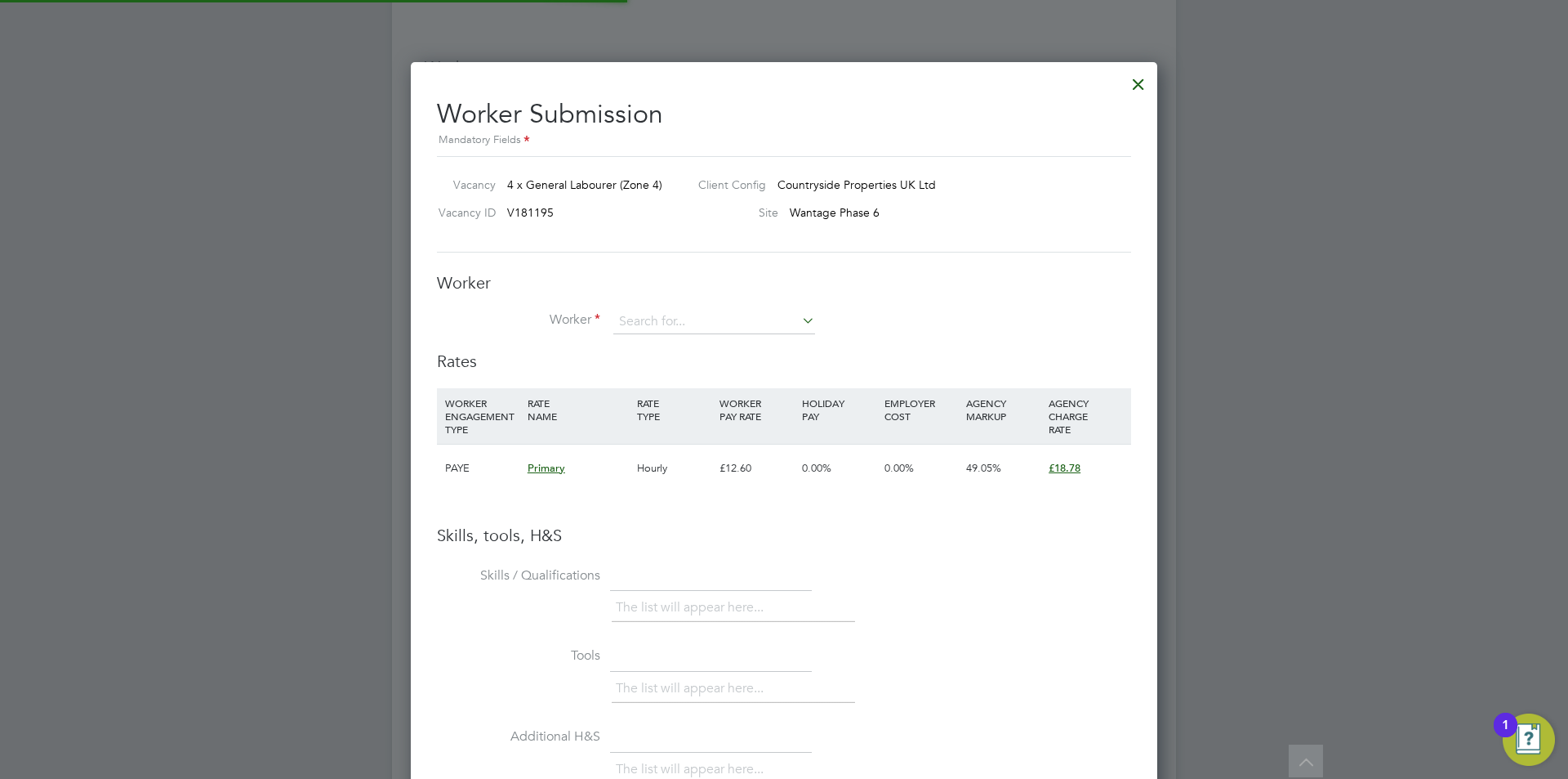
scroll to position [24, 425]
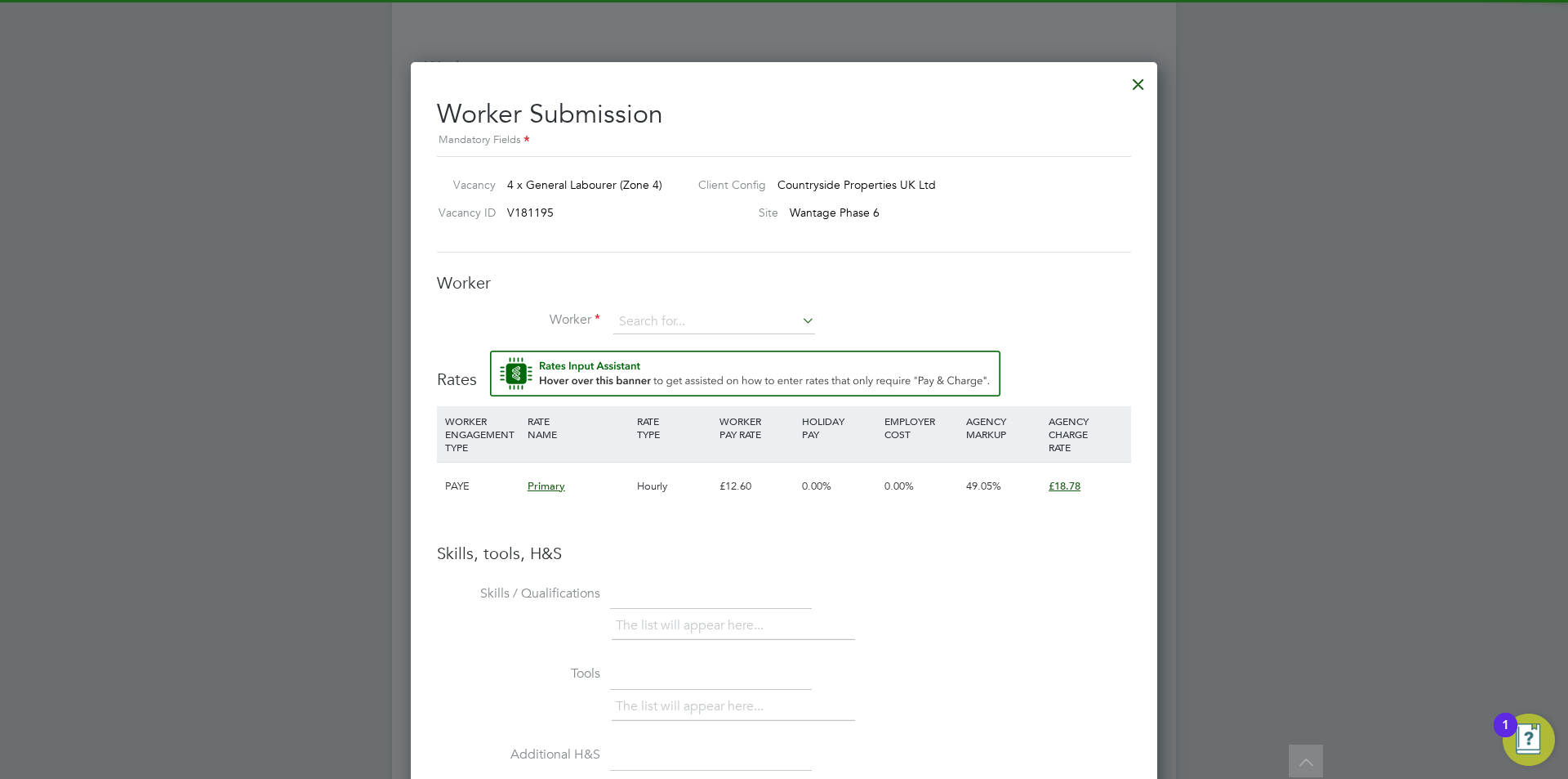
click at [679, 308] on div "Worker Worker Worker Engagement Type" at bounding box center [784, 311] width 694 height 78
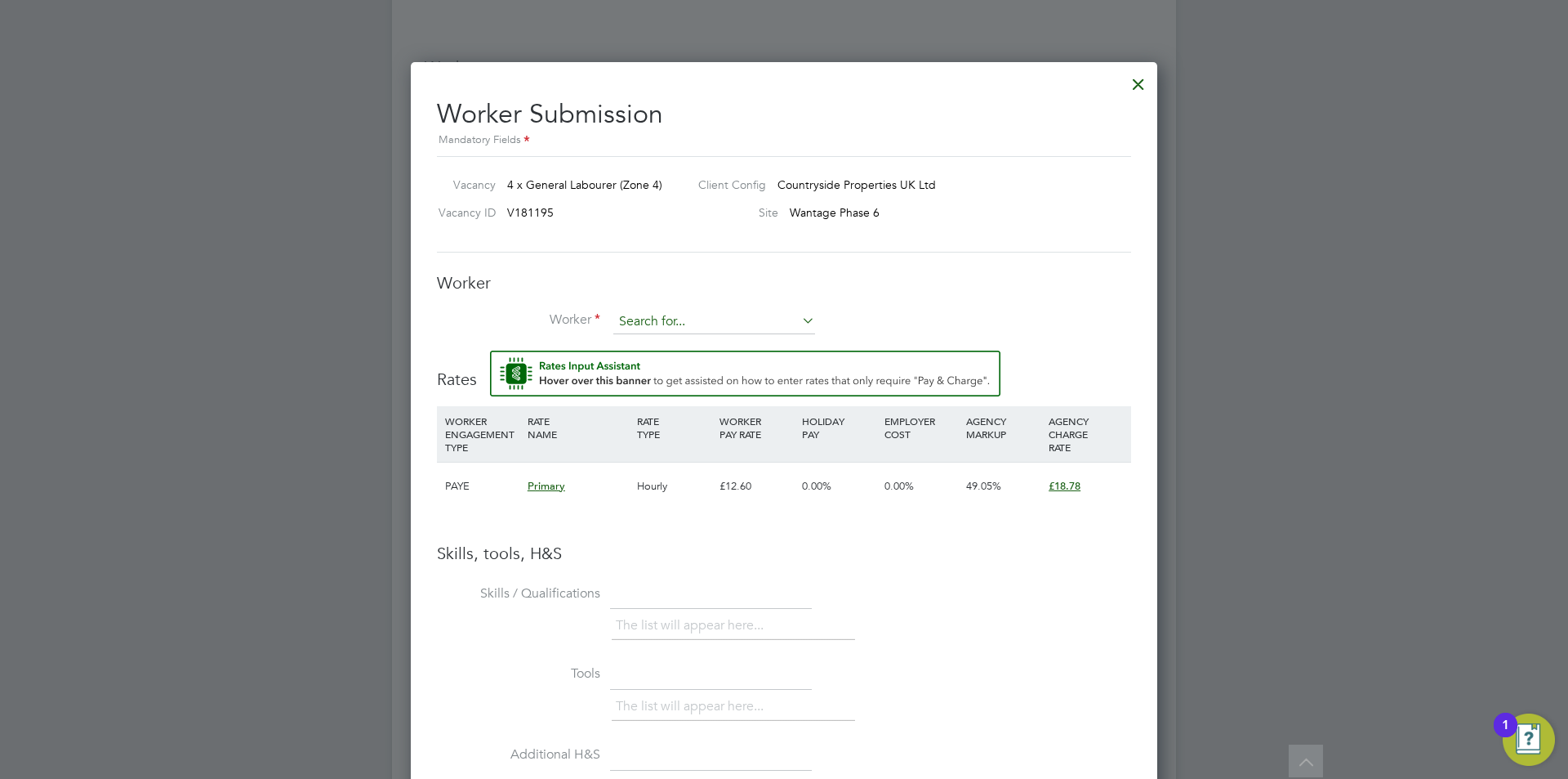
click at [684, 312] on input at bounding box center [714, 321] width 202 height 24
type input "pawan"
click at [705, 356] on li "+ Add new" at bounding box center [714, 367] width 203 height 22
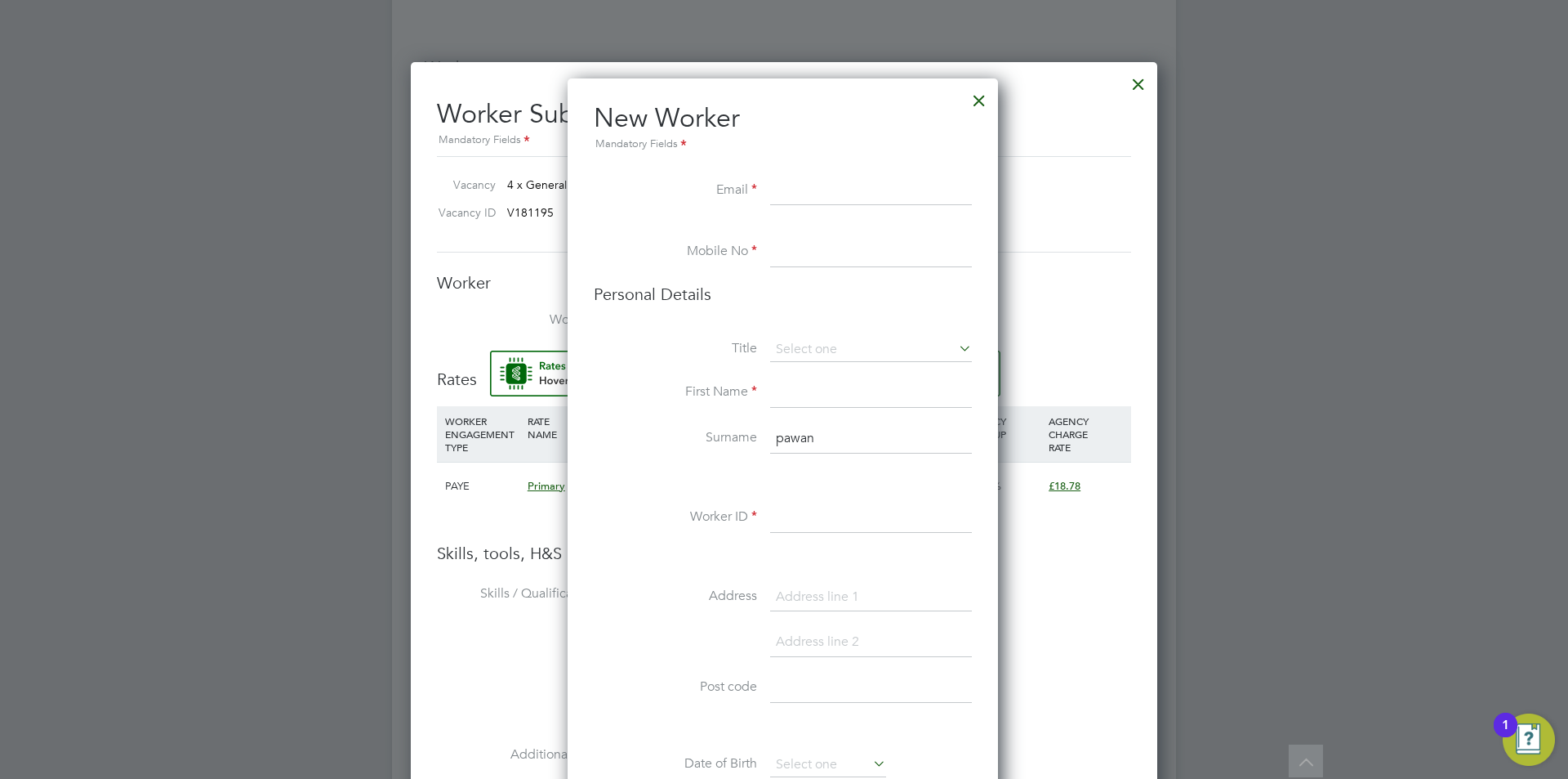
click at [720, 324] on li "Personal Details" at bounding box center [783, 310] width 378 height 54
click at [983, 97] on div at bounding box center [978, 96] width 29 height 29
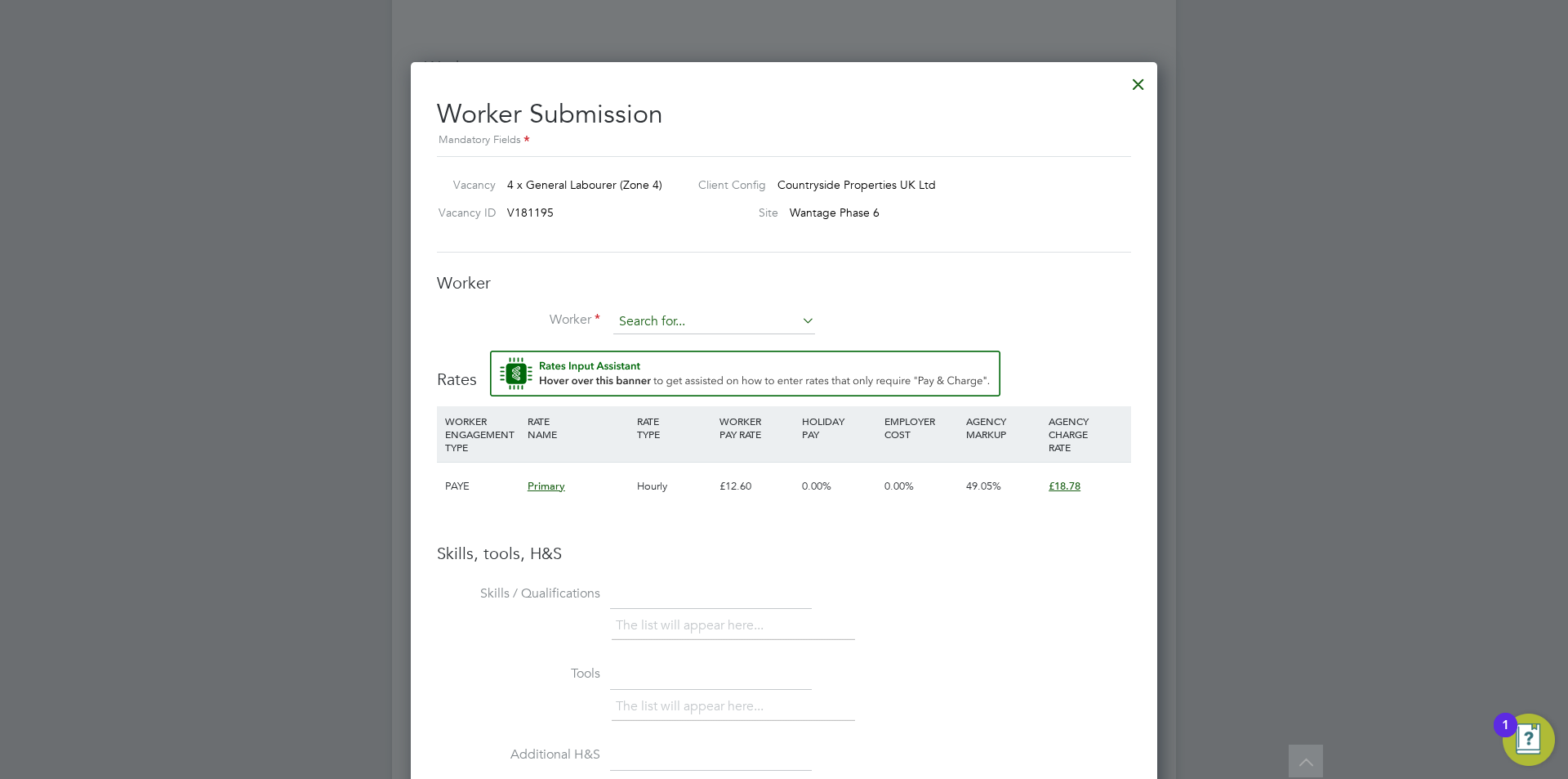
click at [693, 313] on input at bounding box center [714, 321] width 202 height 24
click at [699, 339] on li "Pawan deep Singh (350)" at bounding box center [714, 345] width 203 height 22
type input "Pawandeep Singh (350)"
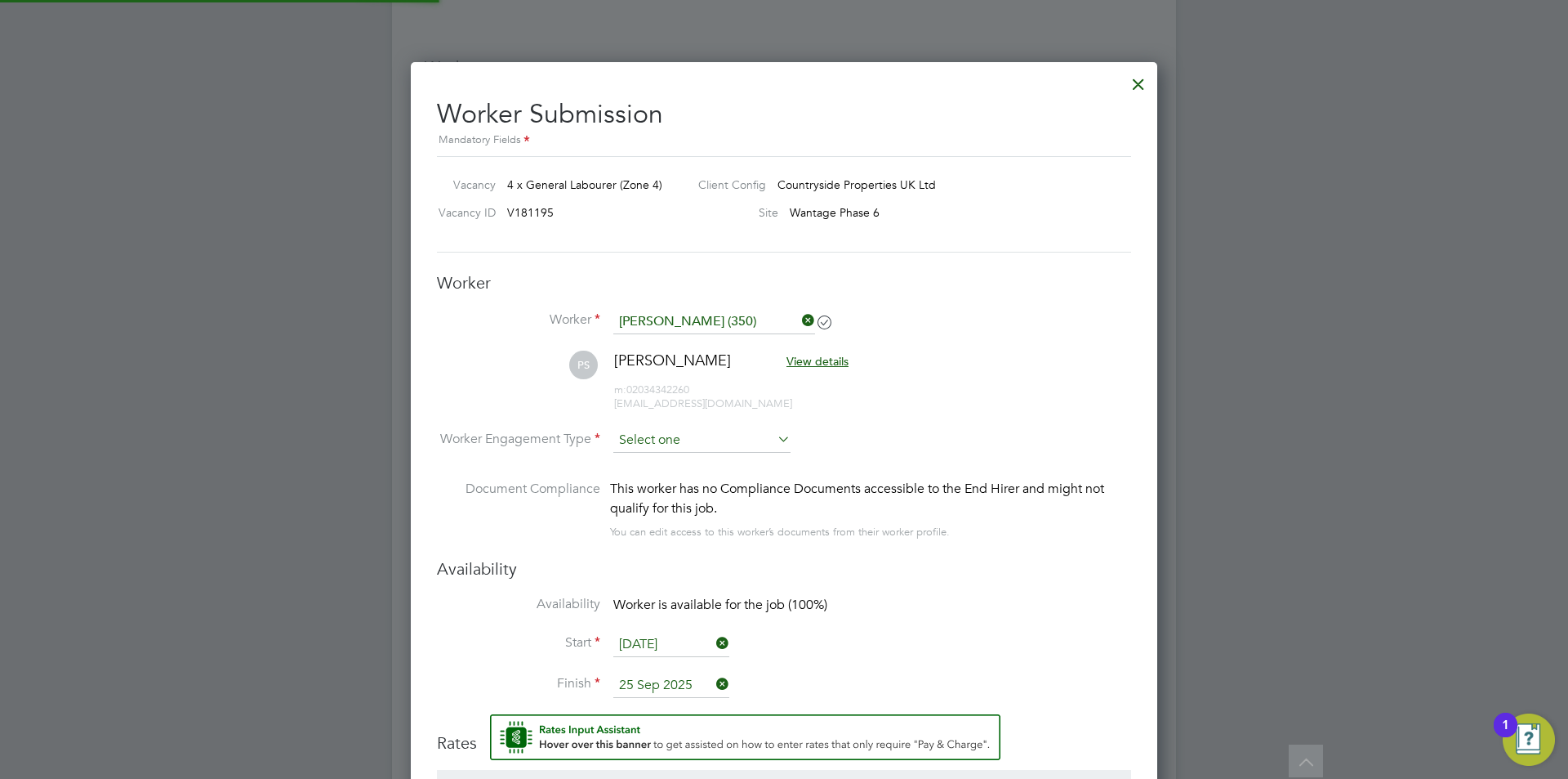
click at [690, 440] on input at bounding box center [701, 440] width 177 height 24
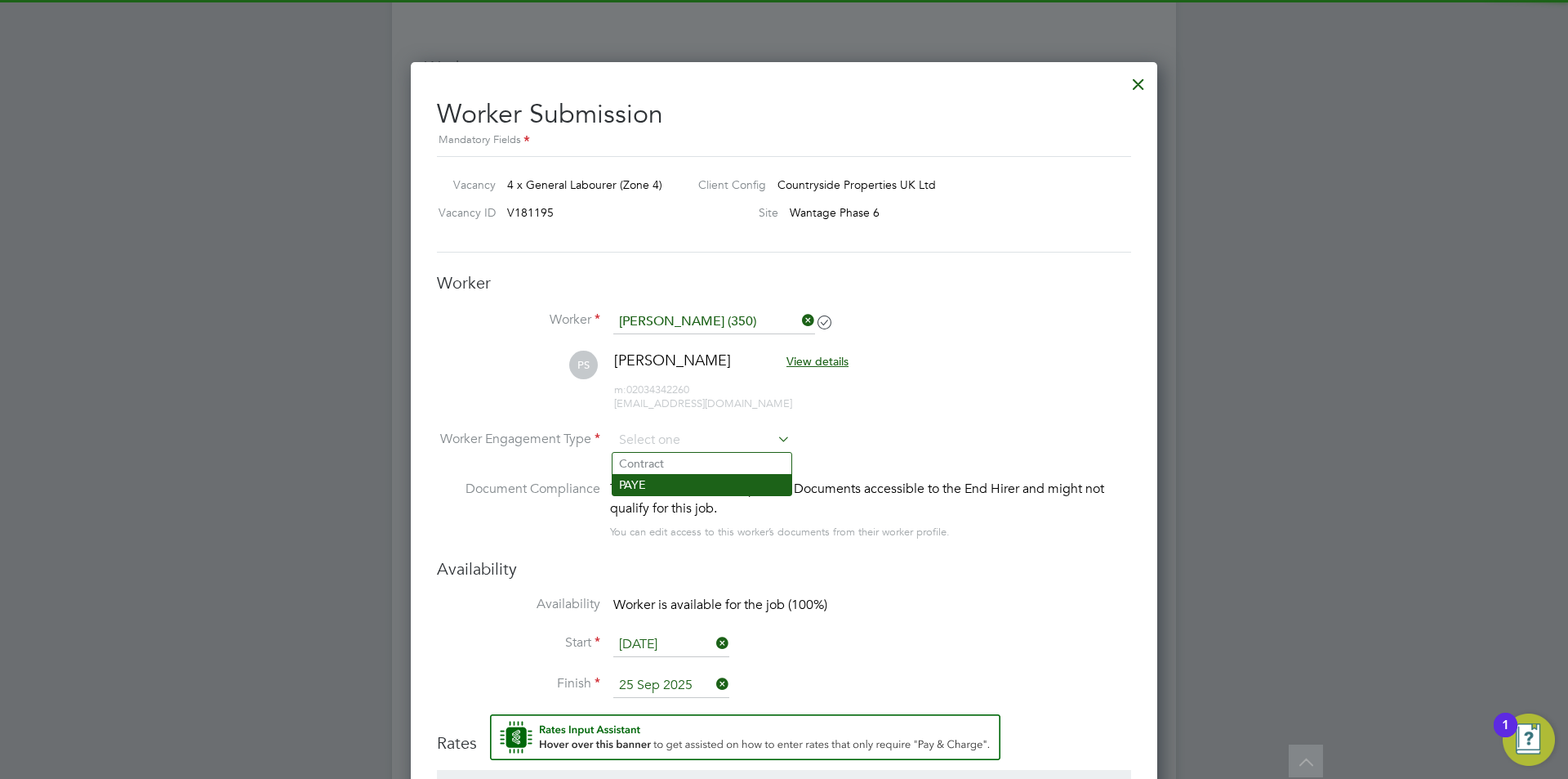
click at [690, 478] on li "PAYE" at bounding box center [701, 484] width 179 height 21
type input "PAYE"
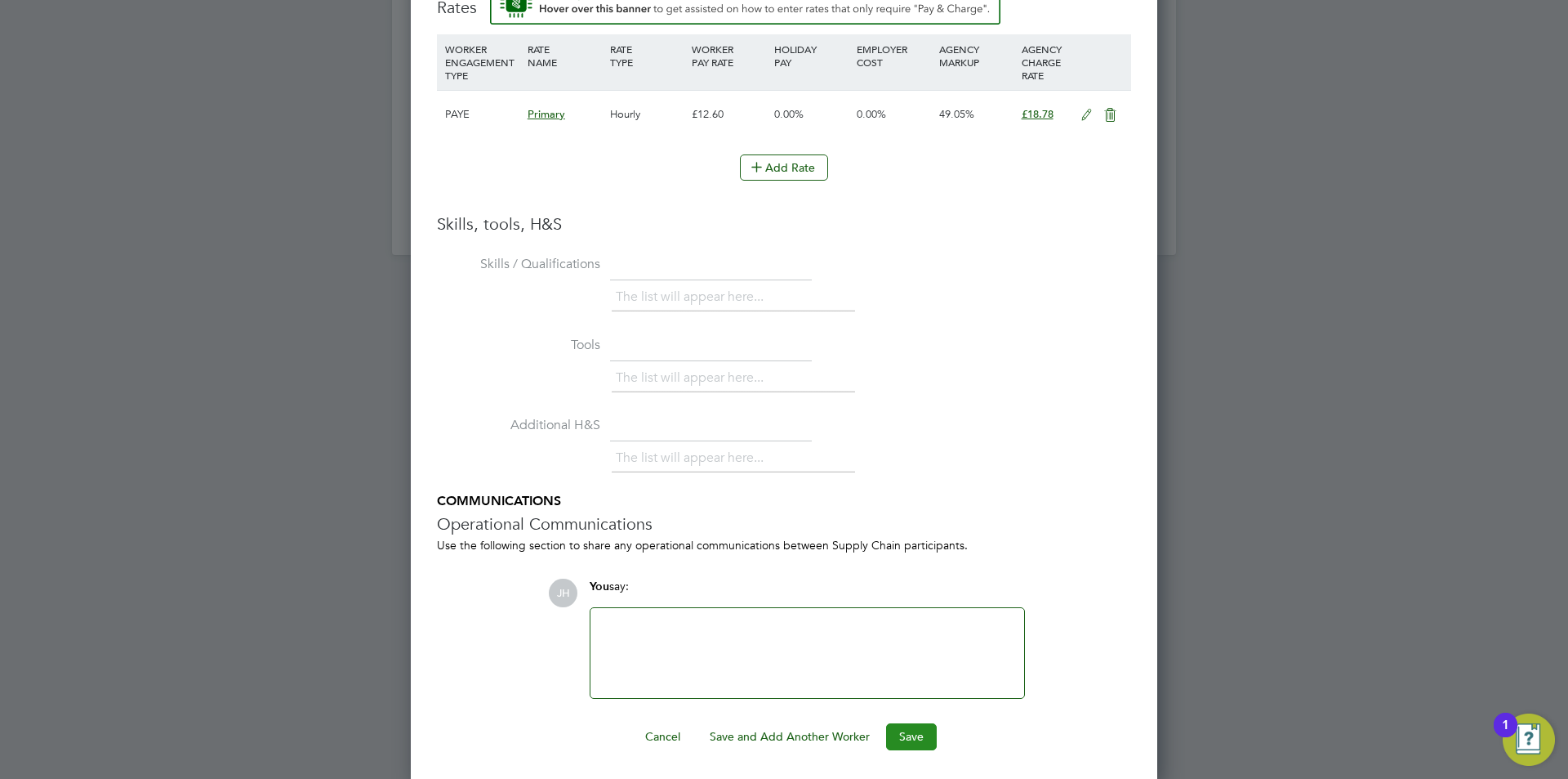
click at [910, 733] on button "Save" at bounding box center [911, 735] width 50 height 26
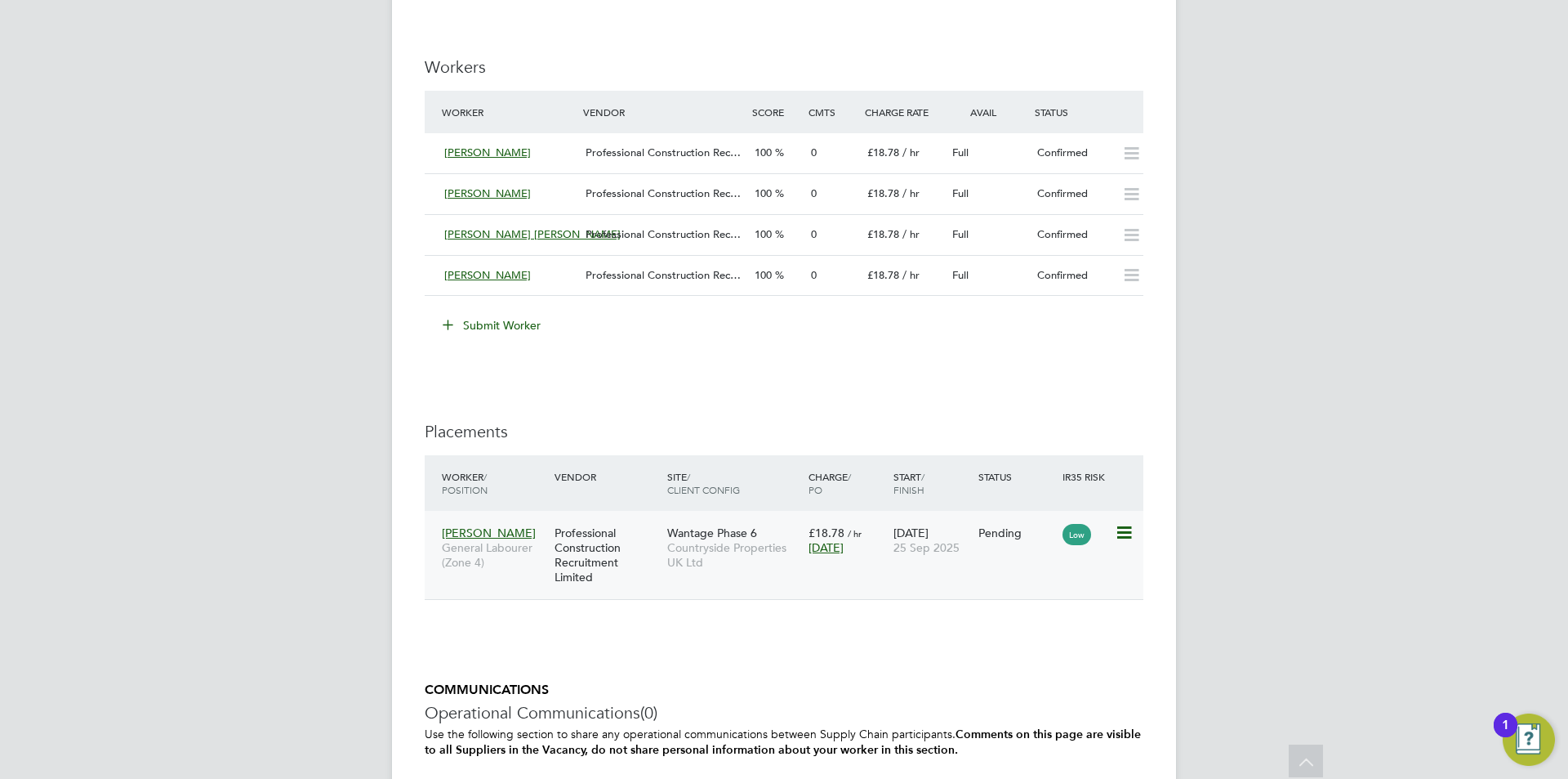
click at [1125, 536] on icon at bounding box center [1122, 532] width 16 height 19
click at [1059, 632] on li "Start" at bounding box center [1048, 633] width 167 height 23
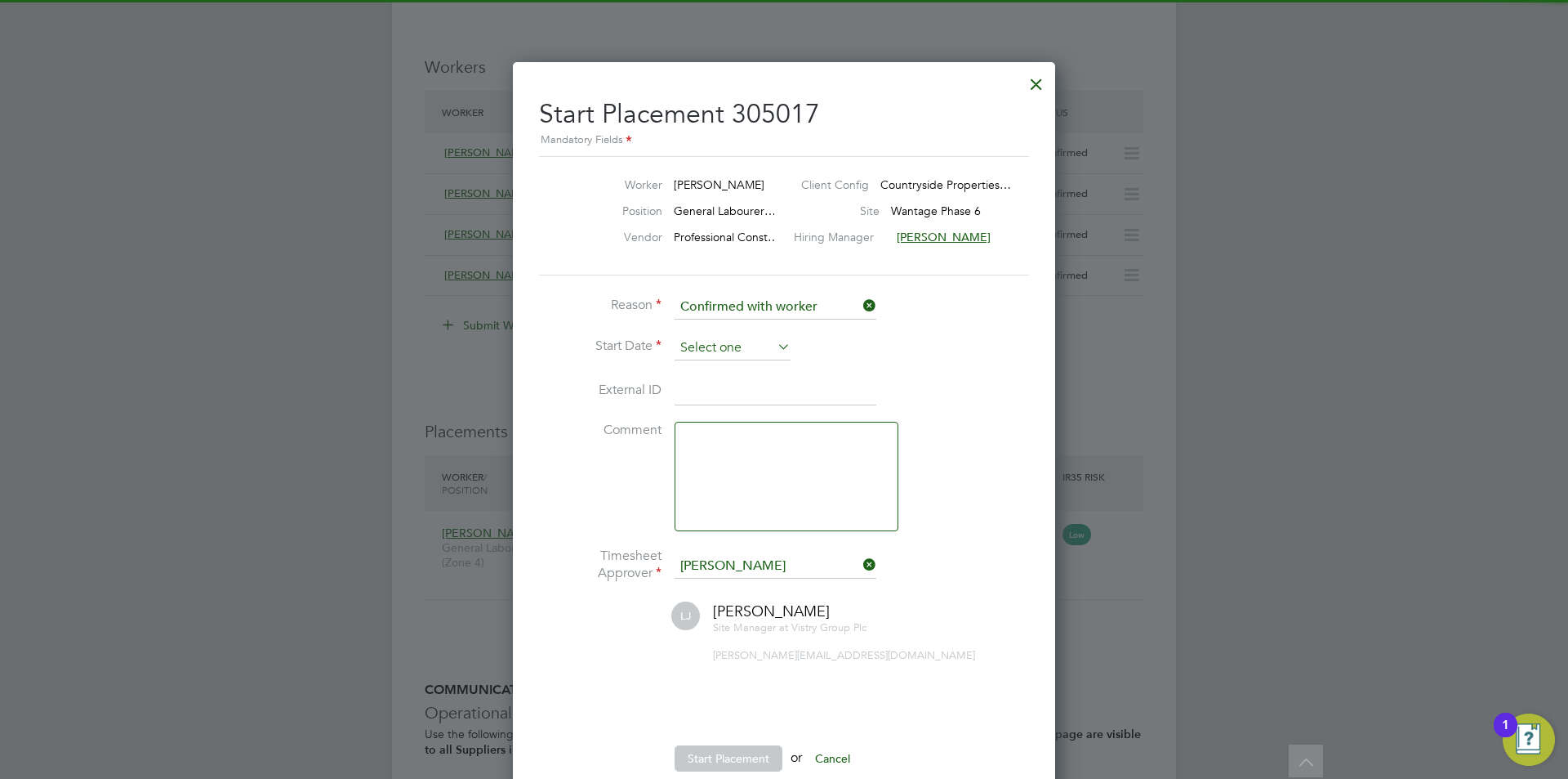
click at [738, 354] on input at bounding box center [732, 348] width 116 height 24
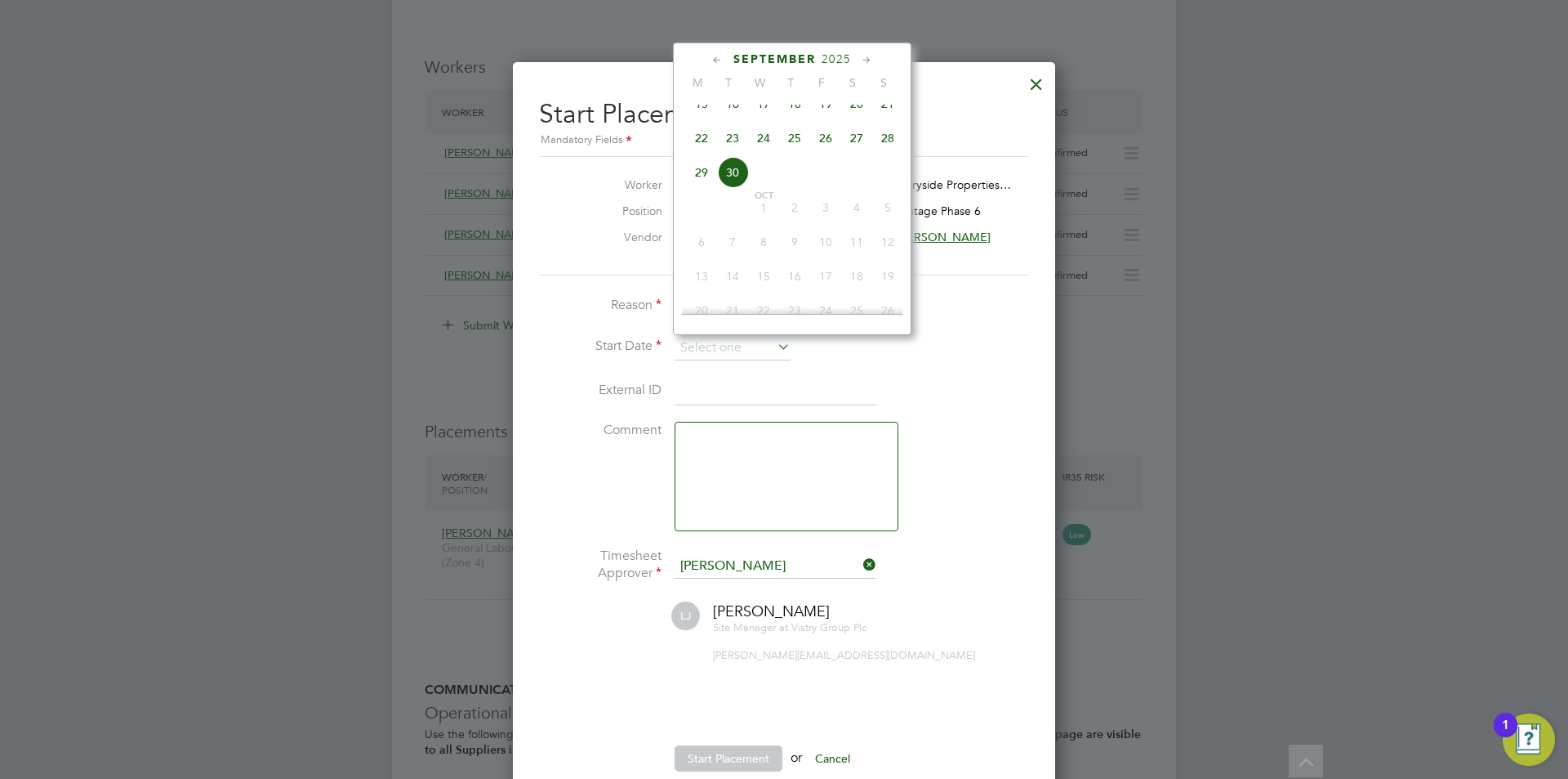
click at [733, 154] on span "23" at bounding box center [732, 138] width 31 height 31
type input "[DATE]"
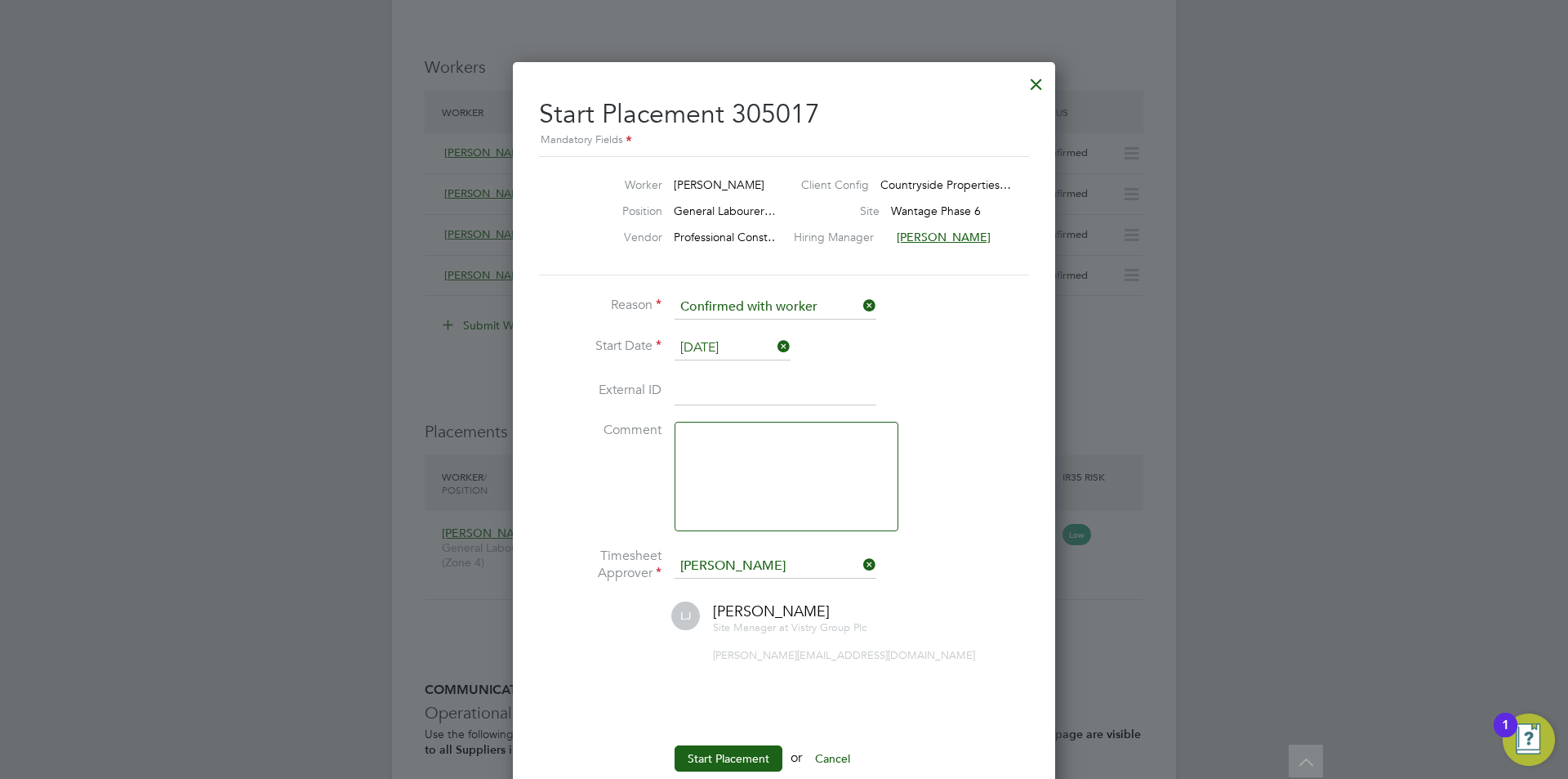
click at [724, 743] on ul "Reason Confirmed with worker Start Date 23 Sep 2025 External ID Comment Timeshe…" at bounding box center [784, 541] width 490 height 492
click at [725, 748] on button "Start Placement" at bounding box center [728, 758] width 108 height 26
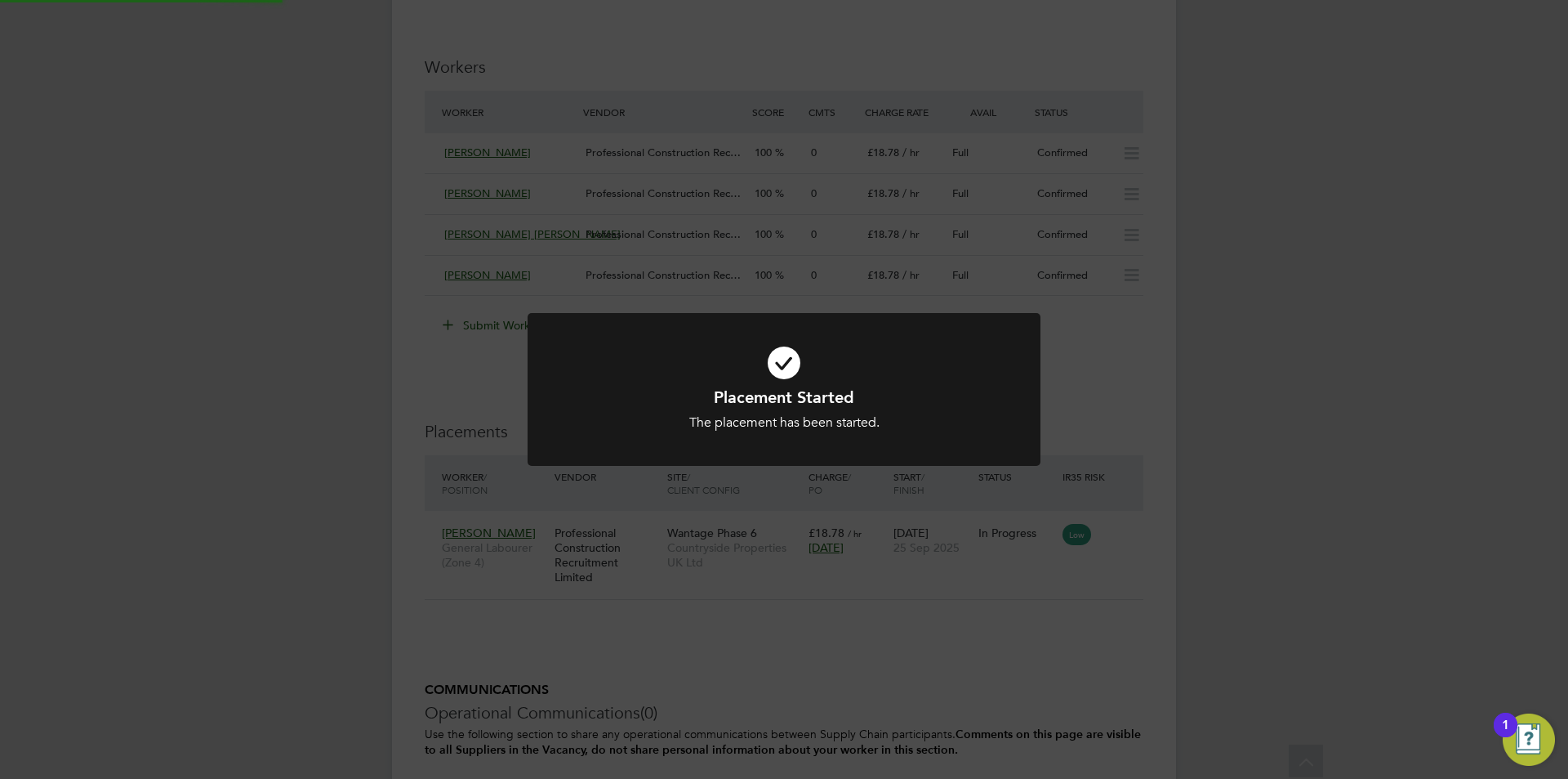
click at [1365, 456] on div "Placement Started The placement has been started. Cancel Okay" at bounding box center [784, 389] width 1568 height 779
